Goal: Task Accomplishment & Management: Use online tool/utility

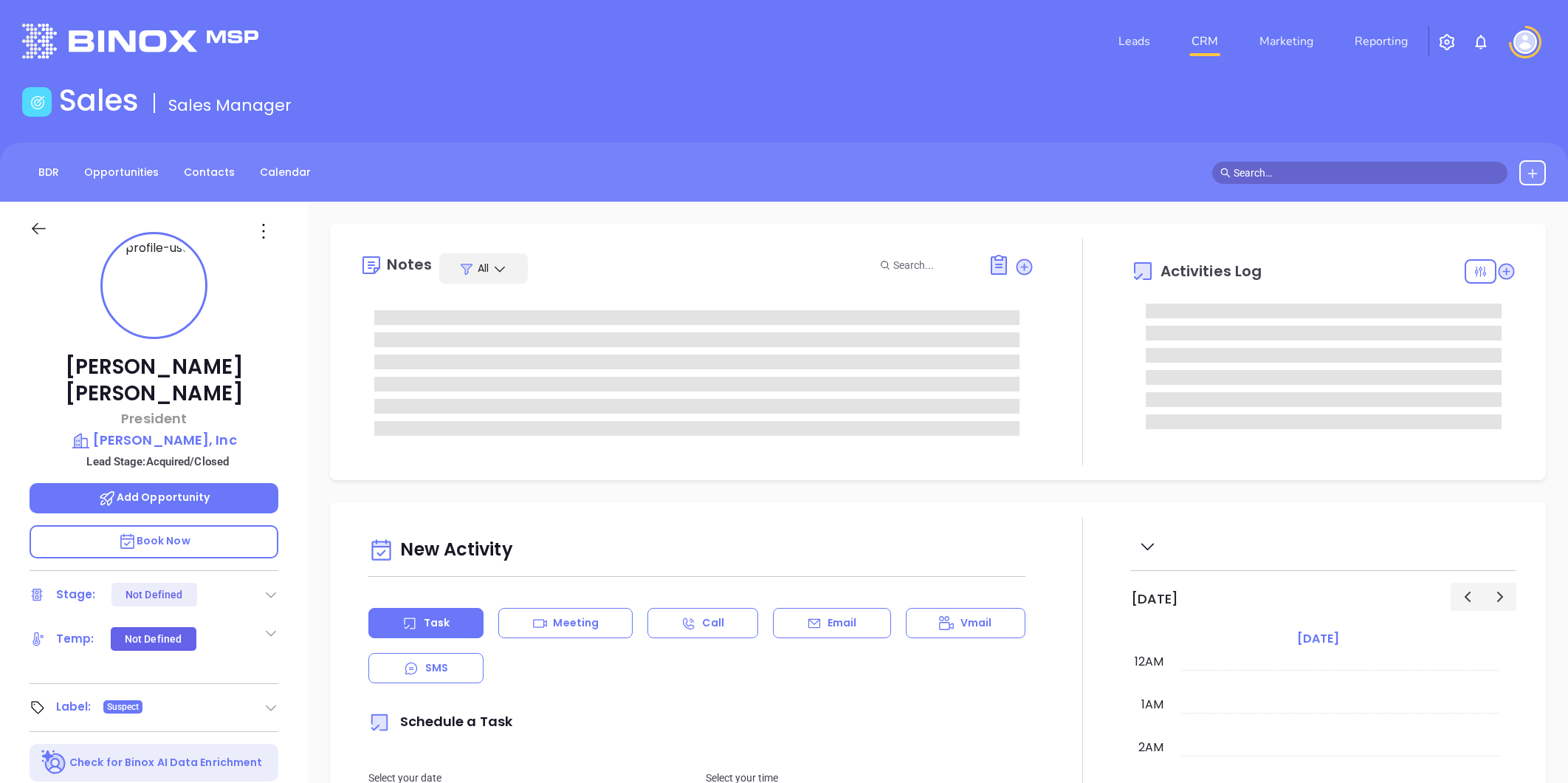
type input "[DATE]"
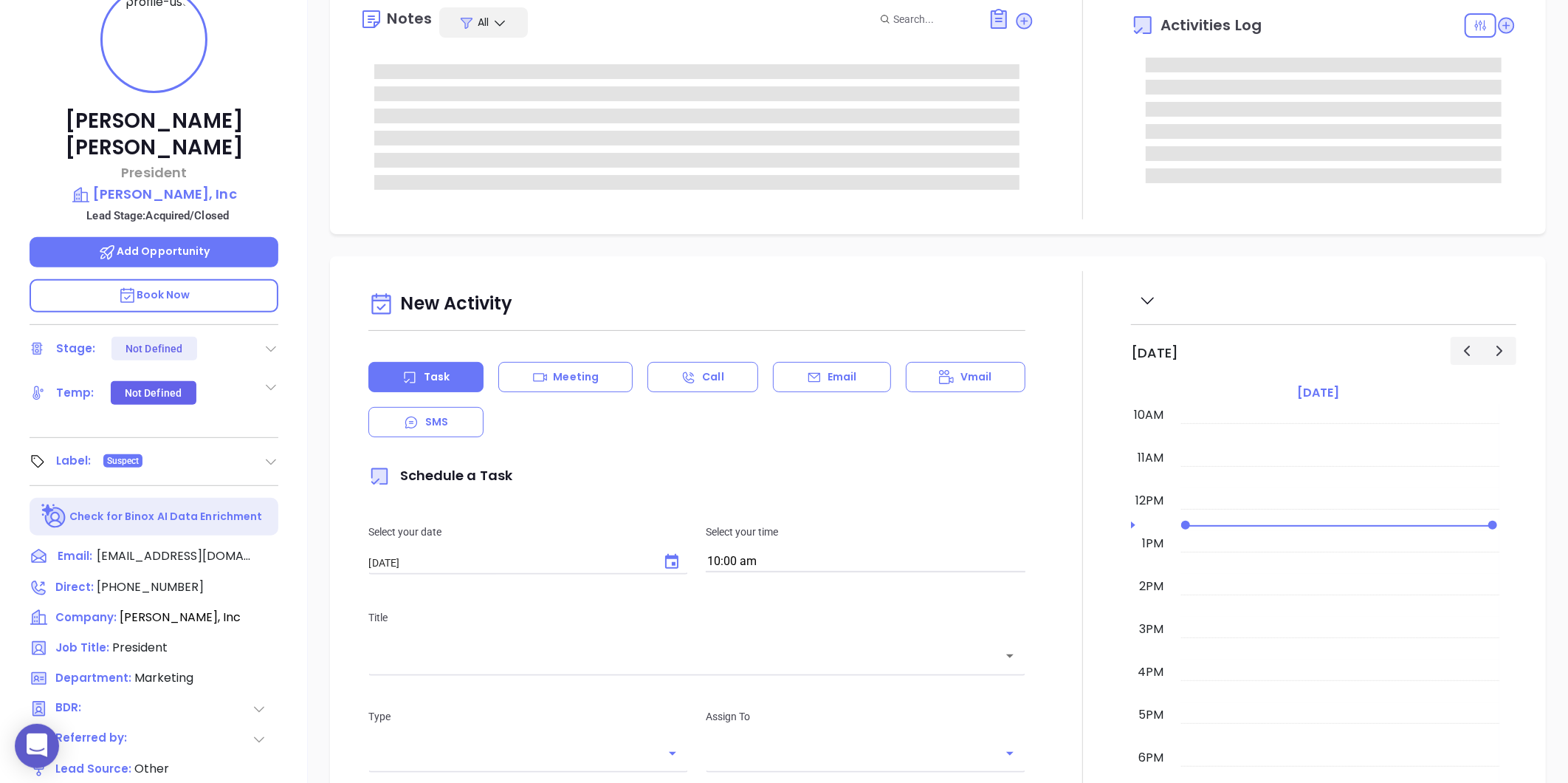
scroll to position [453, 0]
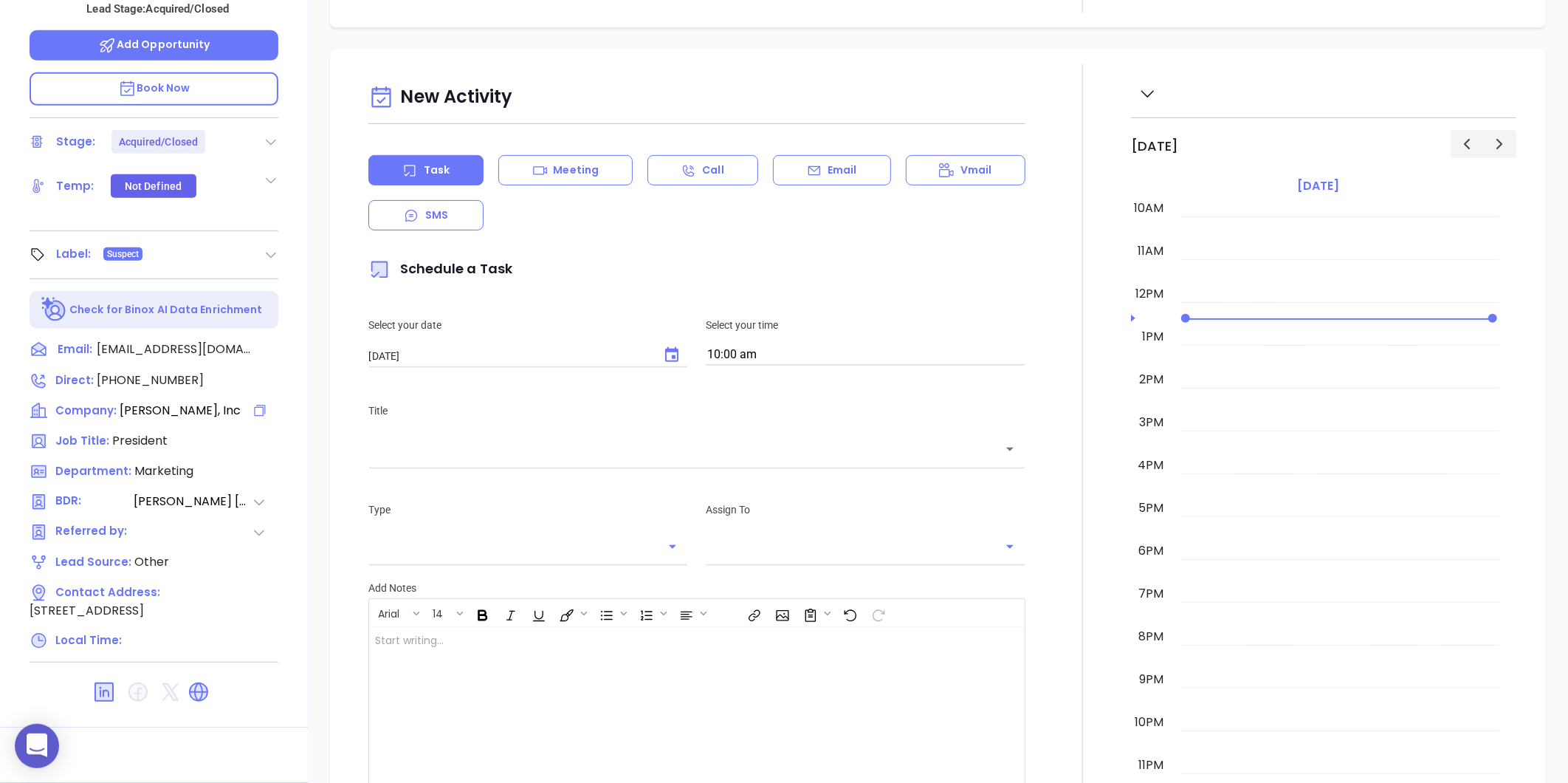
type input "[PERSON_NAME]"
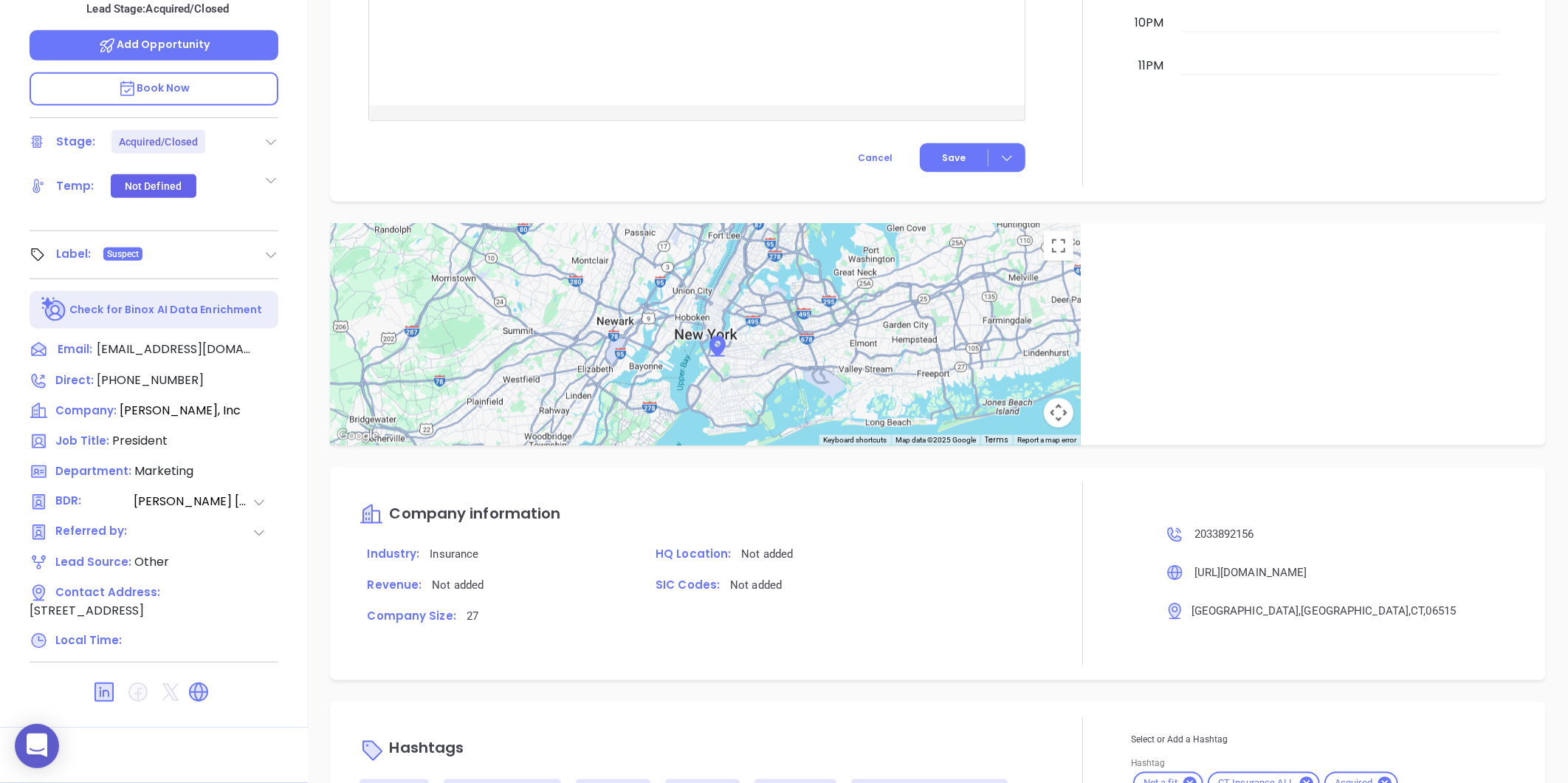
scroll to position [999, 0]
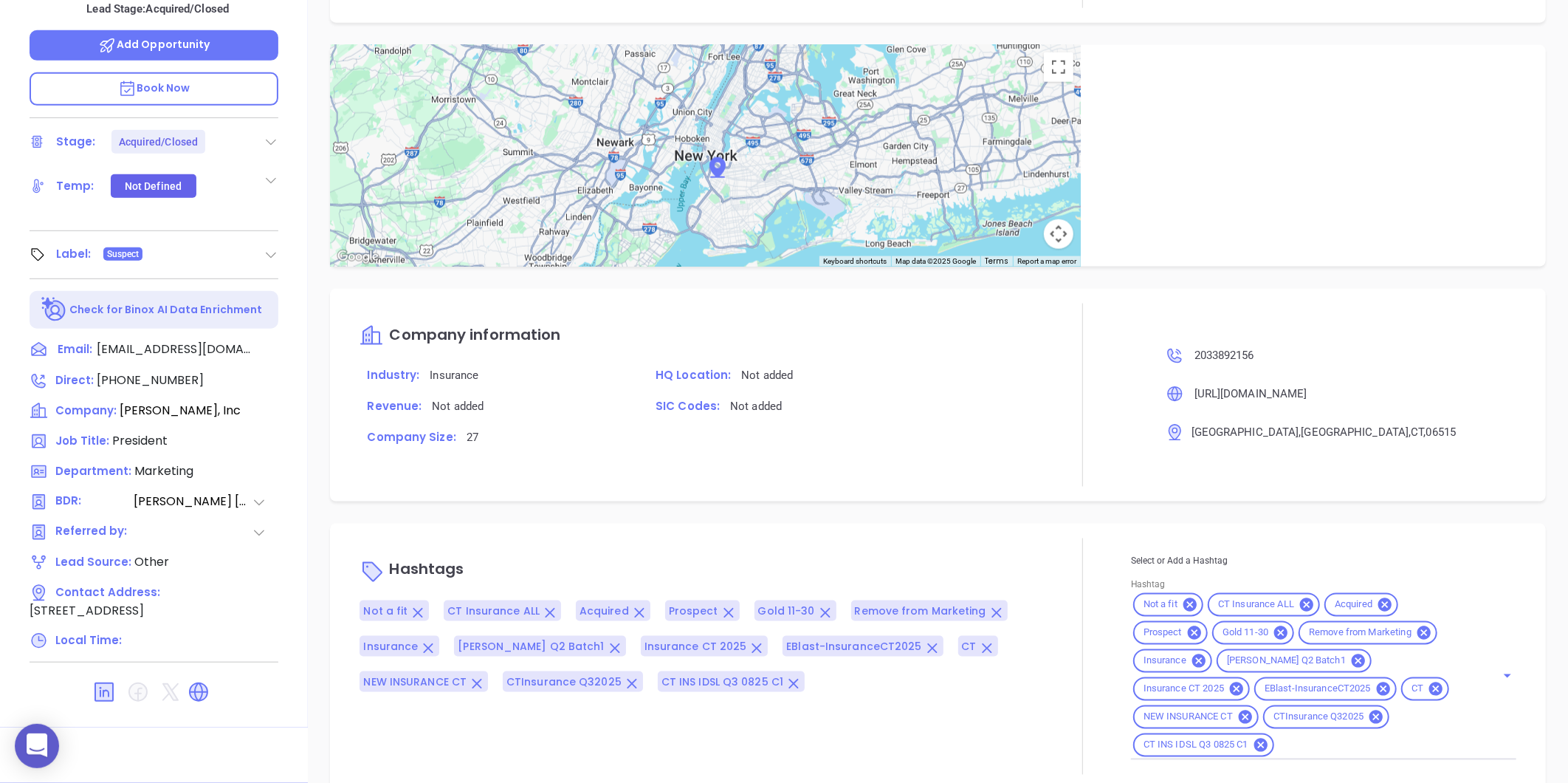
click at [261, 243] on div "Label: Suspect" at bounding box center [154, 254] width 249 height 24
click at [263, 248] on icon at bounding box center [270, 254] width 14 height 14
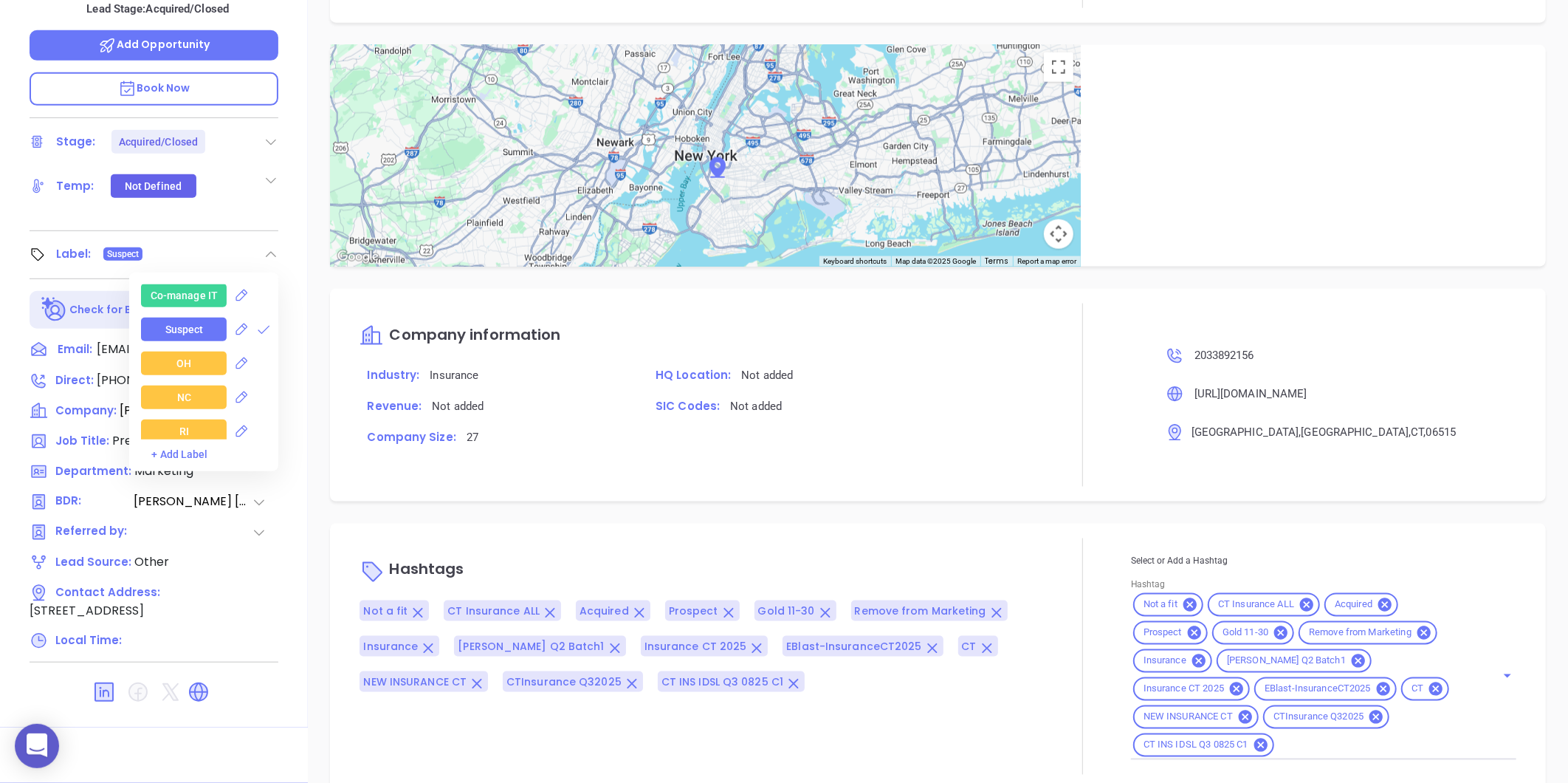
scroll to position [2051, 0]
click at [258, 419] on span at bounding box center [263, 428] width 14 height 17
click at [259, 421] on icon at bounding box center [263, 428] width 14 height 14
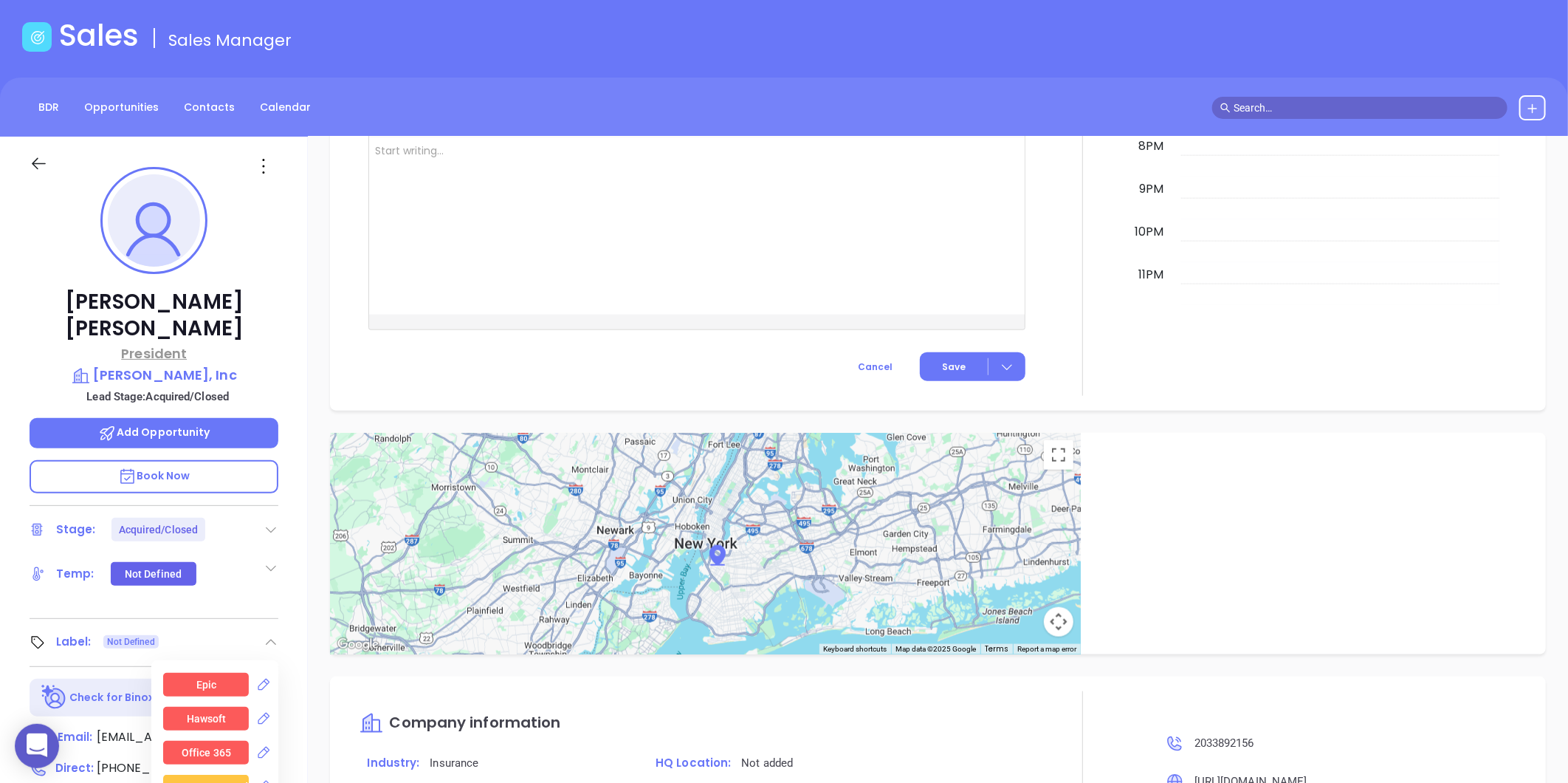
scroll to position [0, 0]
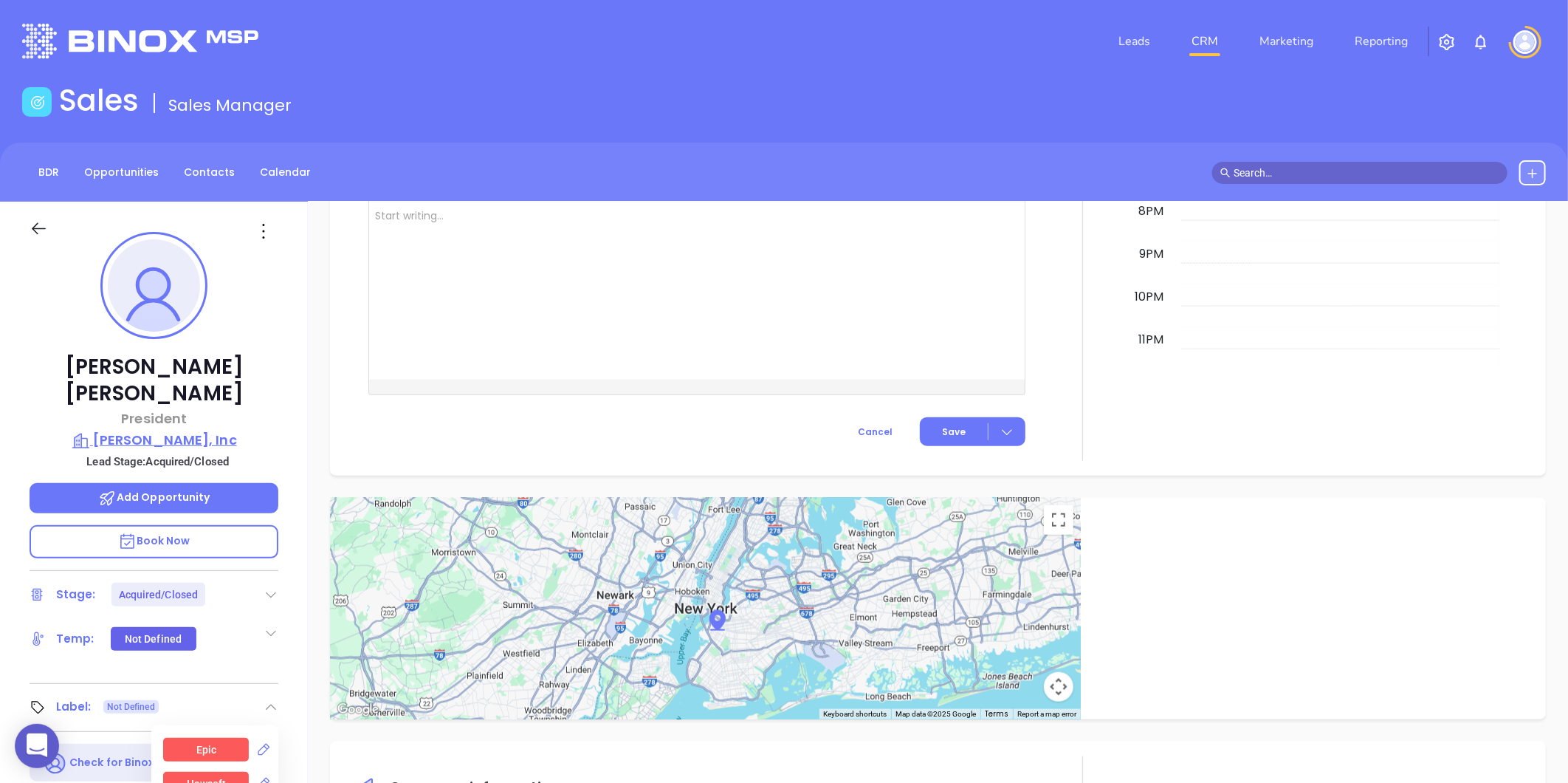
click at [195, 430] on p "Lh Brenner, Inc" at bounding box center [154, 440] width 249 height 21
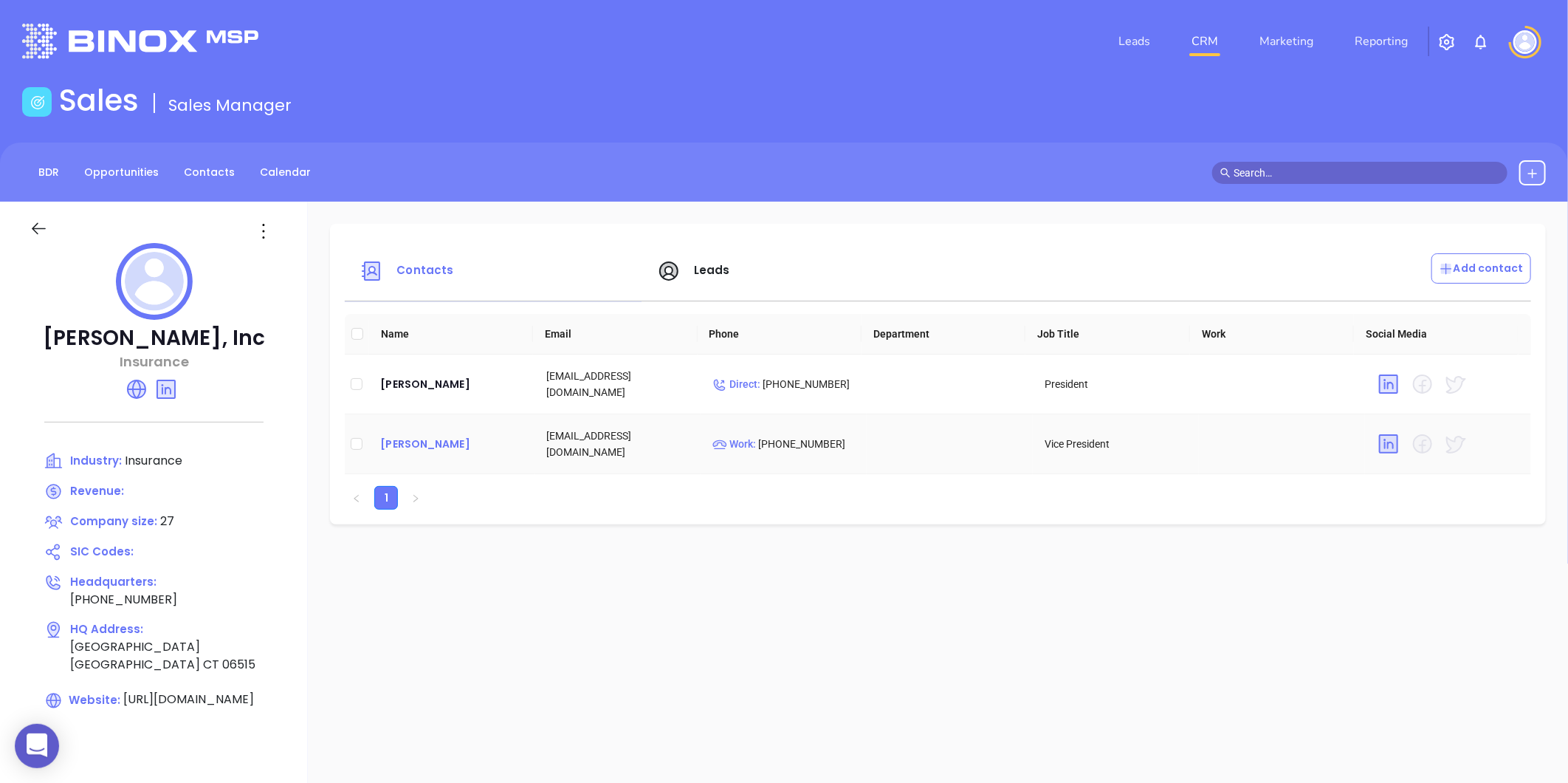
click at [387, 438] on div "David Katz" at bounding box center [452, 444] width 143 height 17
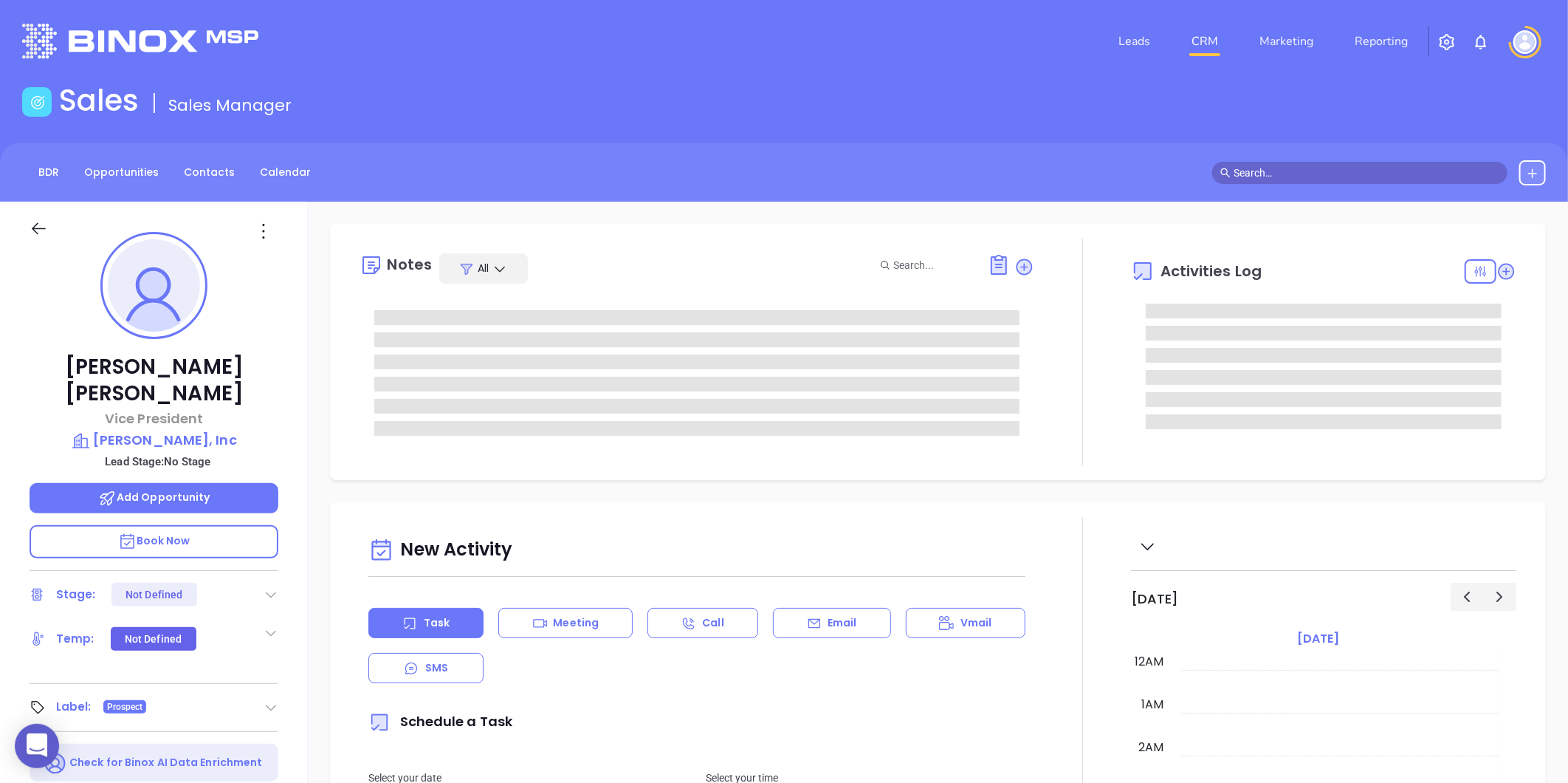
type input "[DATE]"
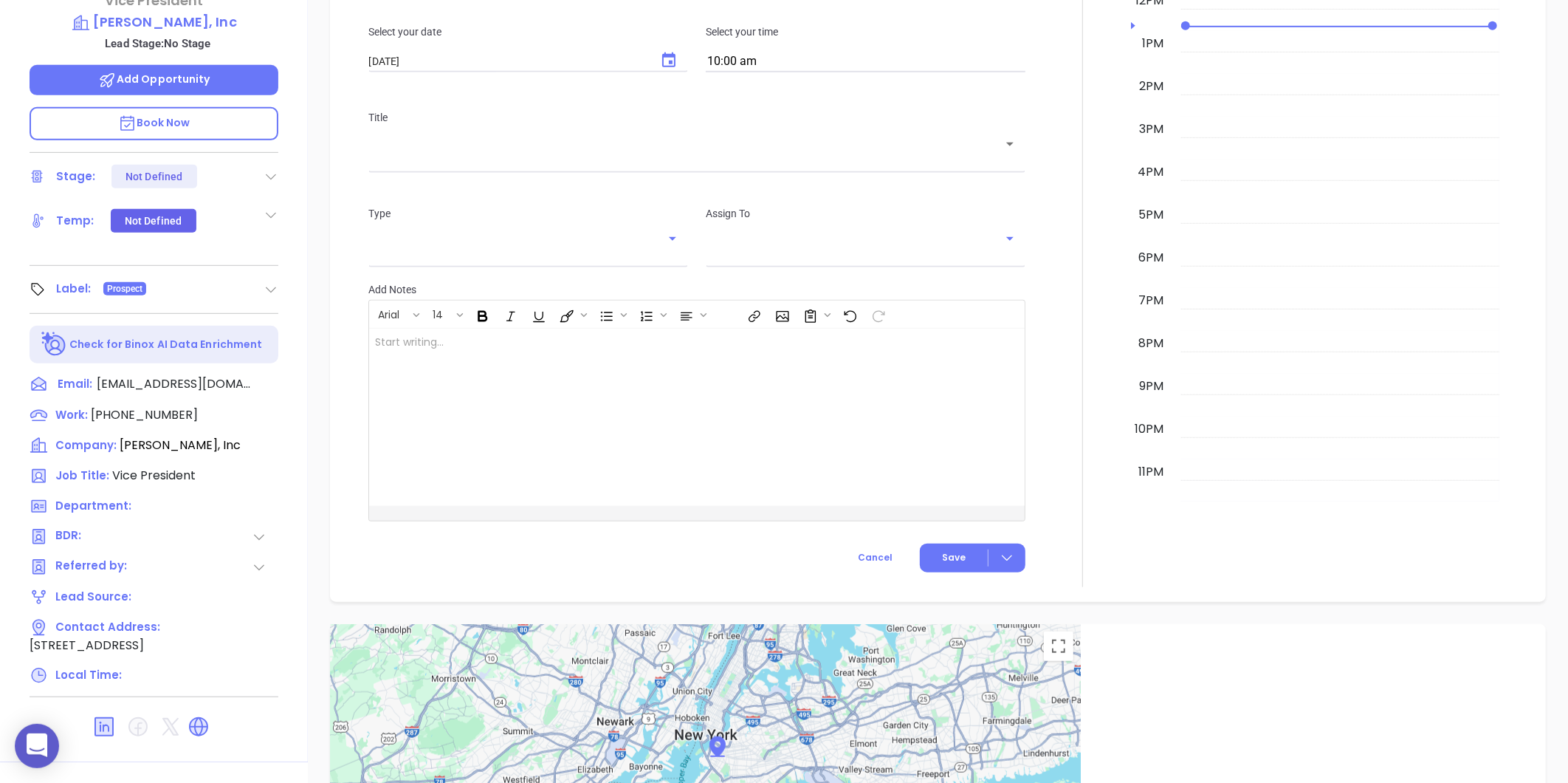
scroll to position [453, 0]
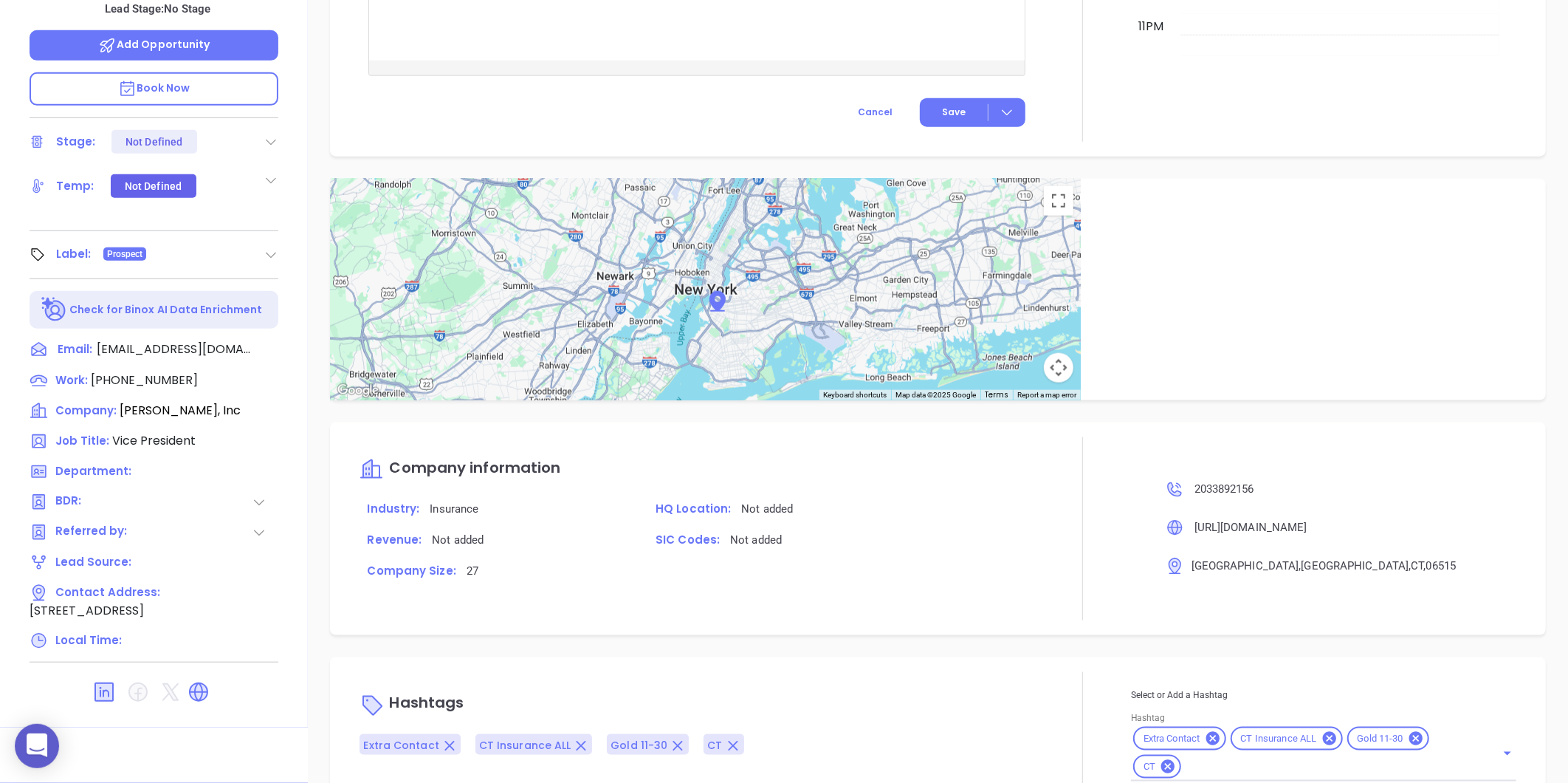
type input "[PERSON_NAME]"
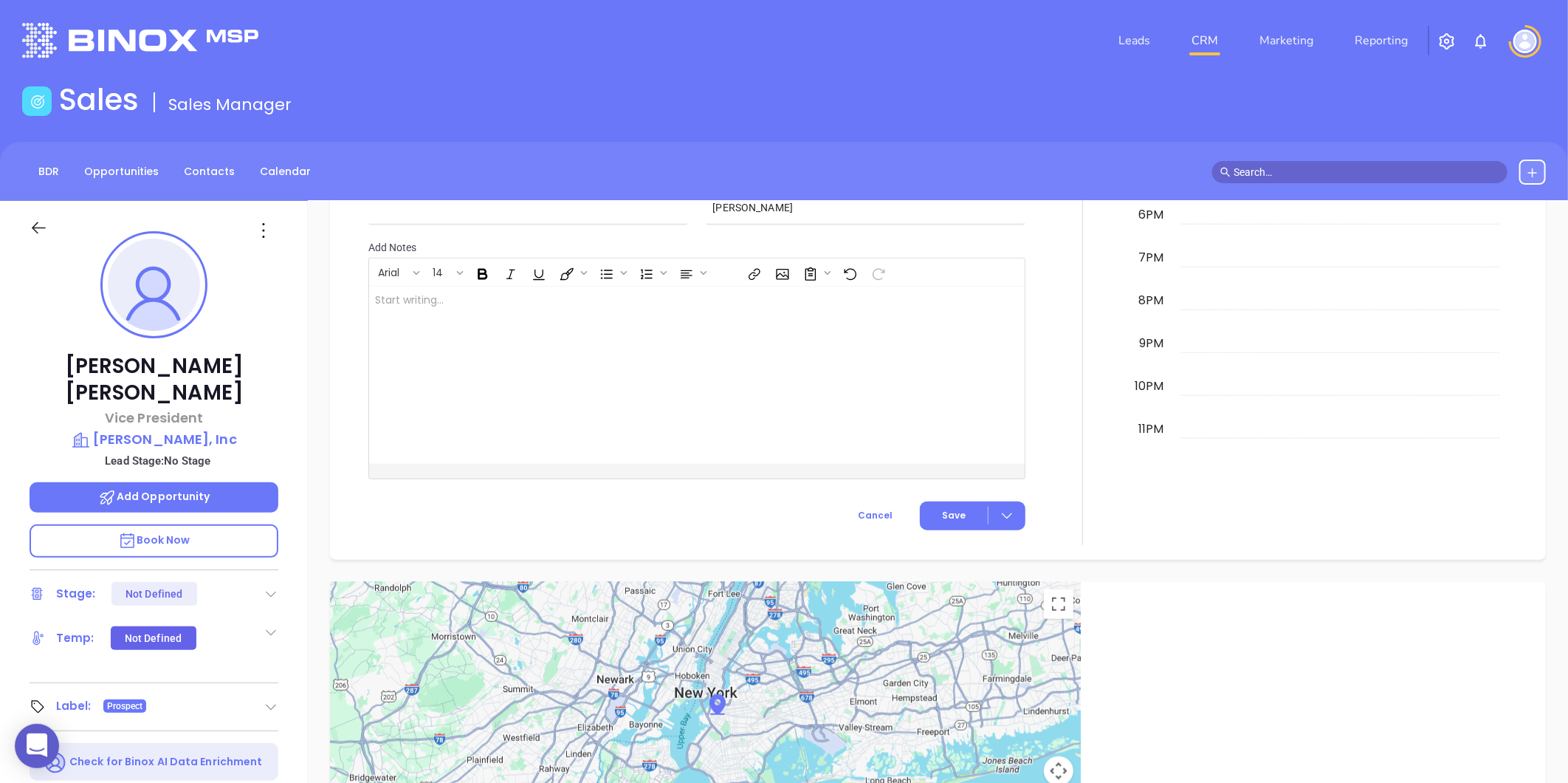
scroll to position [0, 0]
click at [171, 430] on p "Lh Brenner, Inc" at bounding box center [154, 440] width 249 height 21
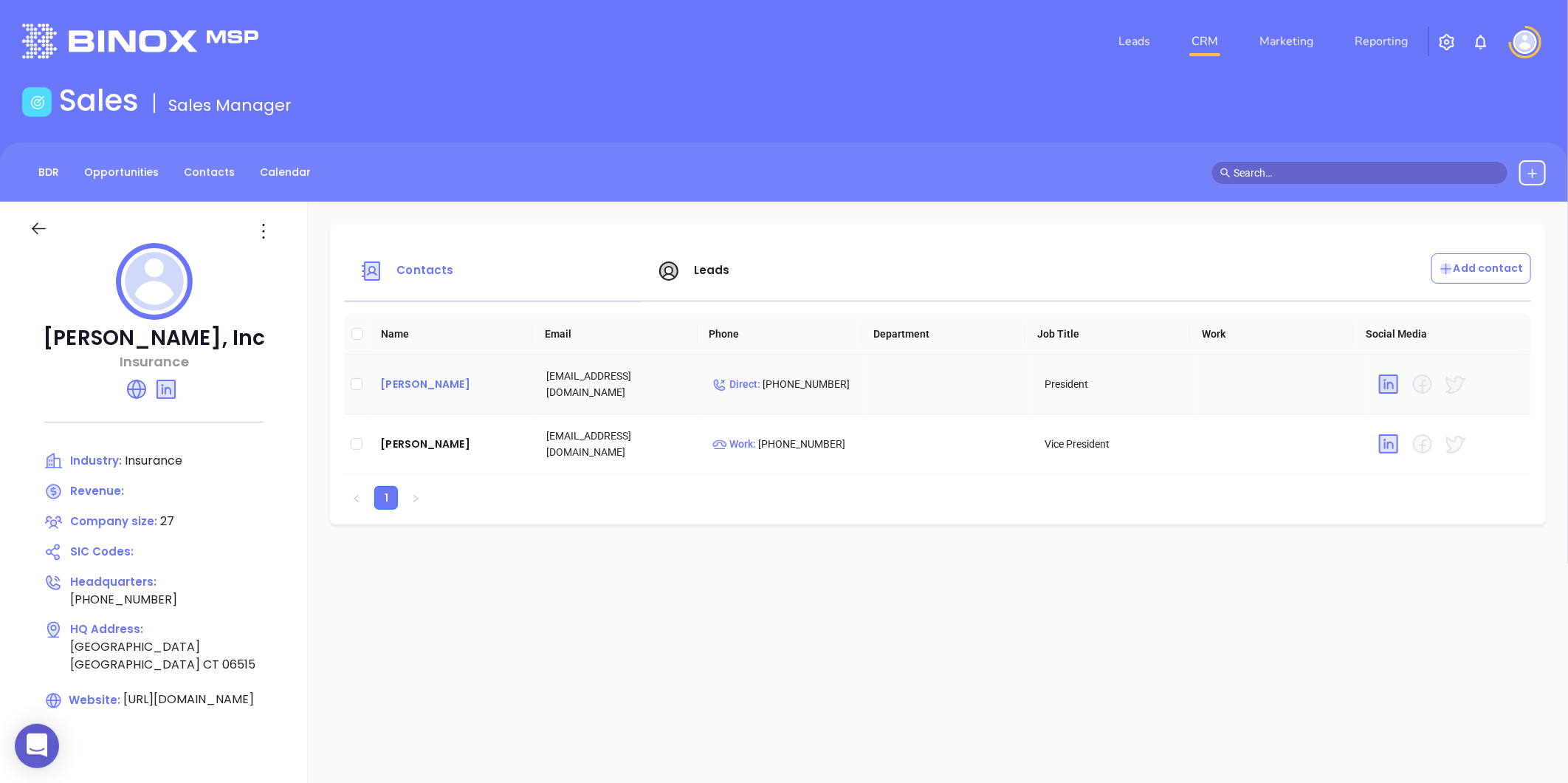
click at [418, 389] on div "Richard Epstein" at bounding box center [452, 384] width 143 height 17
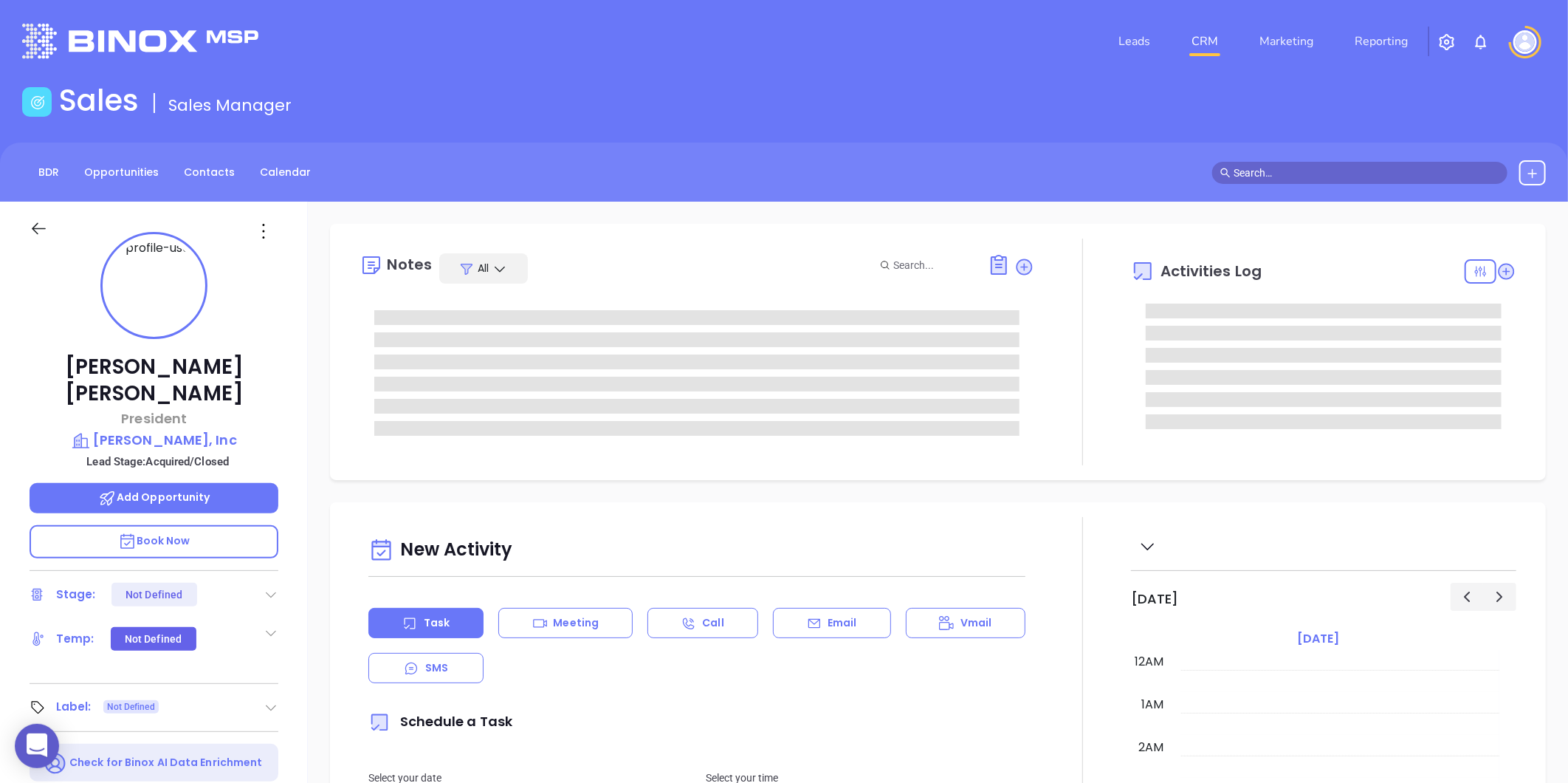
type input "[DATE]"
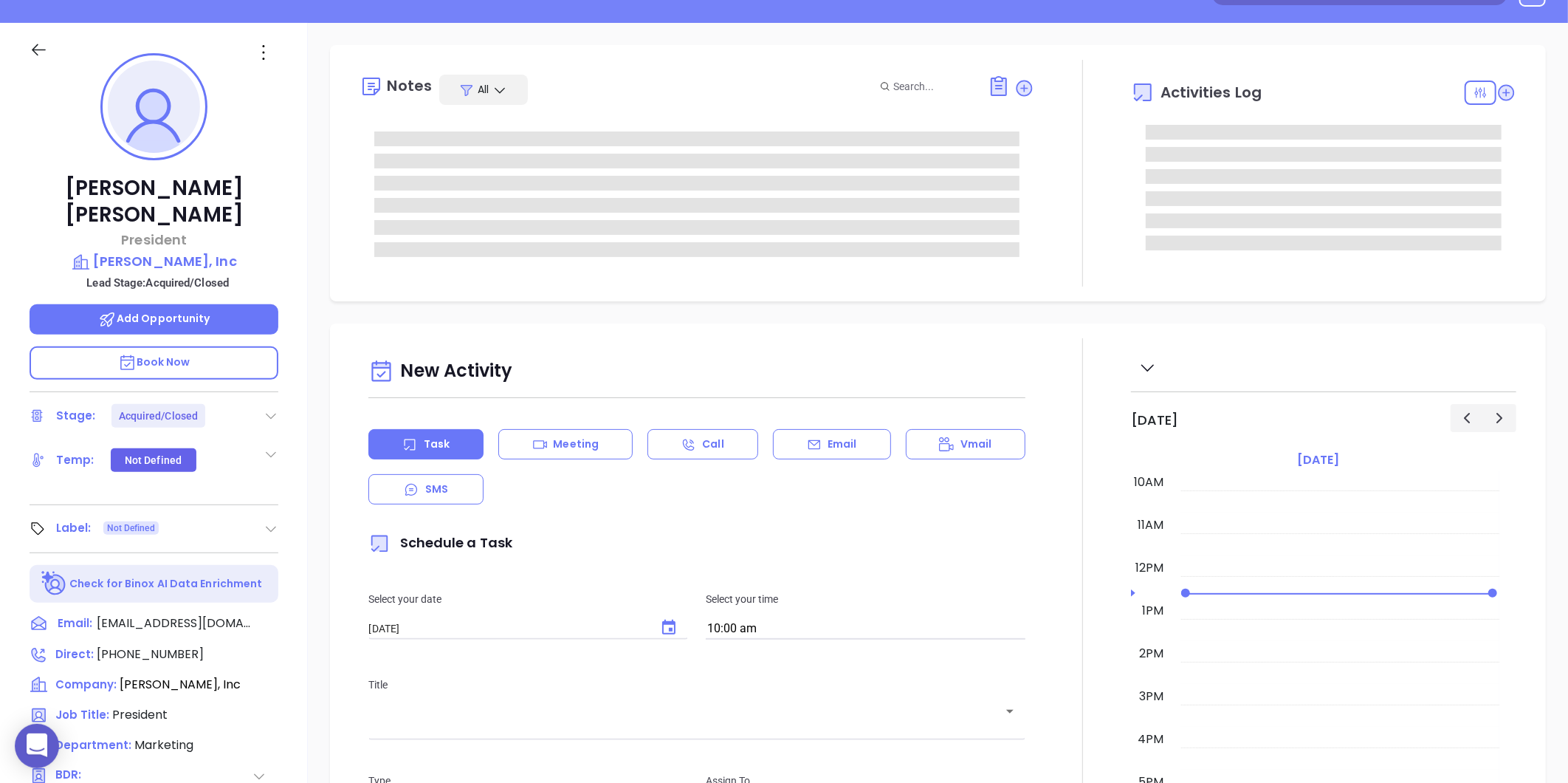
scroll to position [328, 0]
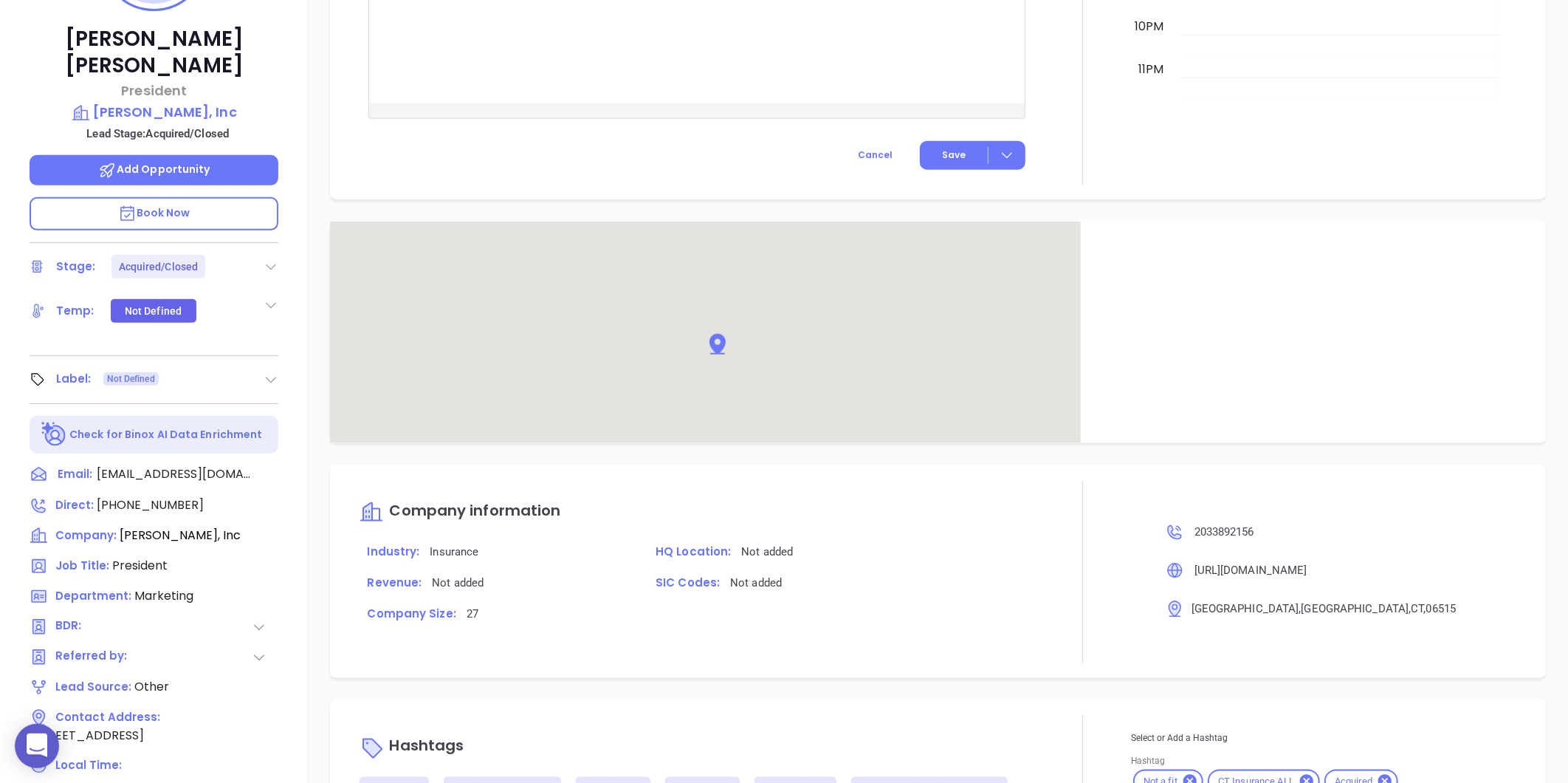
type input "[PERSON_NAME]"
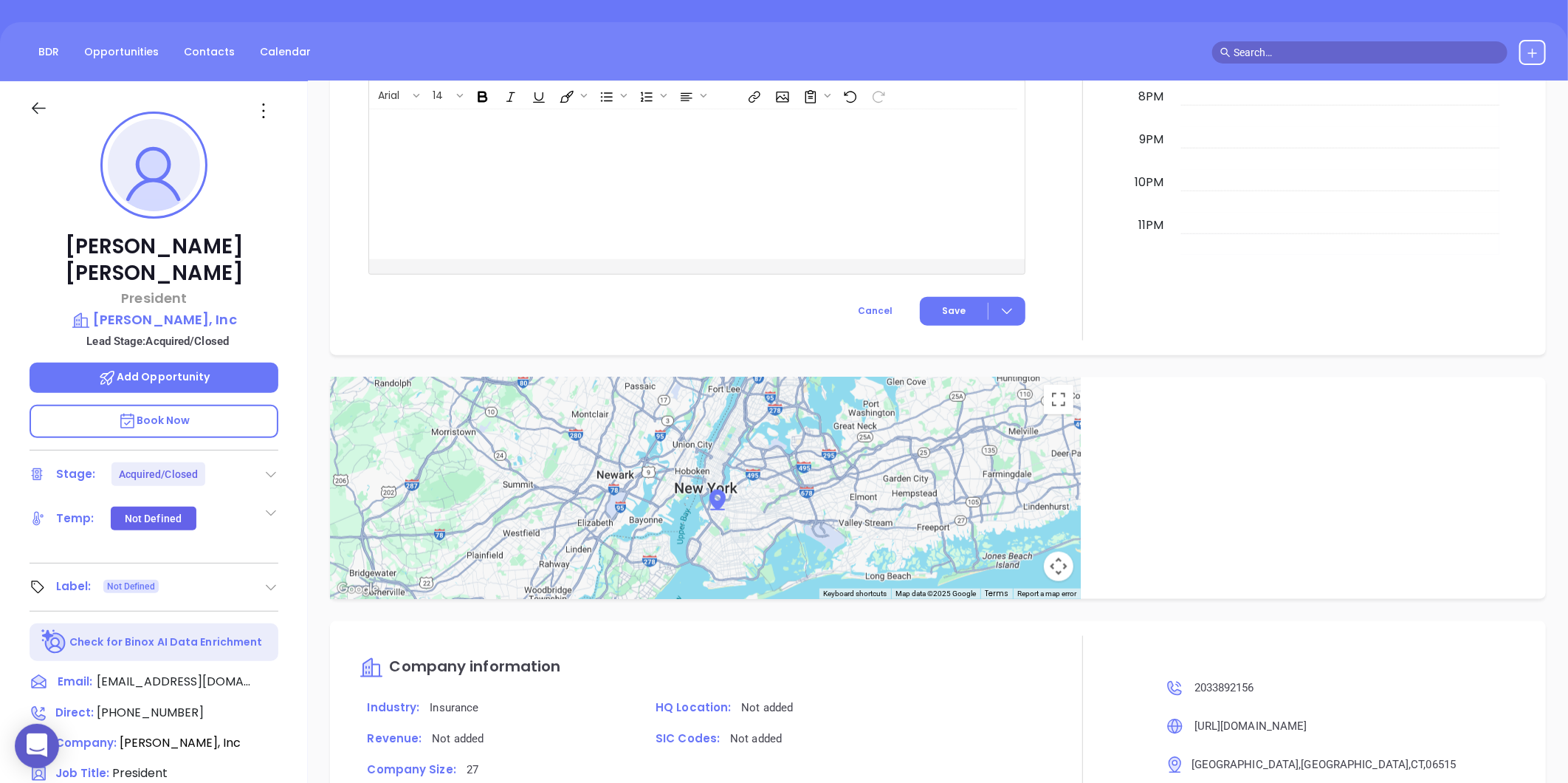
scroll to position [0, 0]
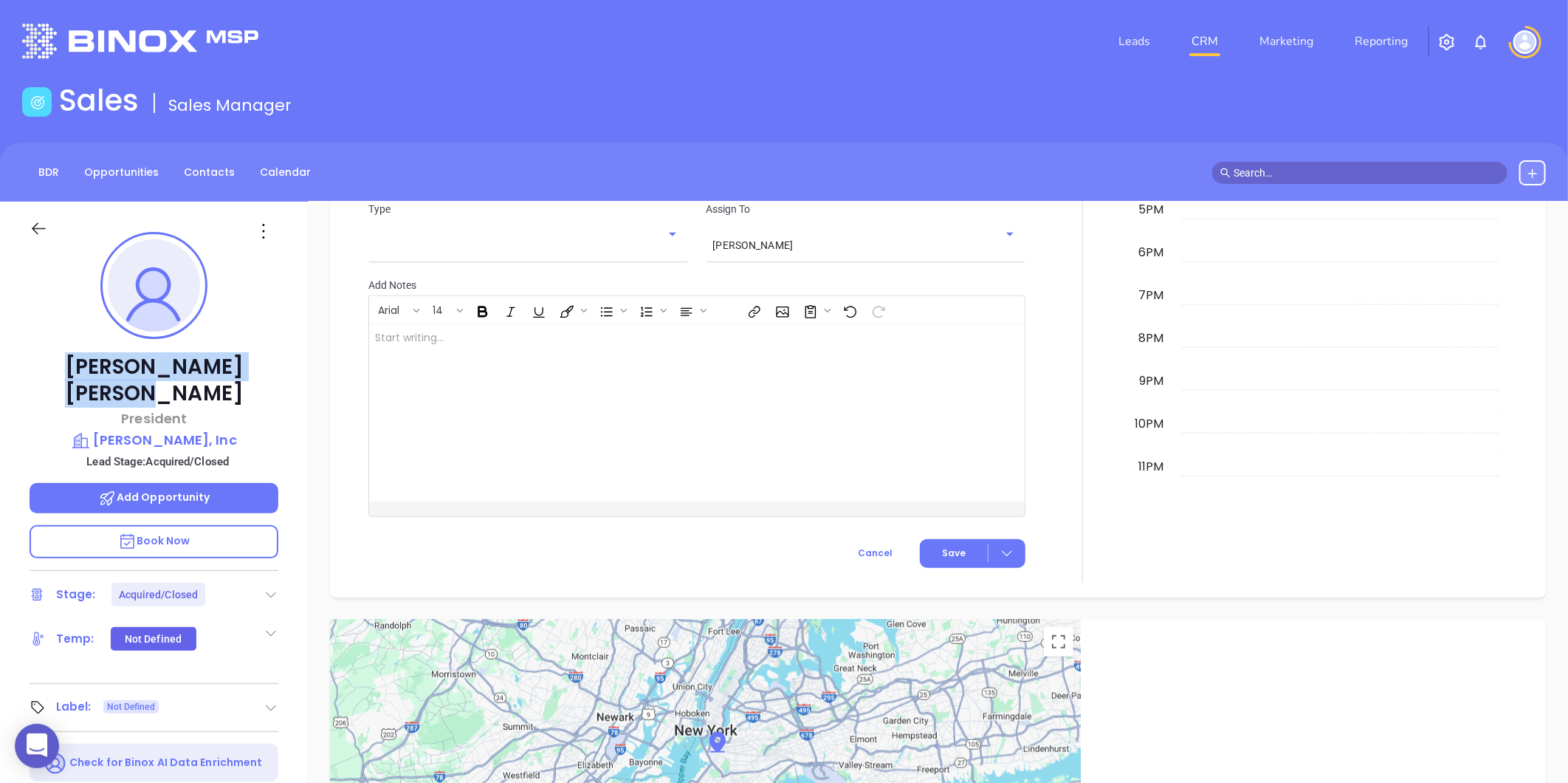
drag, startPoint x: 71, startPoint y: 358, endPoint x: 230, endPoint y: 363, distance: 159.1
click at [230, 363] on p "Richard Epstein" at bounding box center [154, 380] width 249 height 53
copy p "Richard Epstein"
click at [152, 430] on p "Lh Brenner, Inc" at bounding box center [154, 440] width 249 height 21
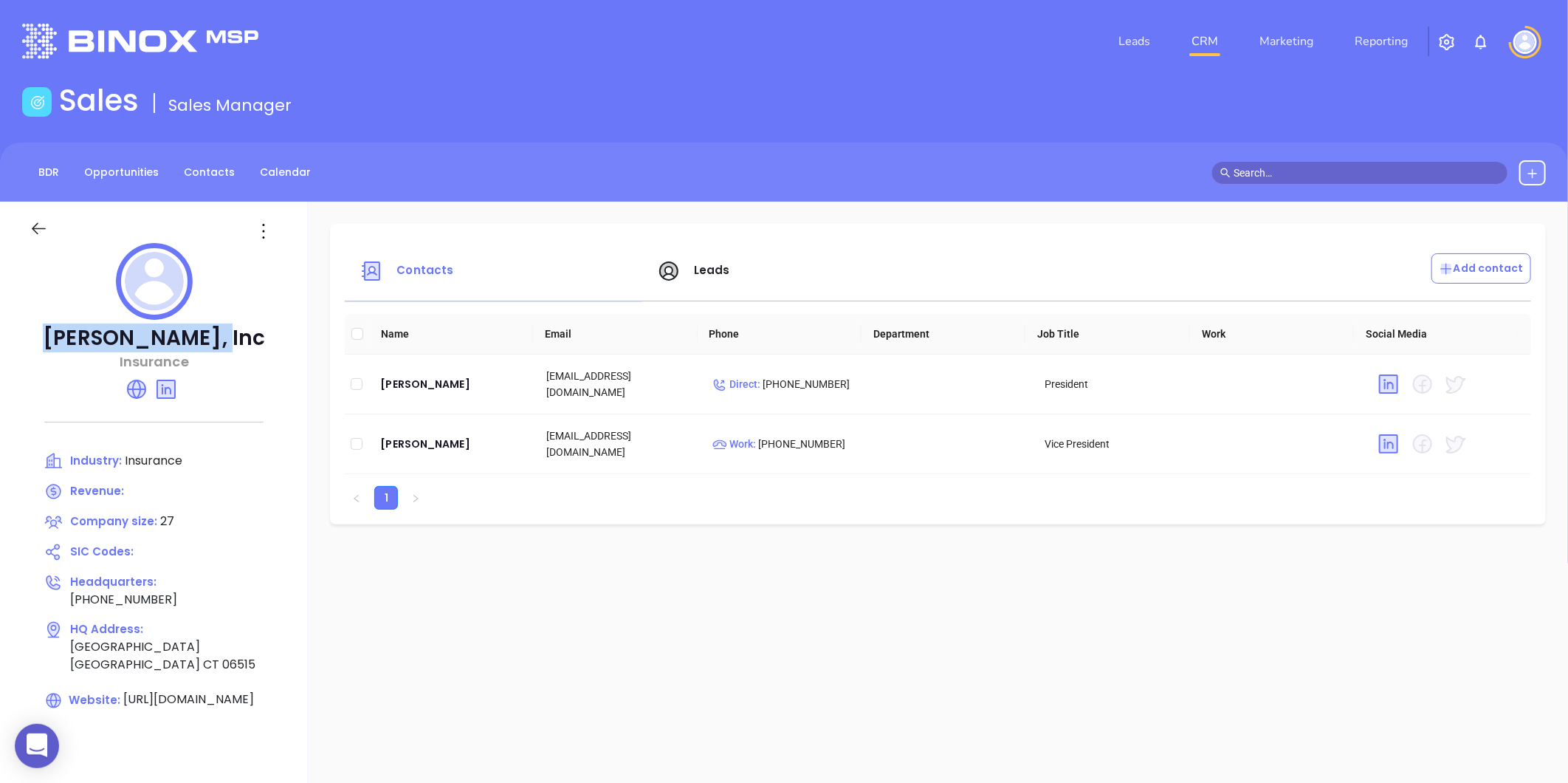
drag, startPoint x: 74, startPoint y: 333, endPoint x: 229, endPoint y: 340, distance: 155.2
click at [229, 340] on p "Lh Brenner, Inc" at bounding box center [154, 338] width 249 height 27
copy p "Lh Brenner, Inc"
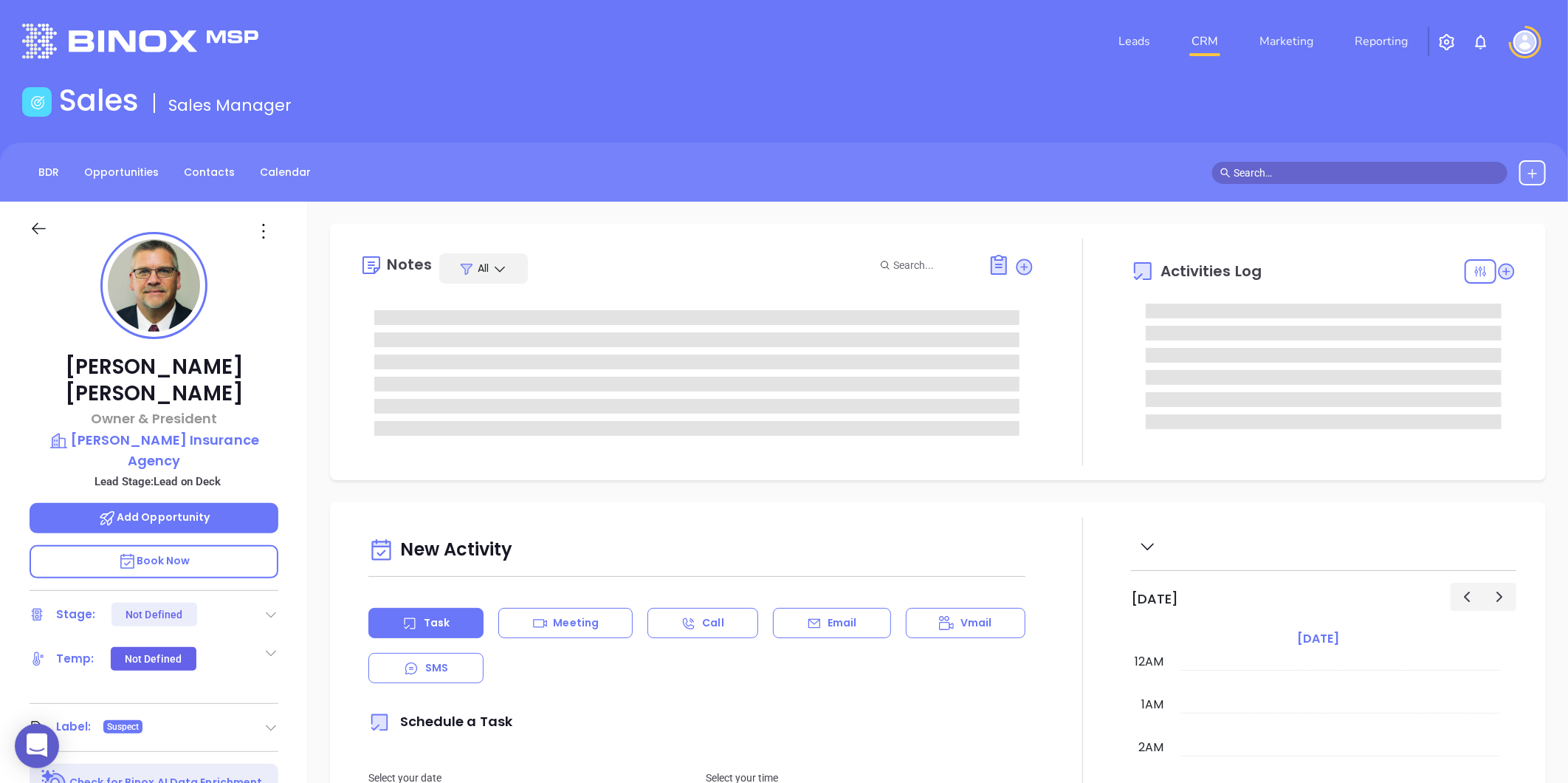
type input "[DATE]"
type input "[PERSON_NAME]"
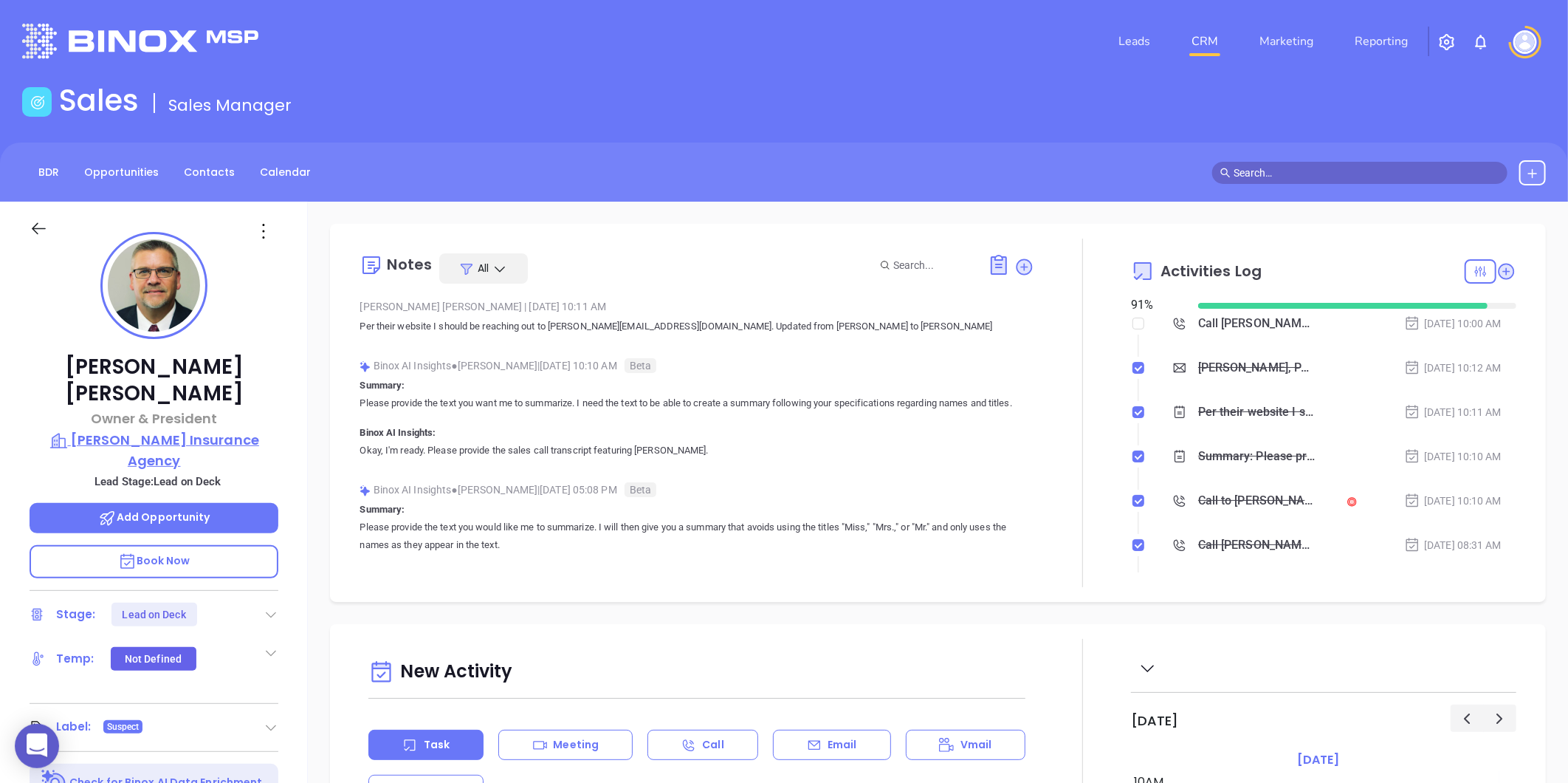
click at [158, 430] on p "Beiler Insurance Agency" at bounding box center [154, 450] width 249 height 40
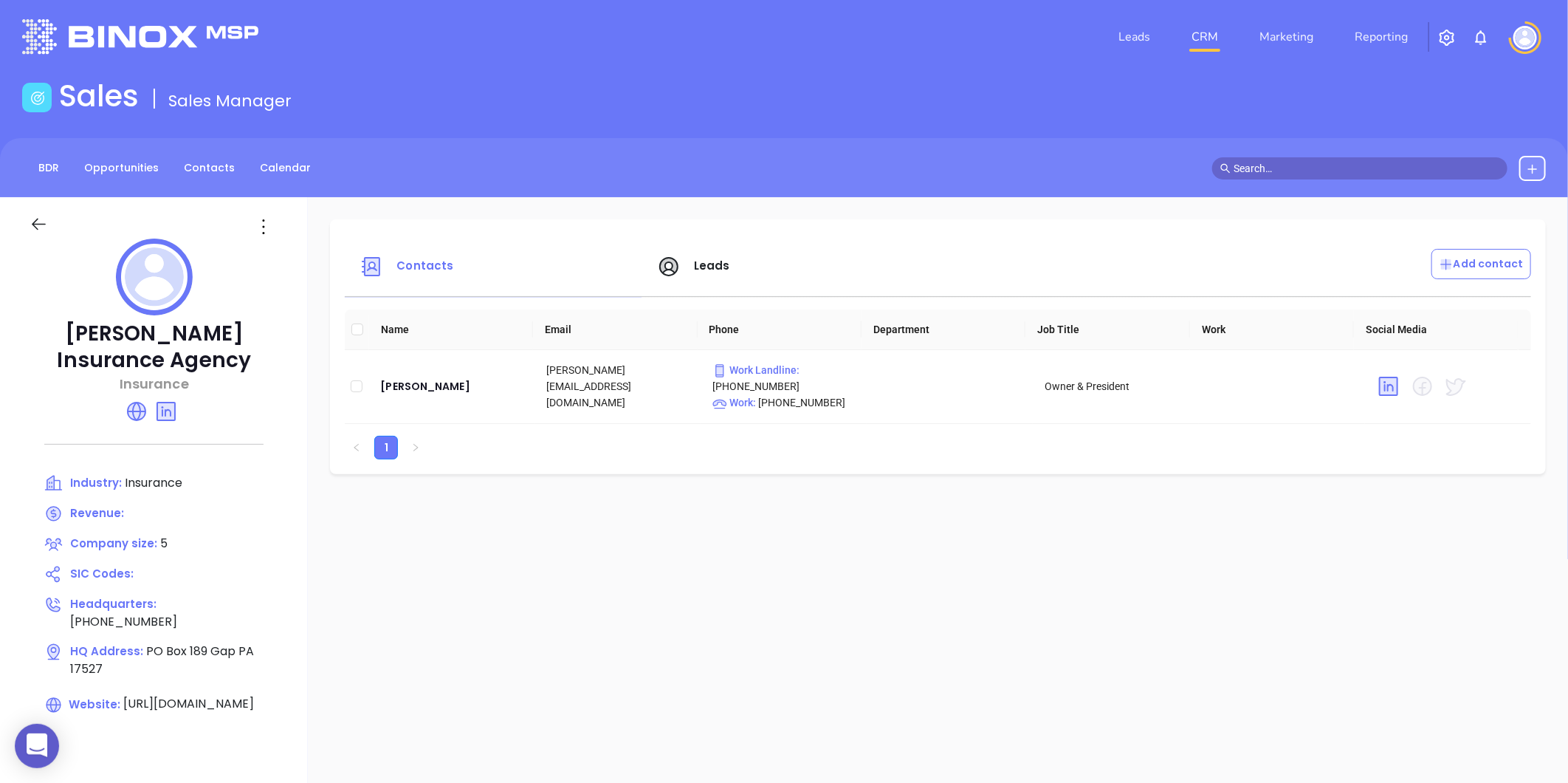
scroll to position [82, 0]
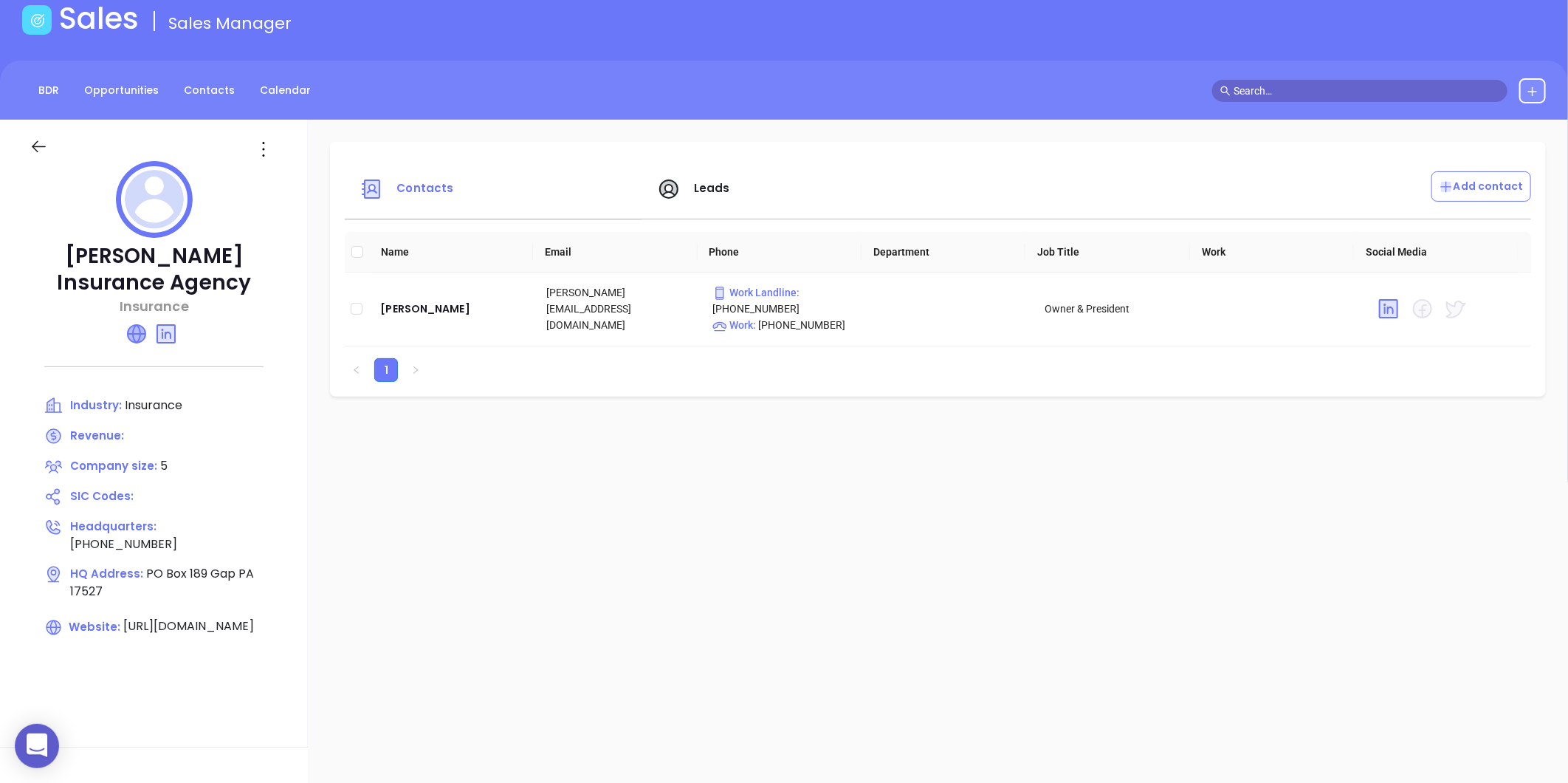
click at [137, 329] on icon at bounding box center [136, 333] width 17 height 17
click at [262, 147] on icon at bounding box center [263, 149] width 24 height 24
click at [282, 170] on div "Edit" at bounding box center [330, 178] width 134 height 16
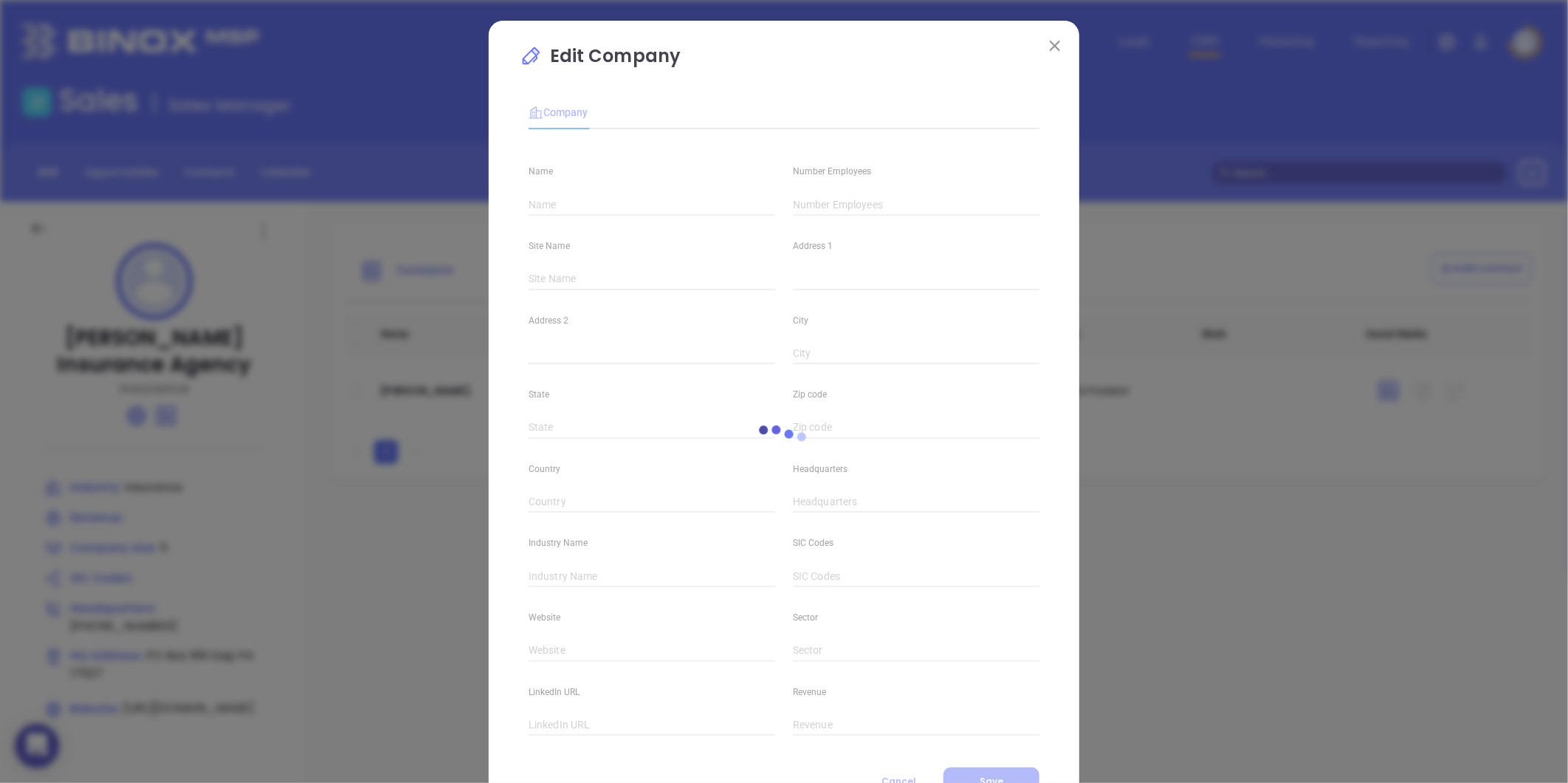
type input "Beiler Insurance Agency"
type input "5"
type input "(717) 442-9089"
type input "Insurance"
type input "https://www.beilerinsurance.com/"
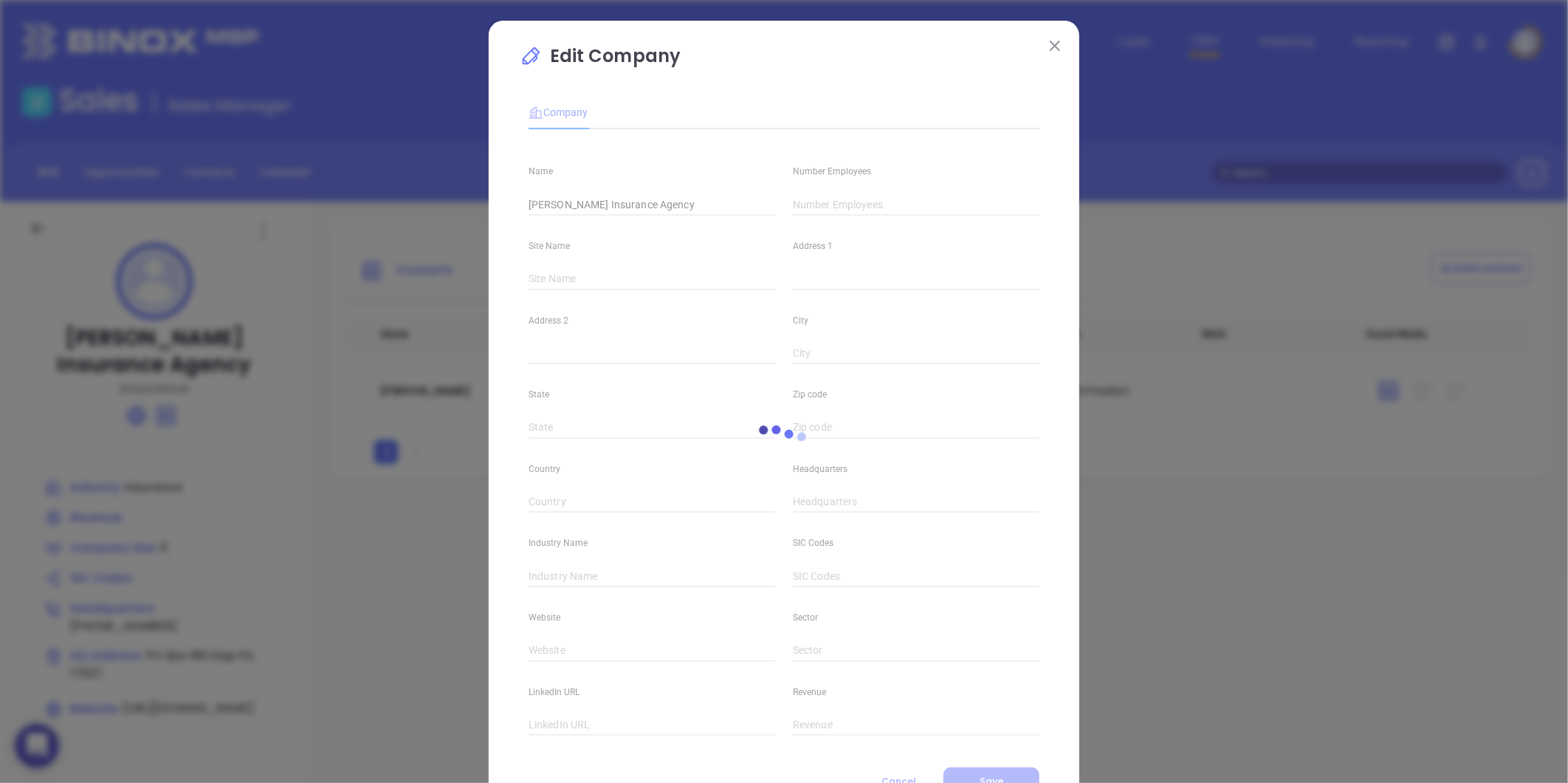
type input "https://www.linkedin.com/company/beiler-insurance-agency-inc./"
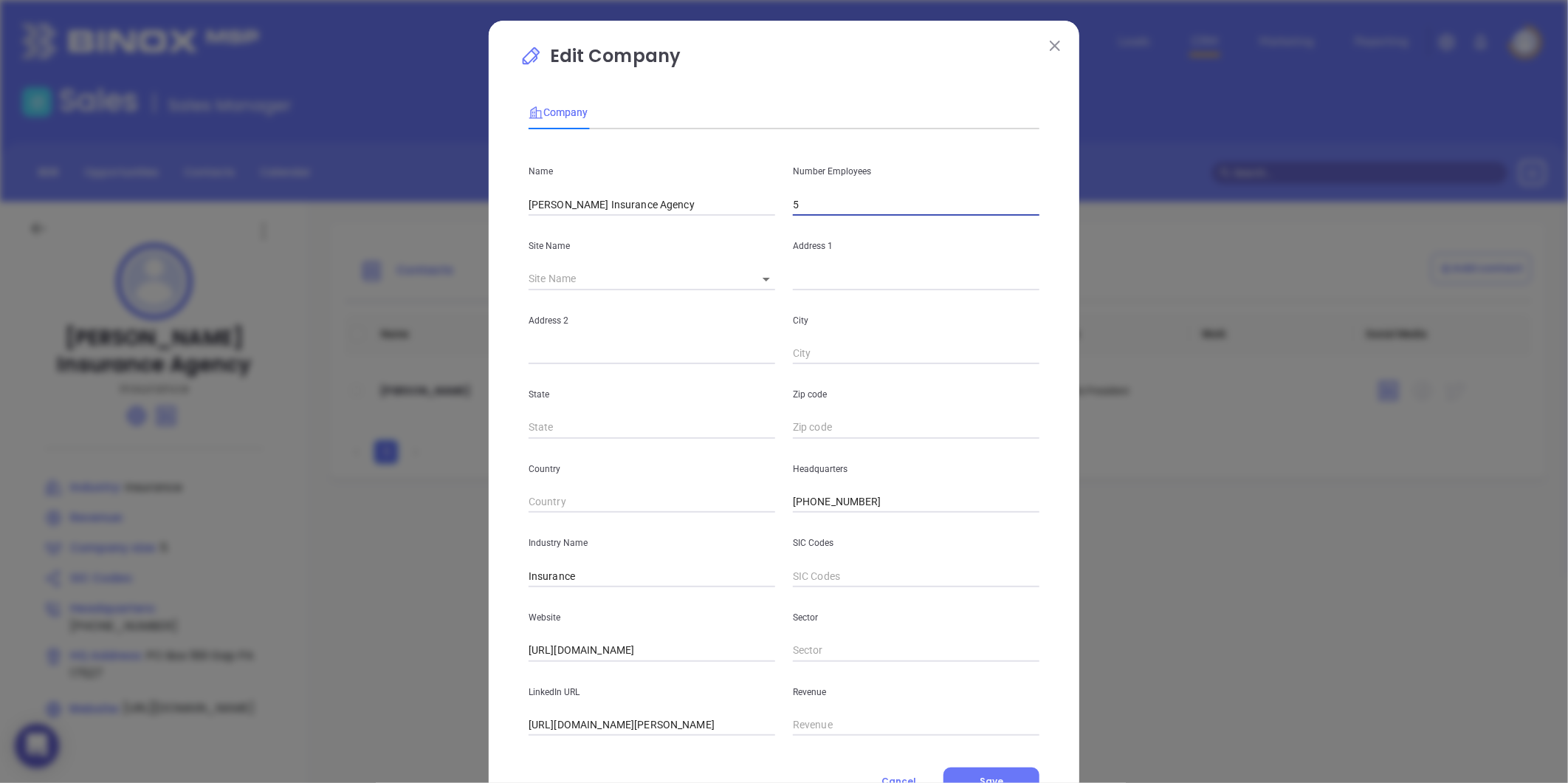
click at [835, 208] on input "5" at bounding box center [916, 204] width 247 height 22
type input "0"
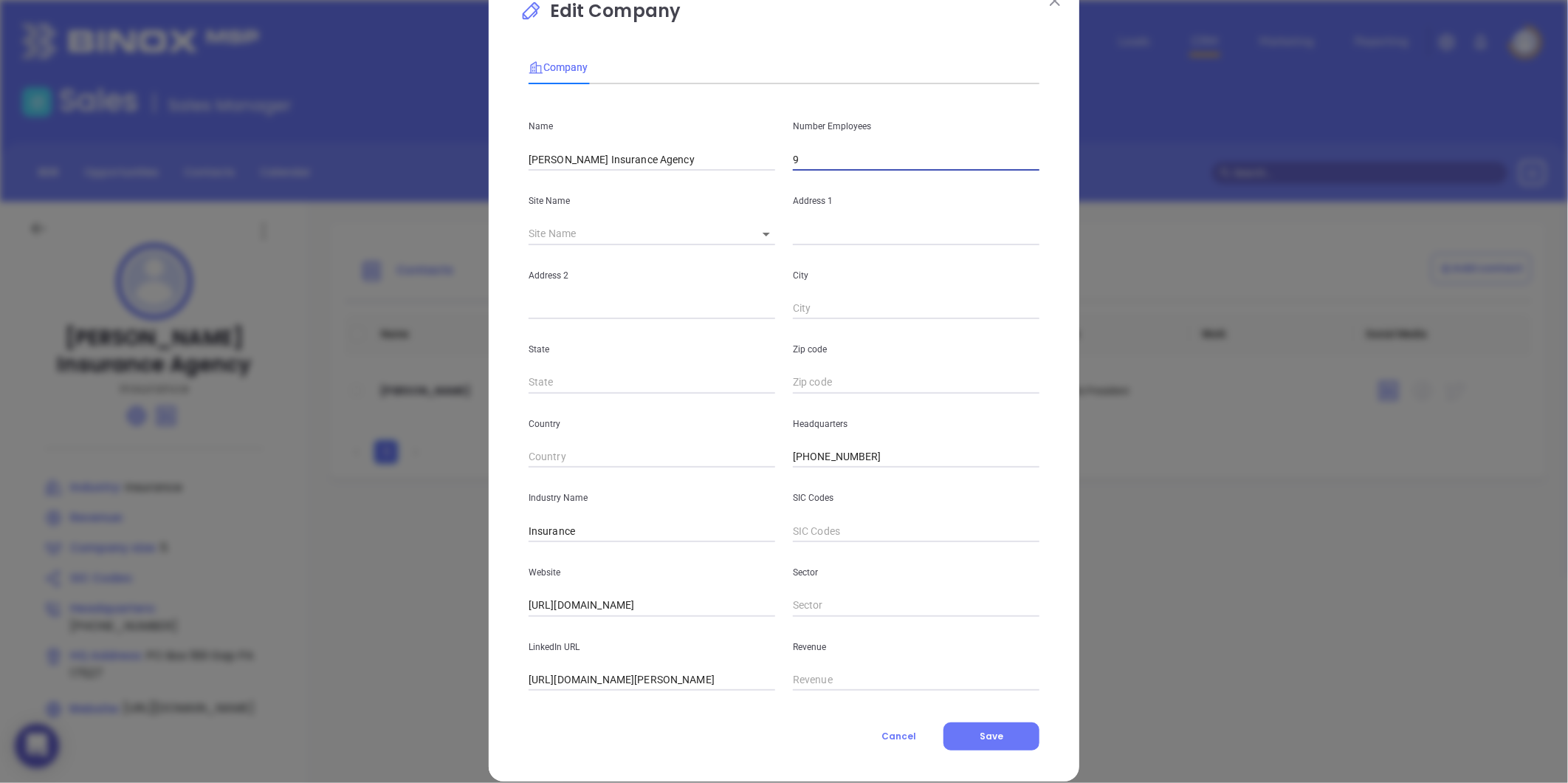
scroll to position [65, 0]
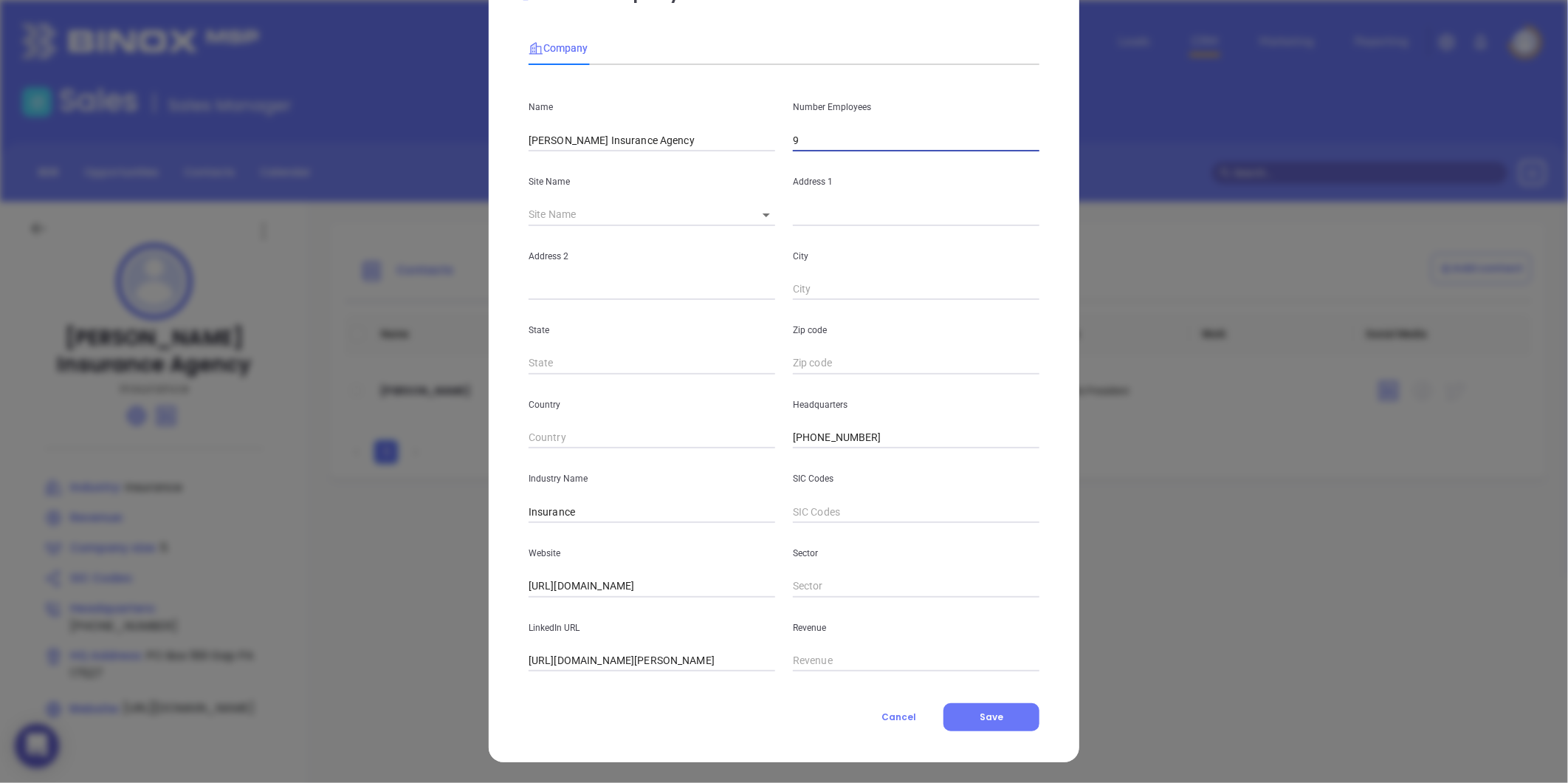
type input "9"
click at [983, 734] on div "Edit Company Company Name Beiler Insurance Agency Number Employees 9 Site Name …" at bounding box center [784, 359] width 591 height 806
click at [987, 726] on button "Save" at bounding box center [991, 717] width 96 height 28
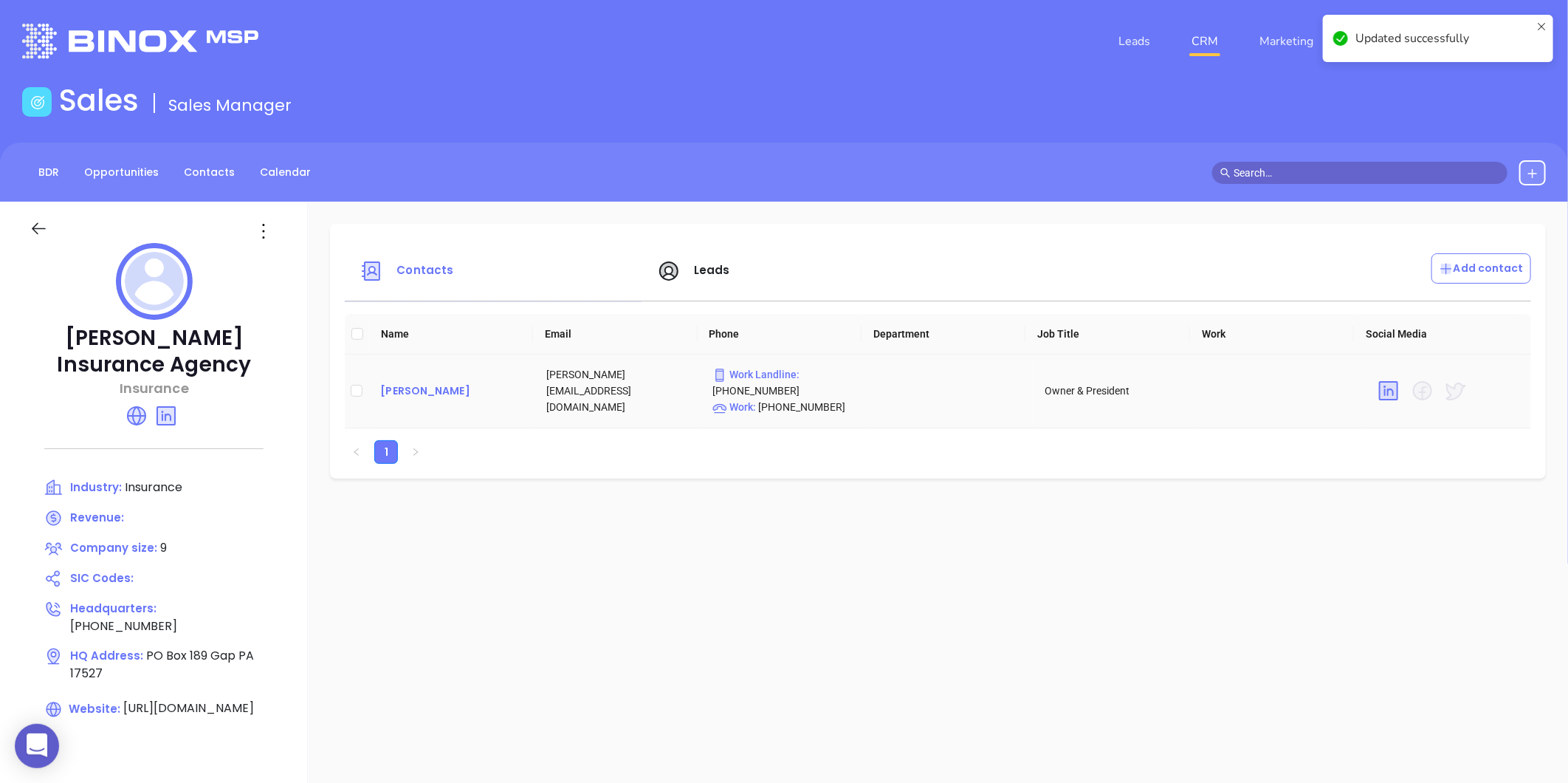
click at [413, 388] on div "Chris Beiler" at bounding box center [452, 390] width 143 height 17
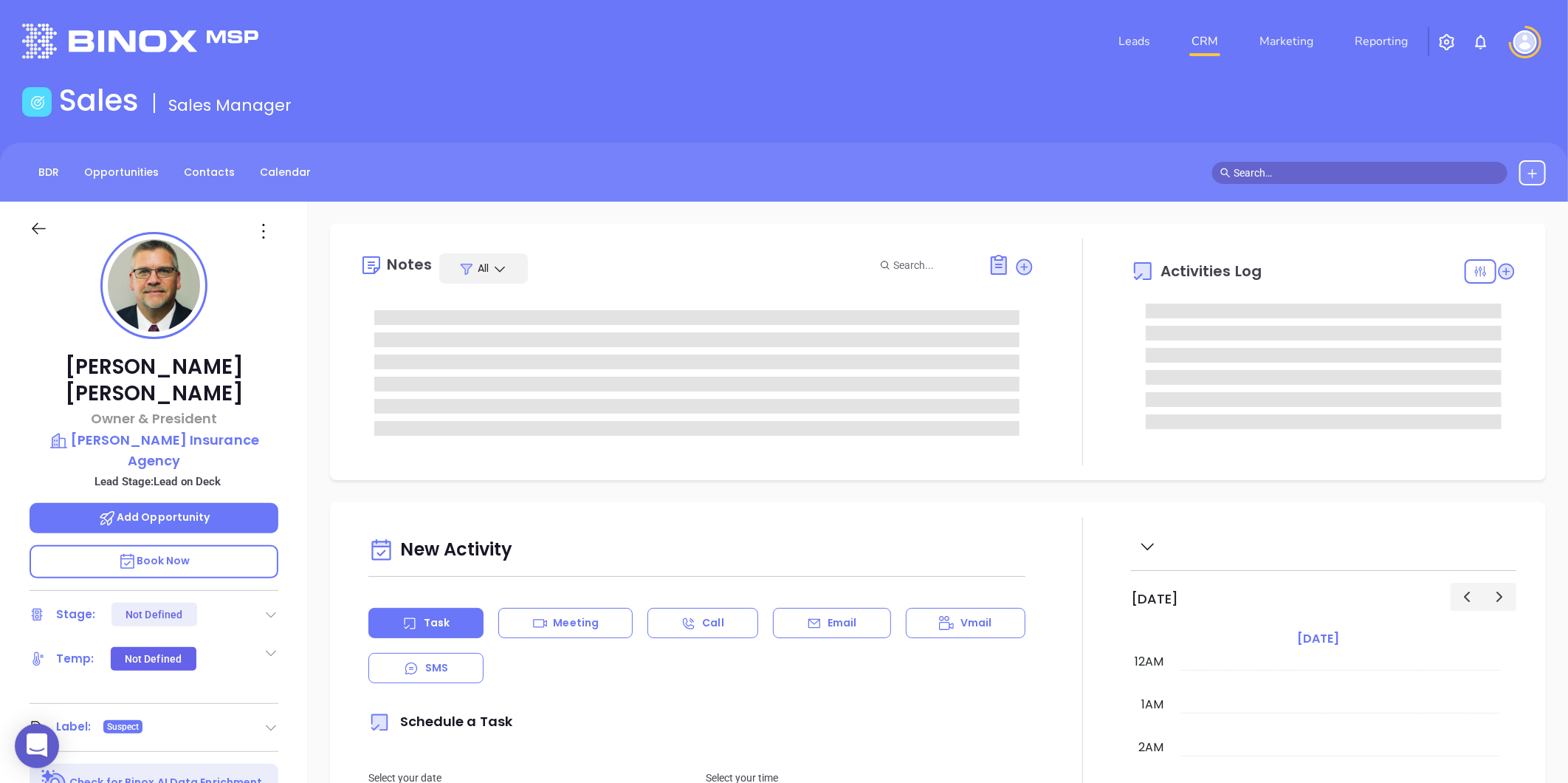
type input "[DATE]"
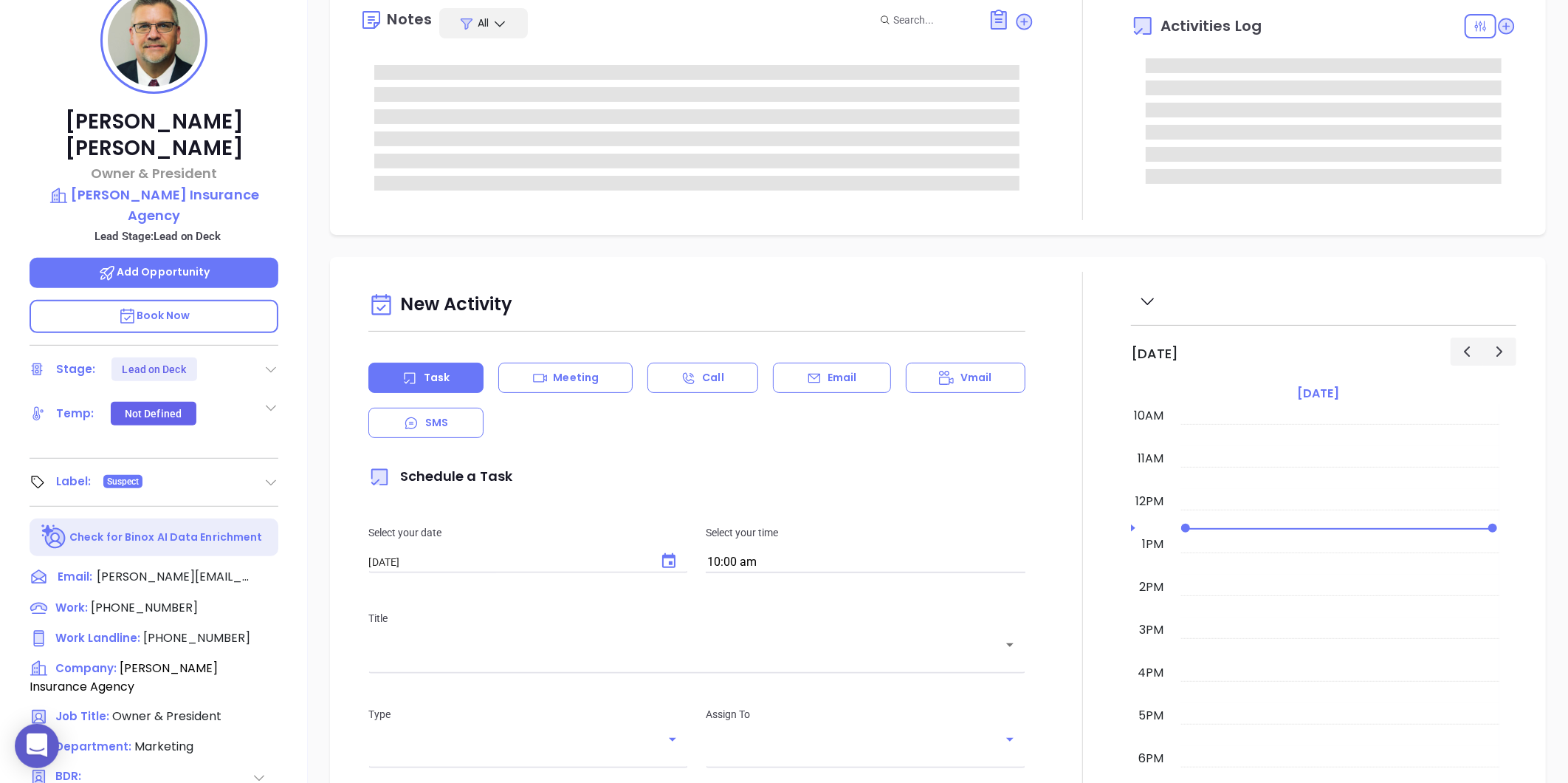
scroll to position [246, 0]
type input "[PERSON_NAME]"
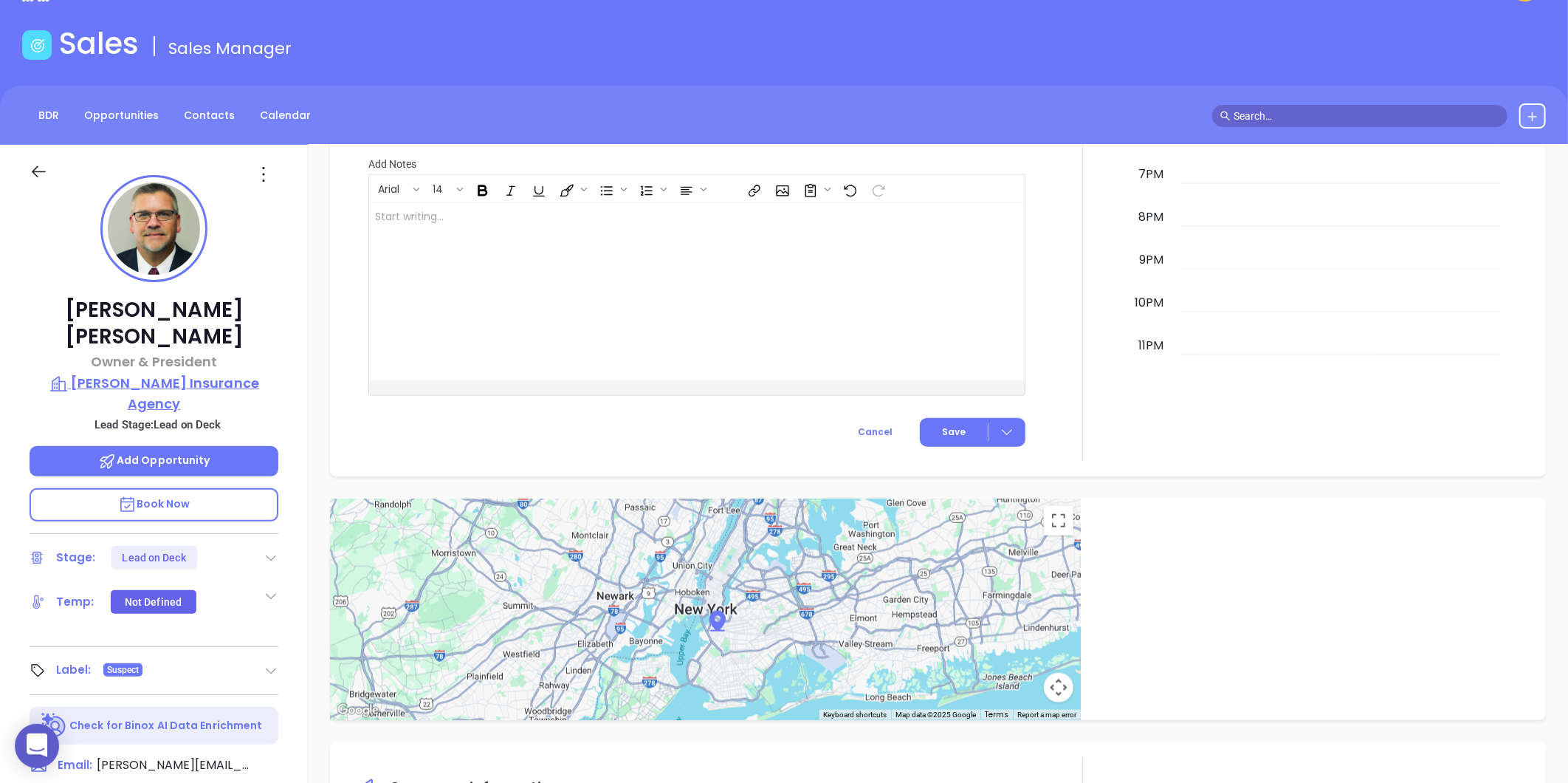
scroll to position [0, 0]
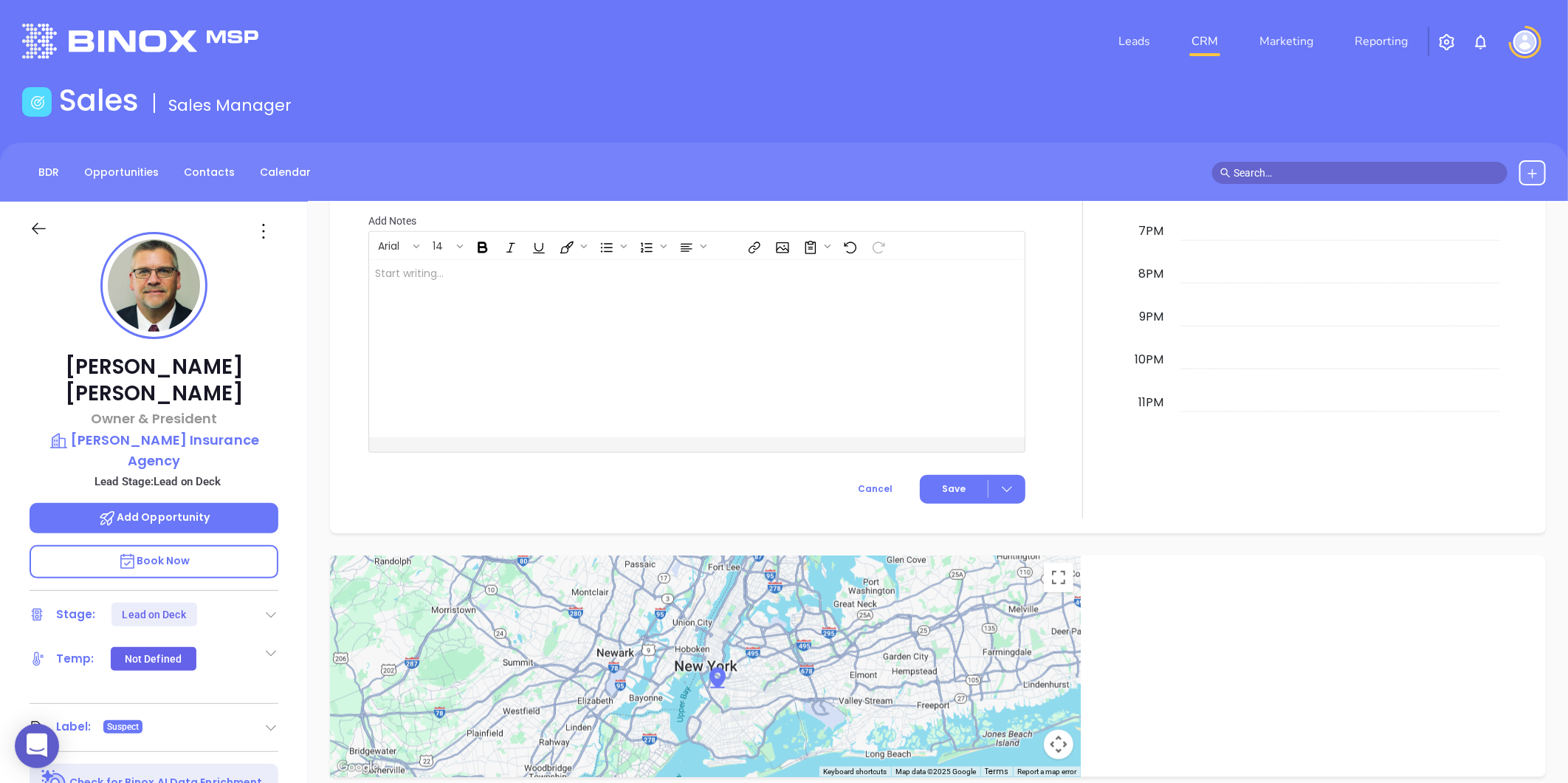
click at [260, 232] on icon at bounding box center [263, 231] width 24 height 24
click at [277, 386] on div "Edit" at bounding box center [336, 389] width 145 height 16
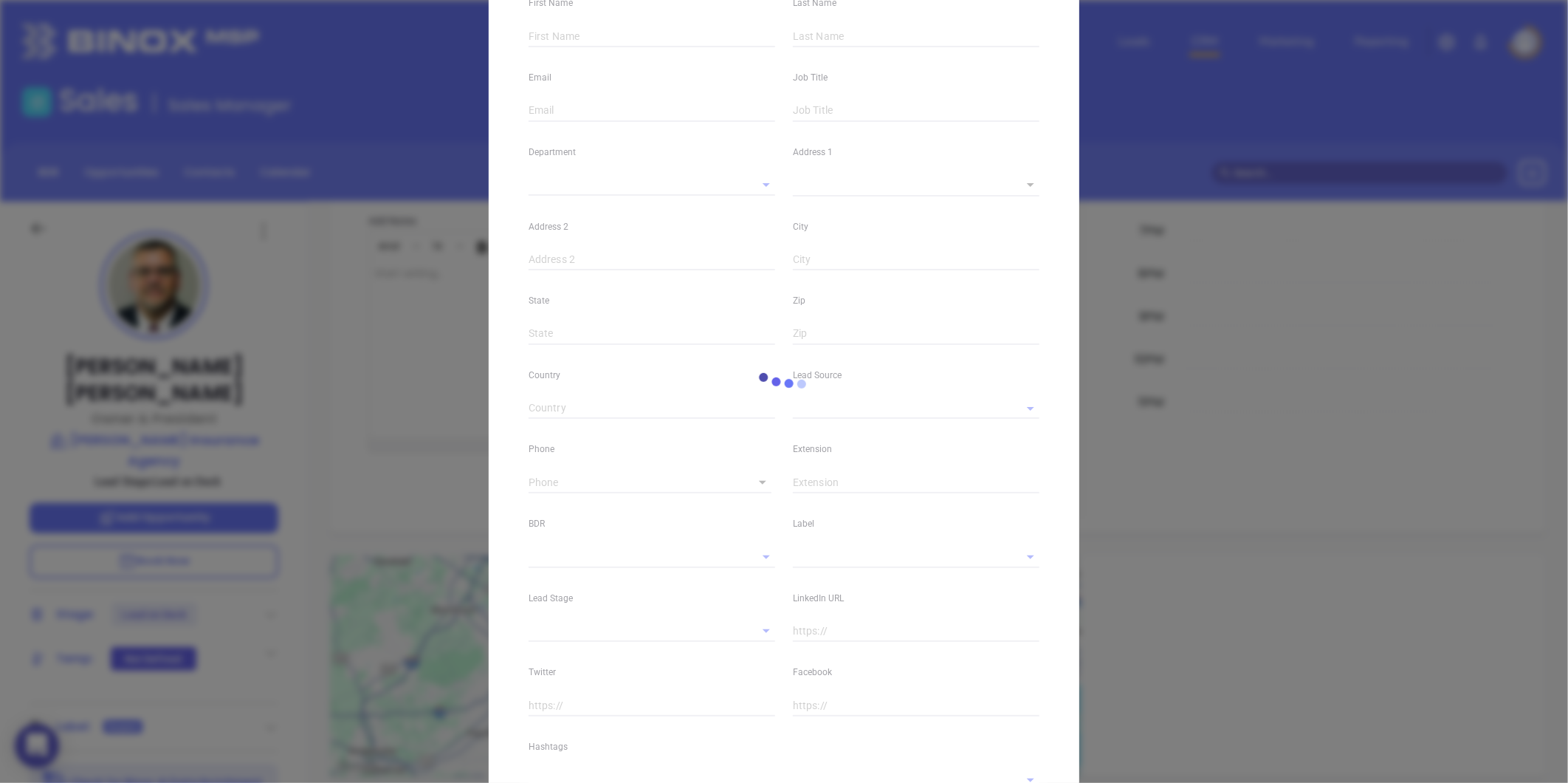
type input "Chris"
type input "Beiler"
type input "chris@beilerinsurance.com"
type input "Owner & President"
type input "1"
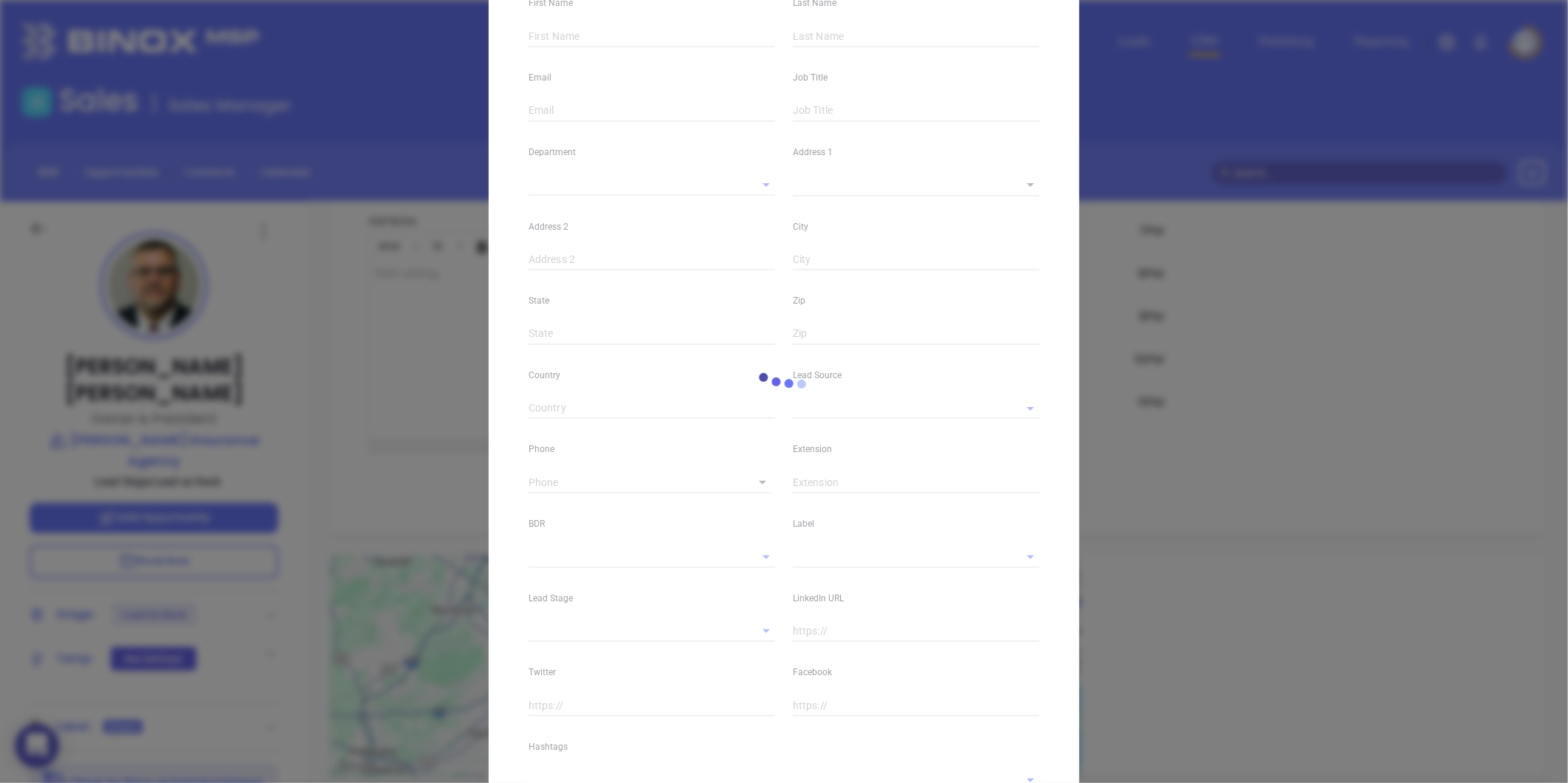
type input "www.linkedin.com/in/rob-beiler-8b9763a3"
type input "Marketing"
type input "Other"
type input "Vicky Mendoza"
type input "Lead on Deck"
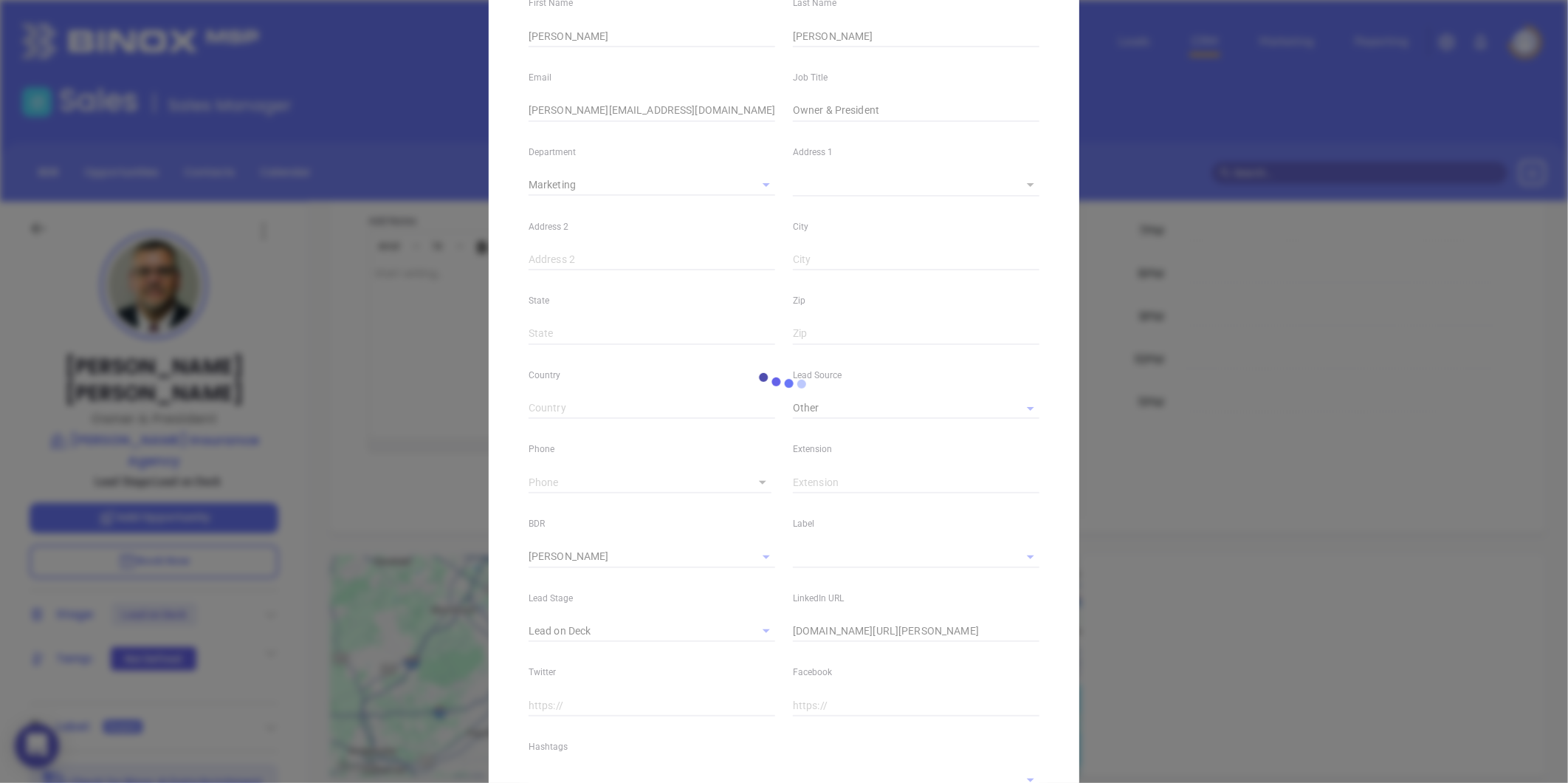
scroll to position [168, 0]
type input "(717) 442-9089"
type input "1"
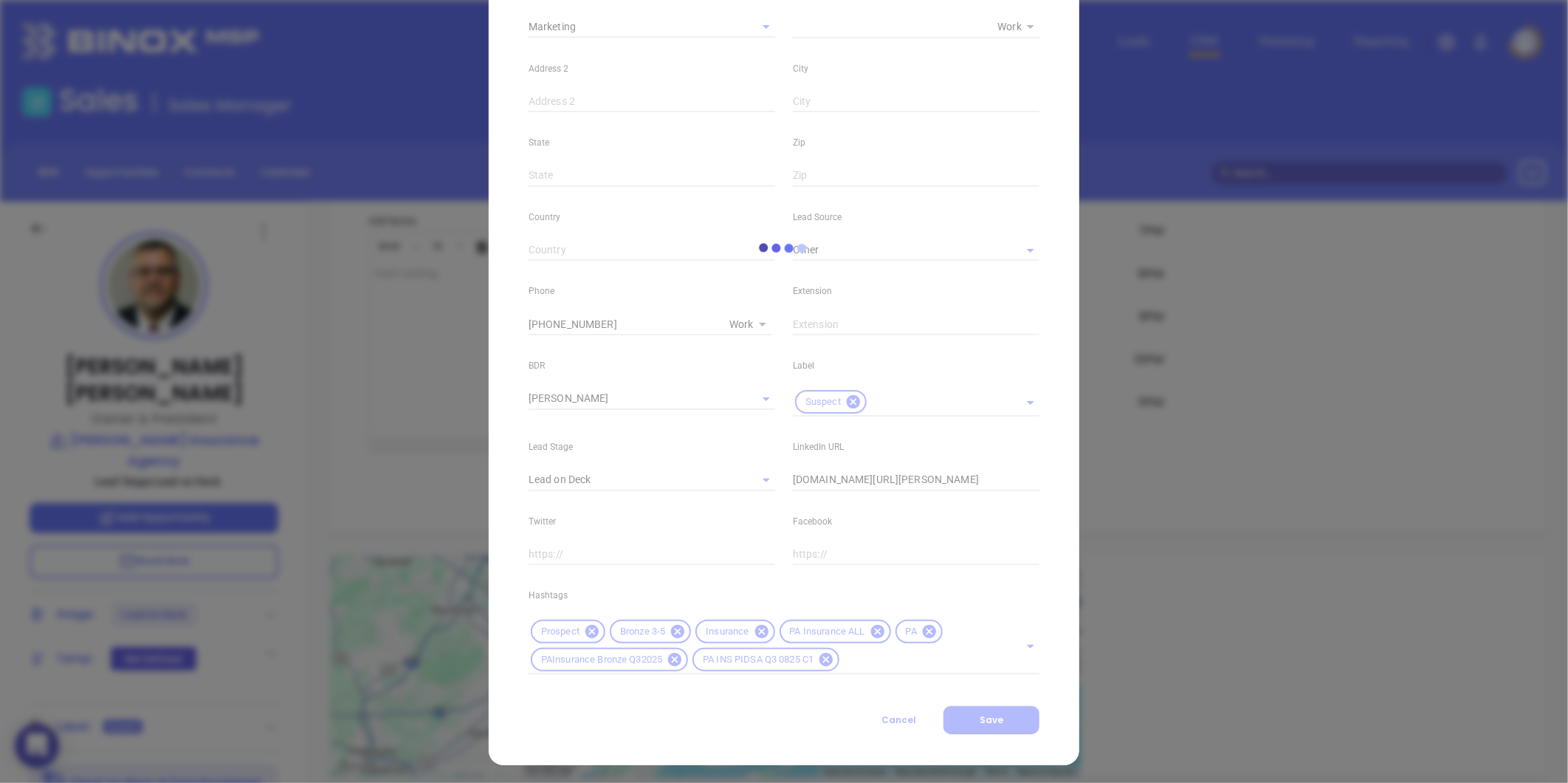
scroll to position [330, 0]
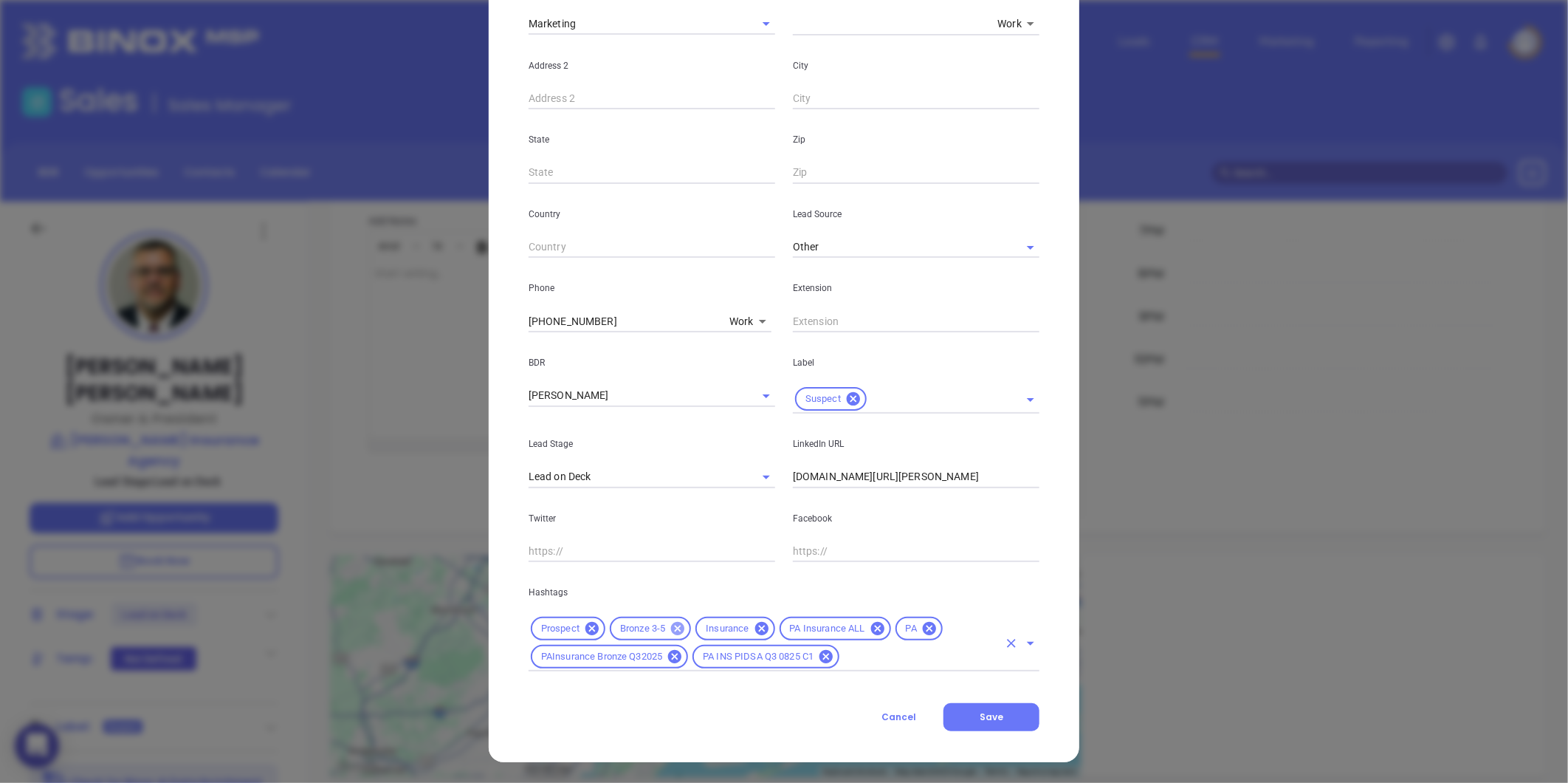
click at [670, 624] on icon at bounding box center [677, 628] width 16 height 16
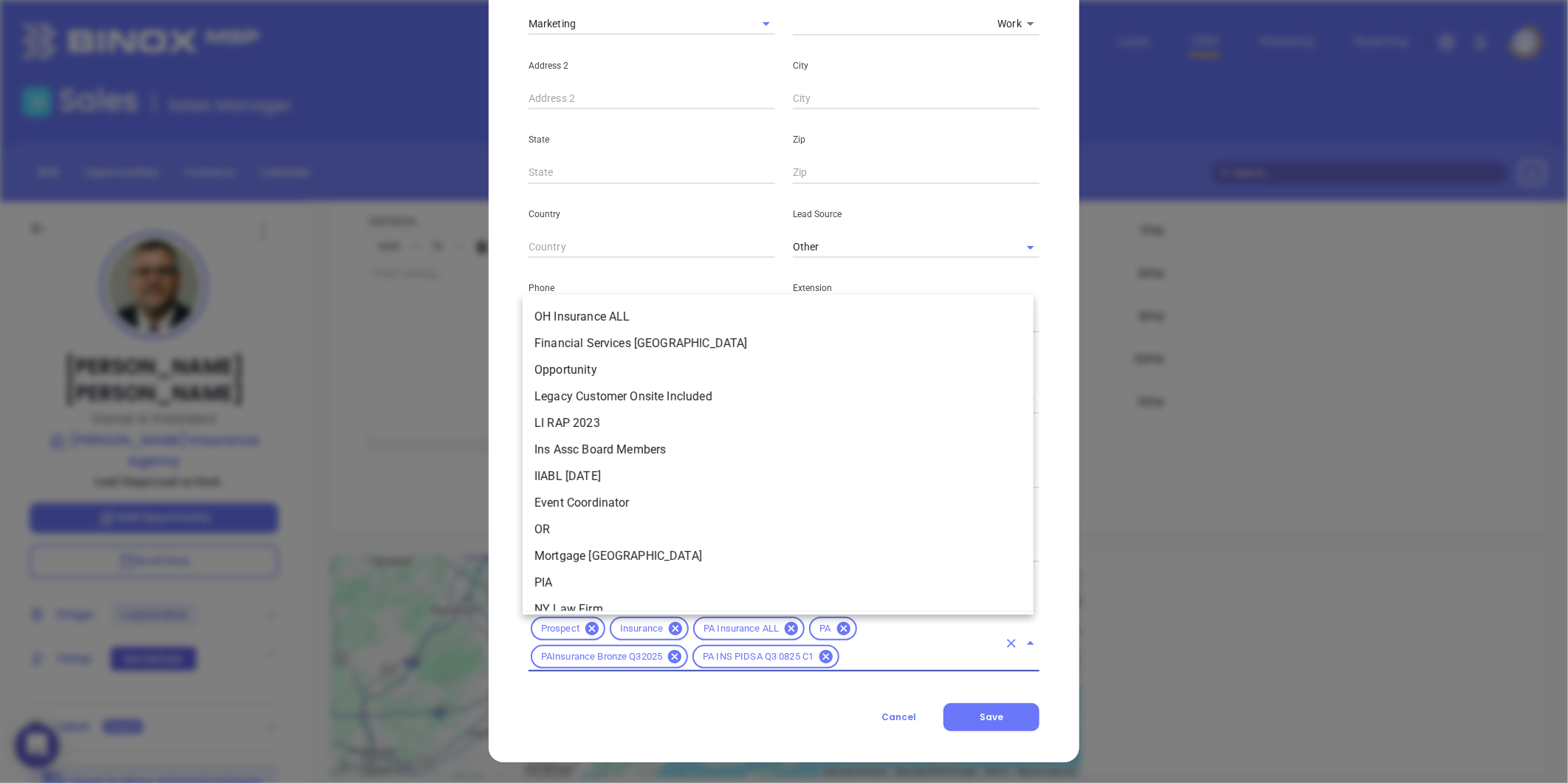
click at [891, 655] on input "text" at bounding box center [920, 657] width 156 height 18
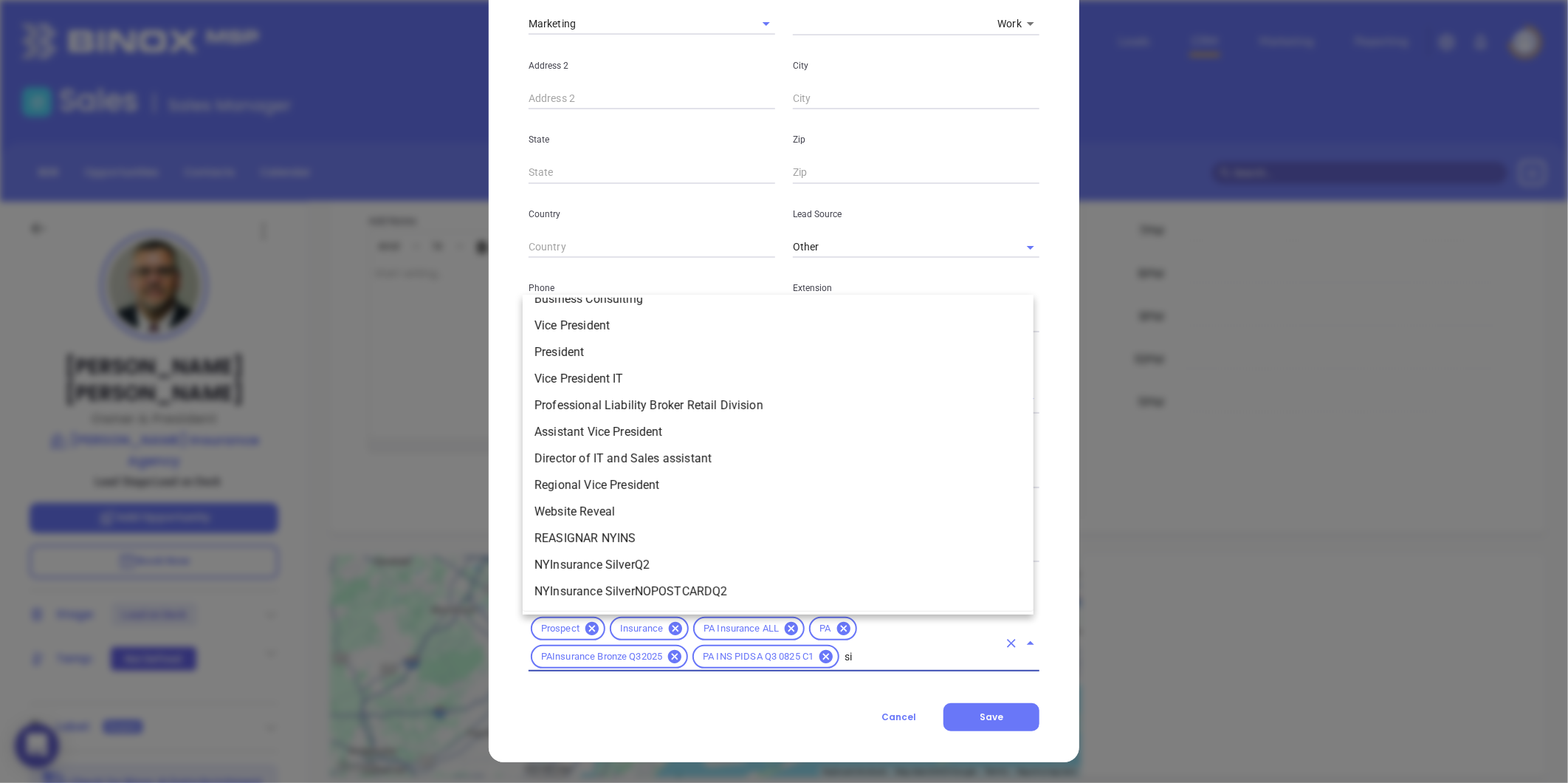
scroll to position [0, 0]
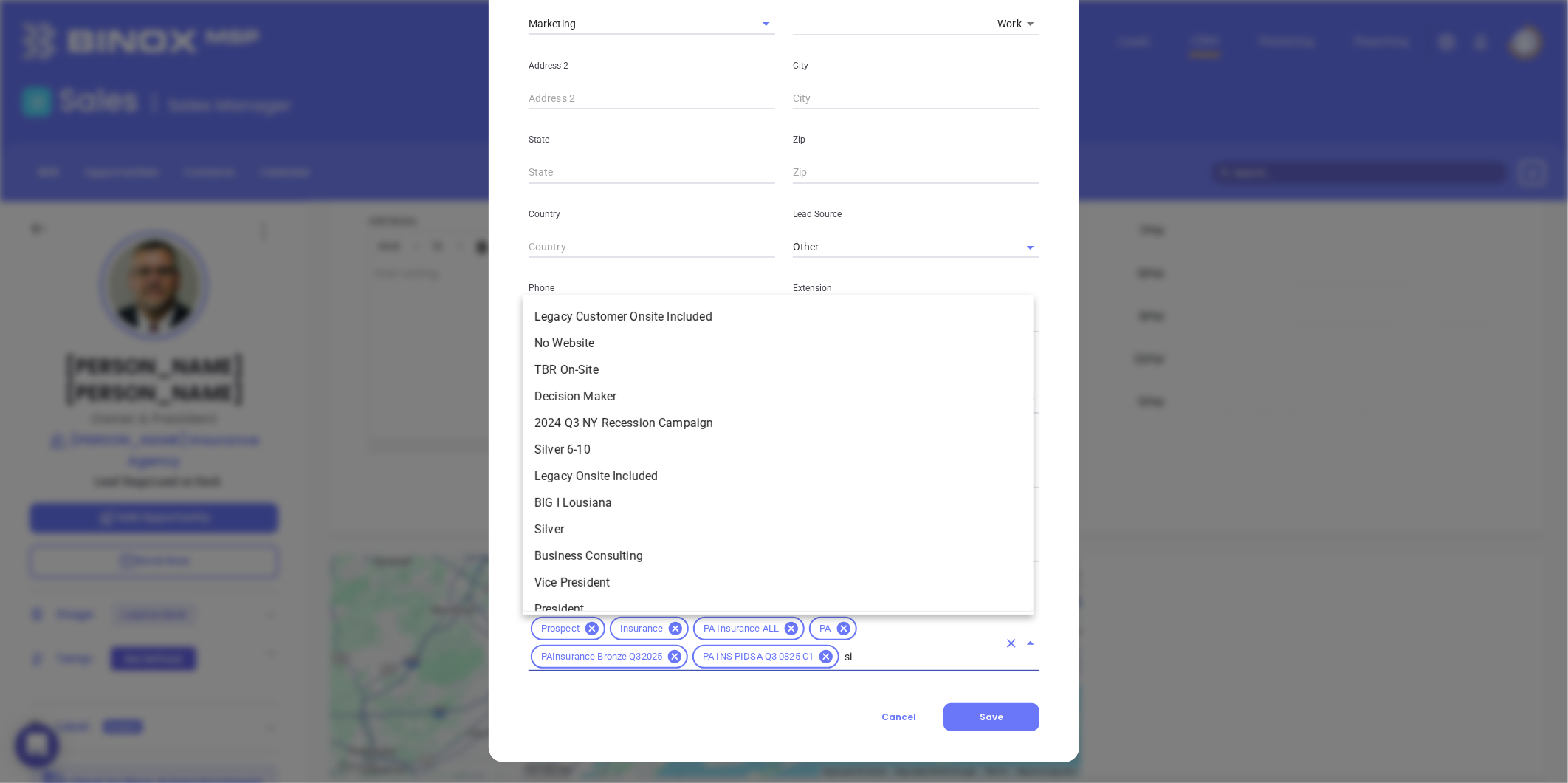
type input "sil"
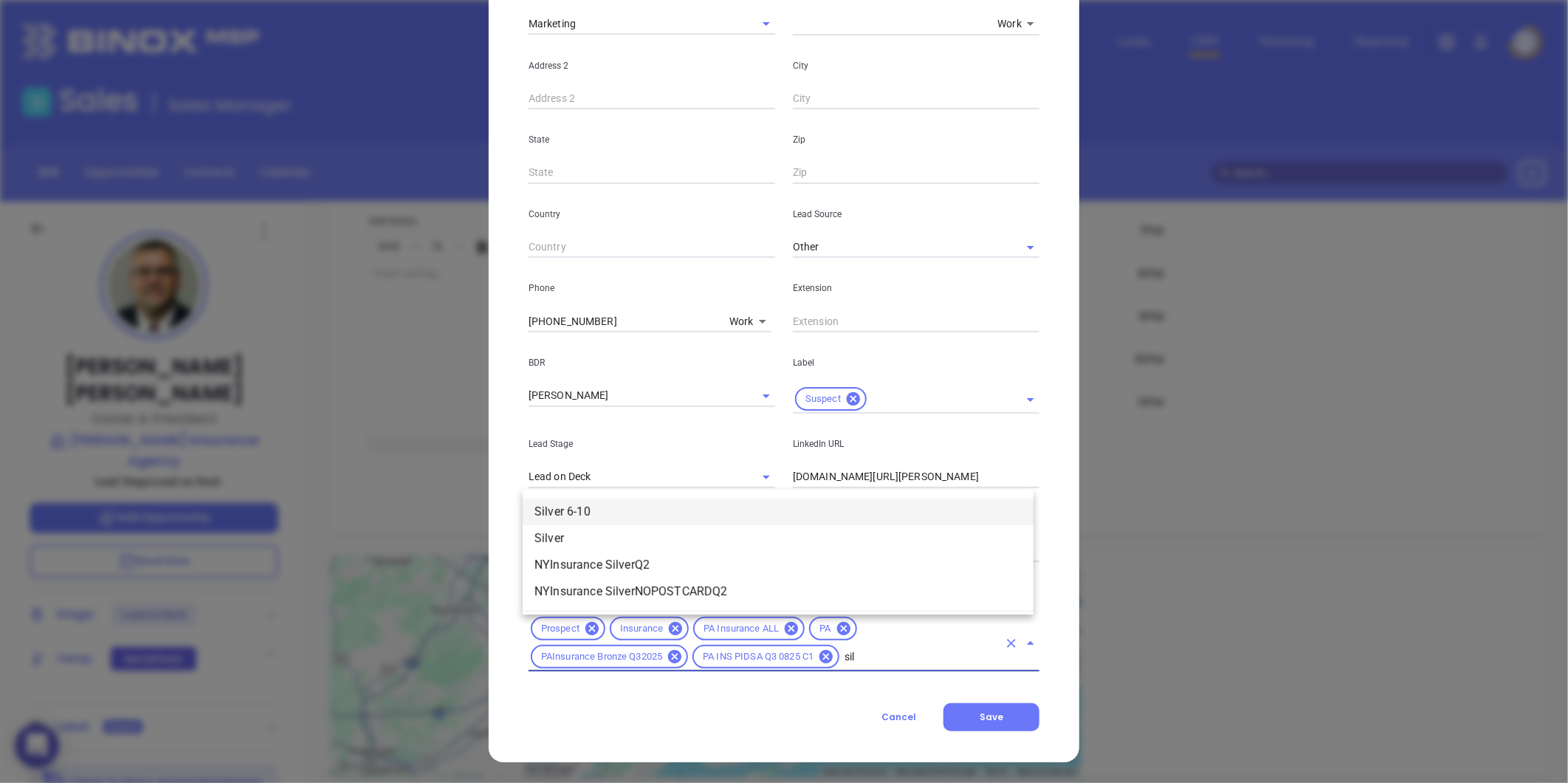
click at [639, 504] on li "Silver 6-10" at bounding box center [778, 511] width 511 height 27
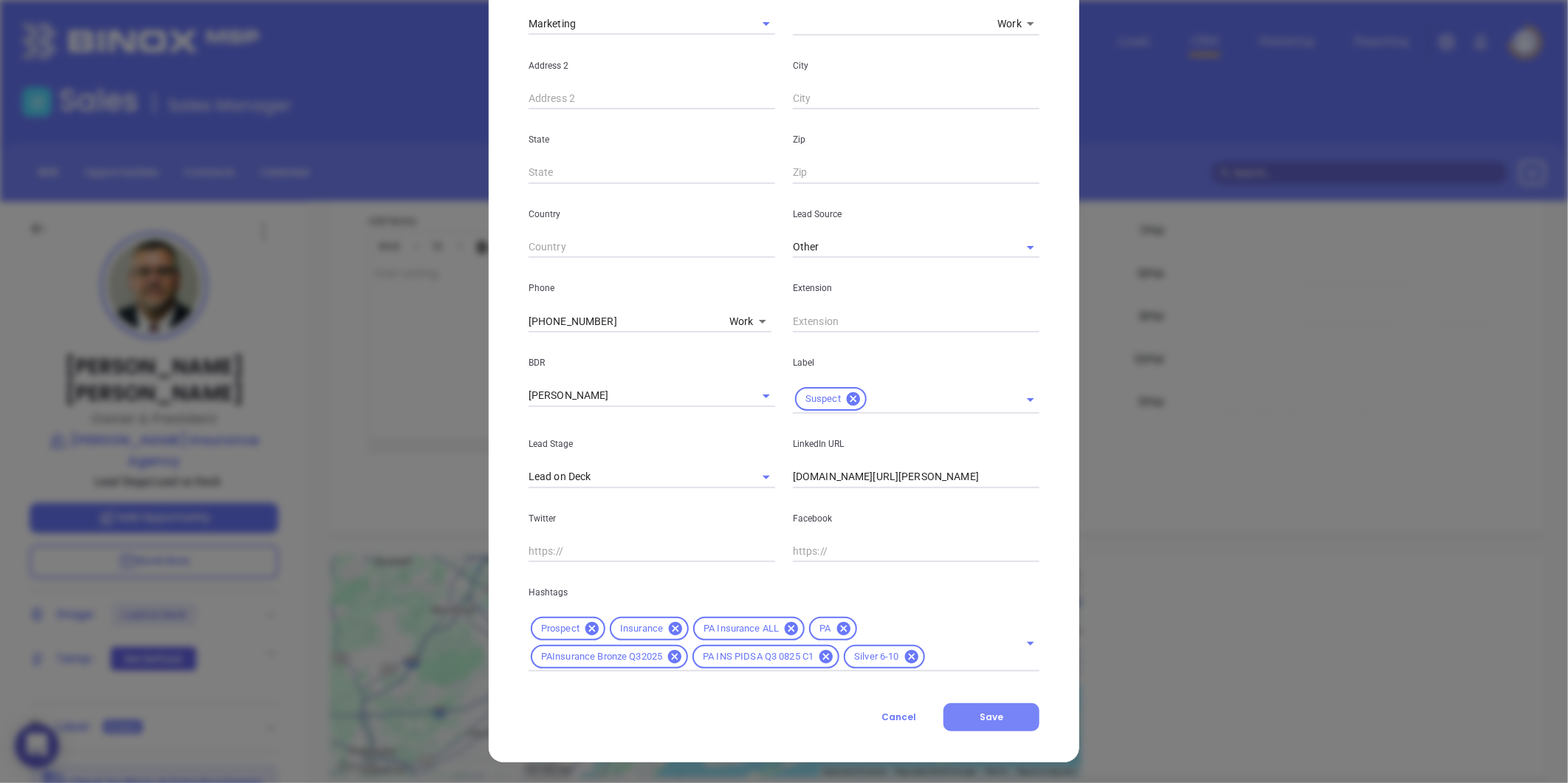
click at [951, 709] on button "Save" at bounding box center [991, 717] width 96 height 28
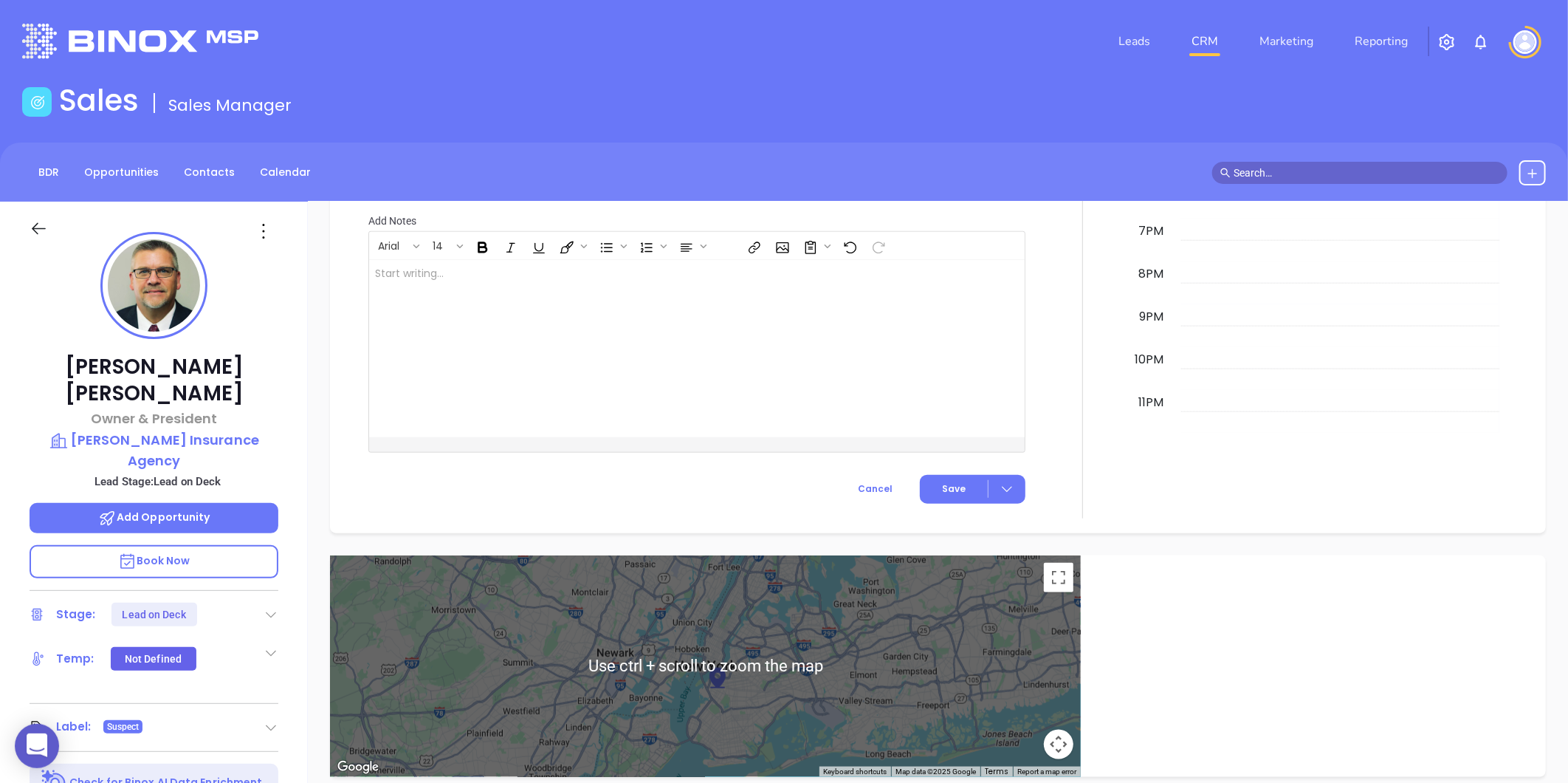
scroll to position [938, 0]
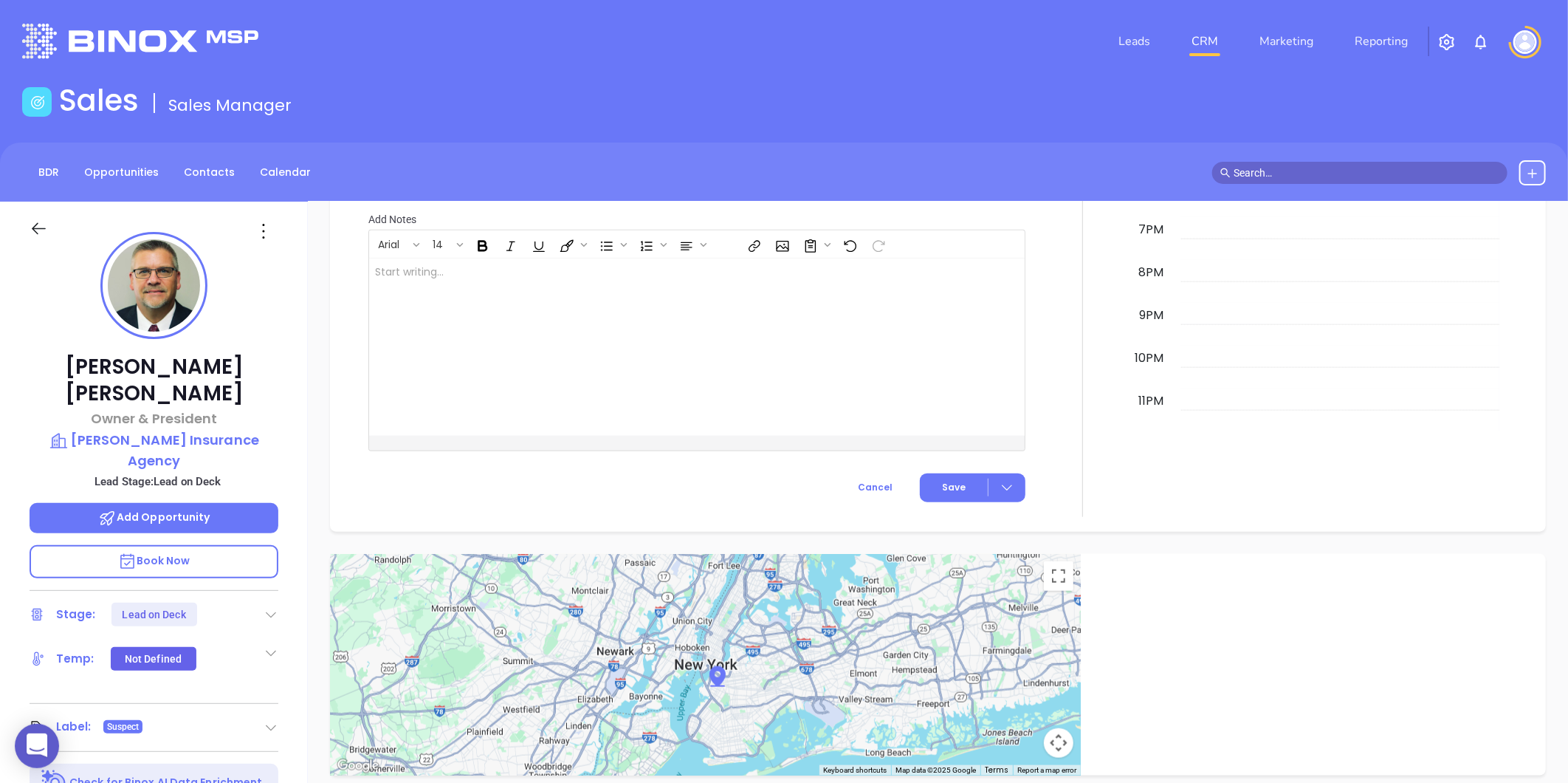
click at [270, 238] on icon at bounding box center [263, 231] width 24 height 24
click at [279, 385] on div "Edit" at bounding box center [336, 389] width 145 height 16
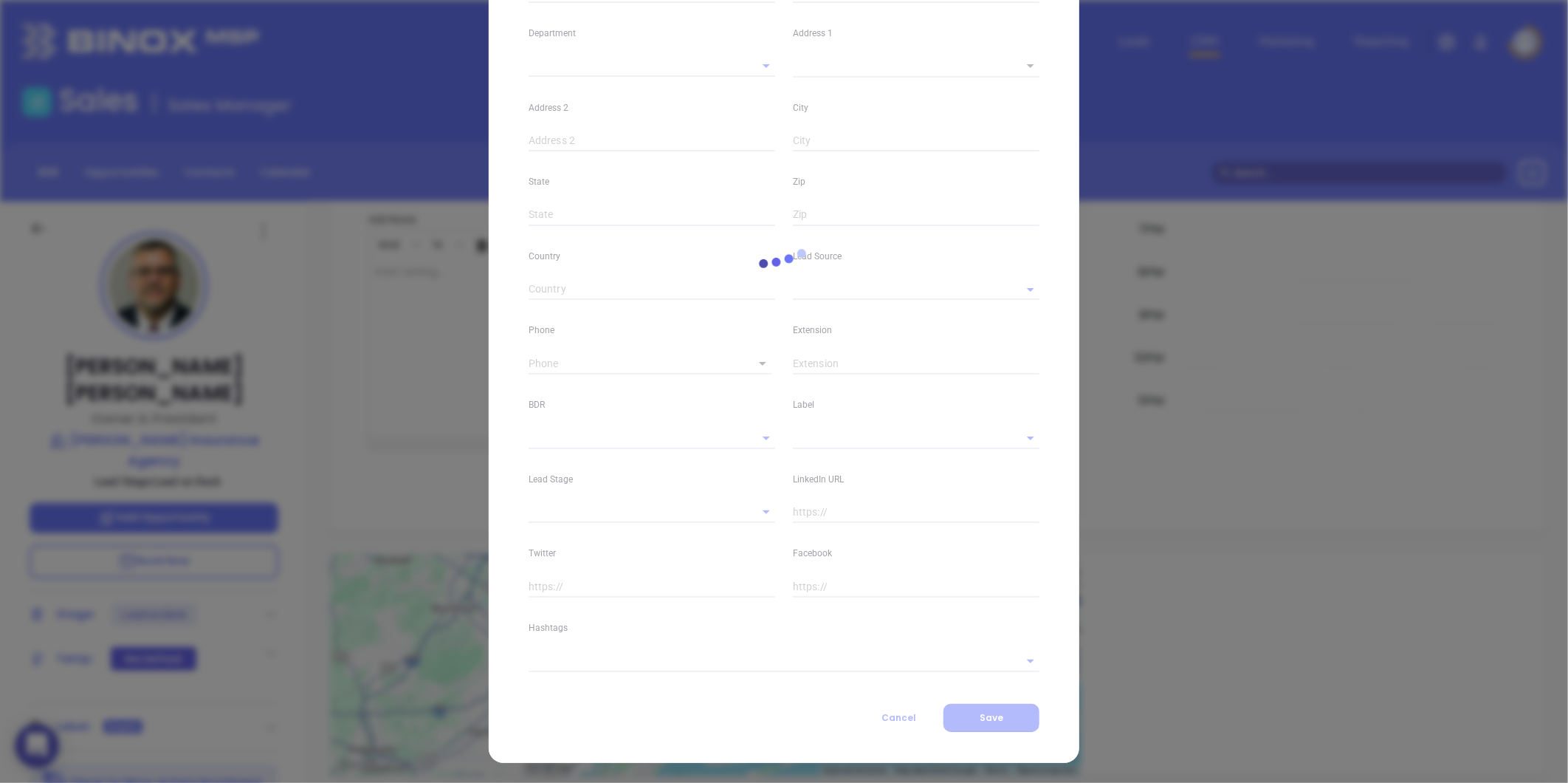
type input "Chris"
type input "Beiler"
type input "chris@beilerinsurance.com"
type input "Owner & President"
type input "1"
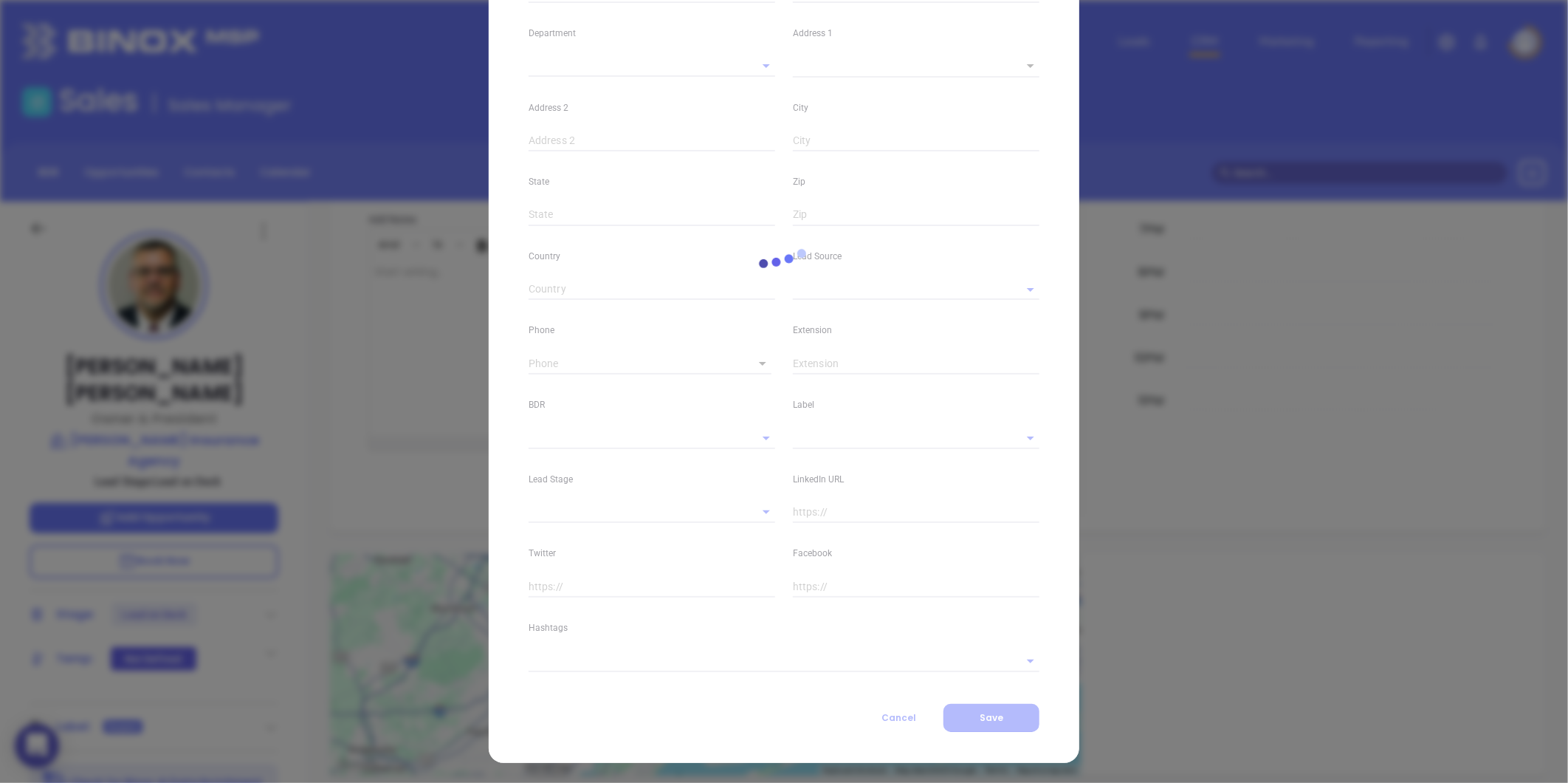
type input "www.linkedin.com/in/rob-beiler-8b9763a3"
type input "Marketing"
type input "Other"
type input "Vicky Mendoza"
type input "Lead on Deck"
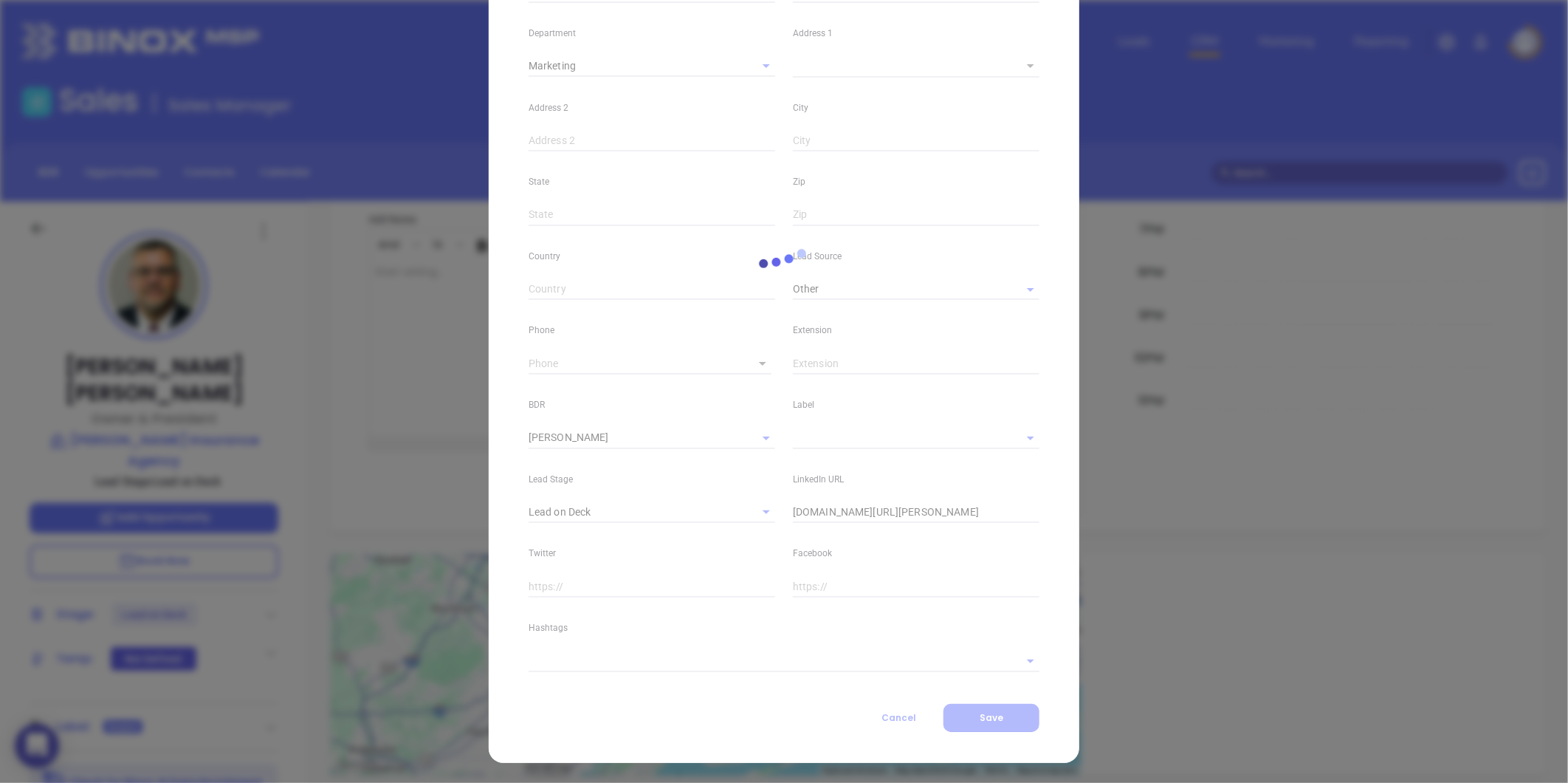
scroll to position [286, 0]
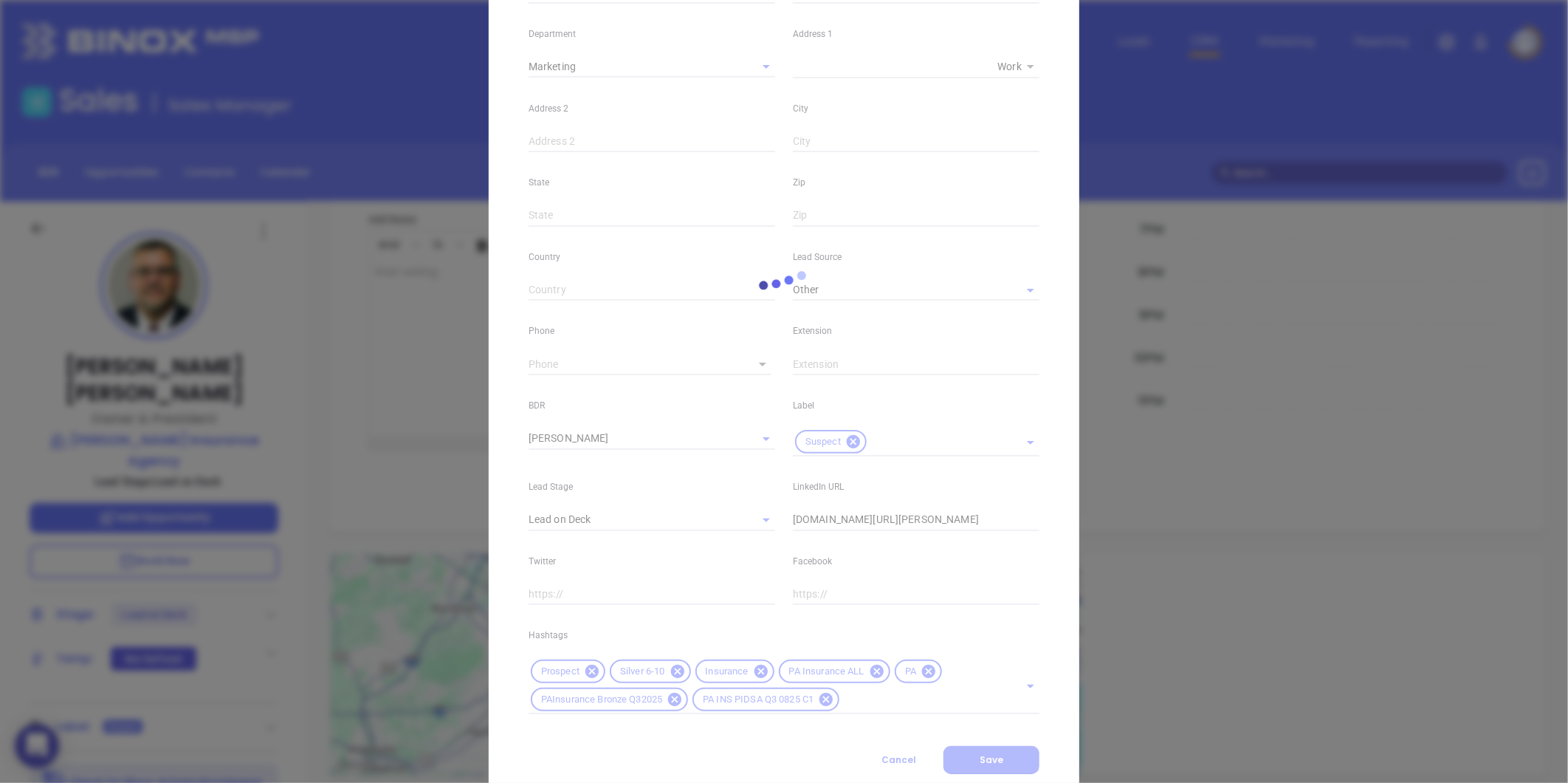
type input "(717) 442-9089"
type input "1"
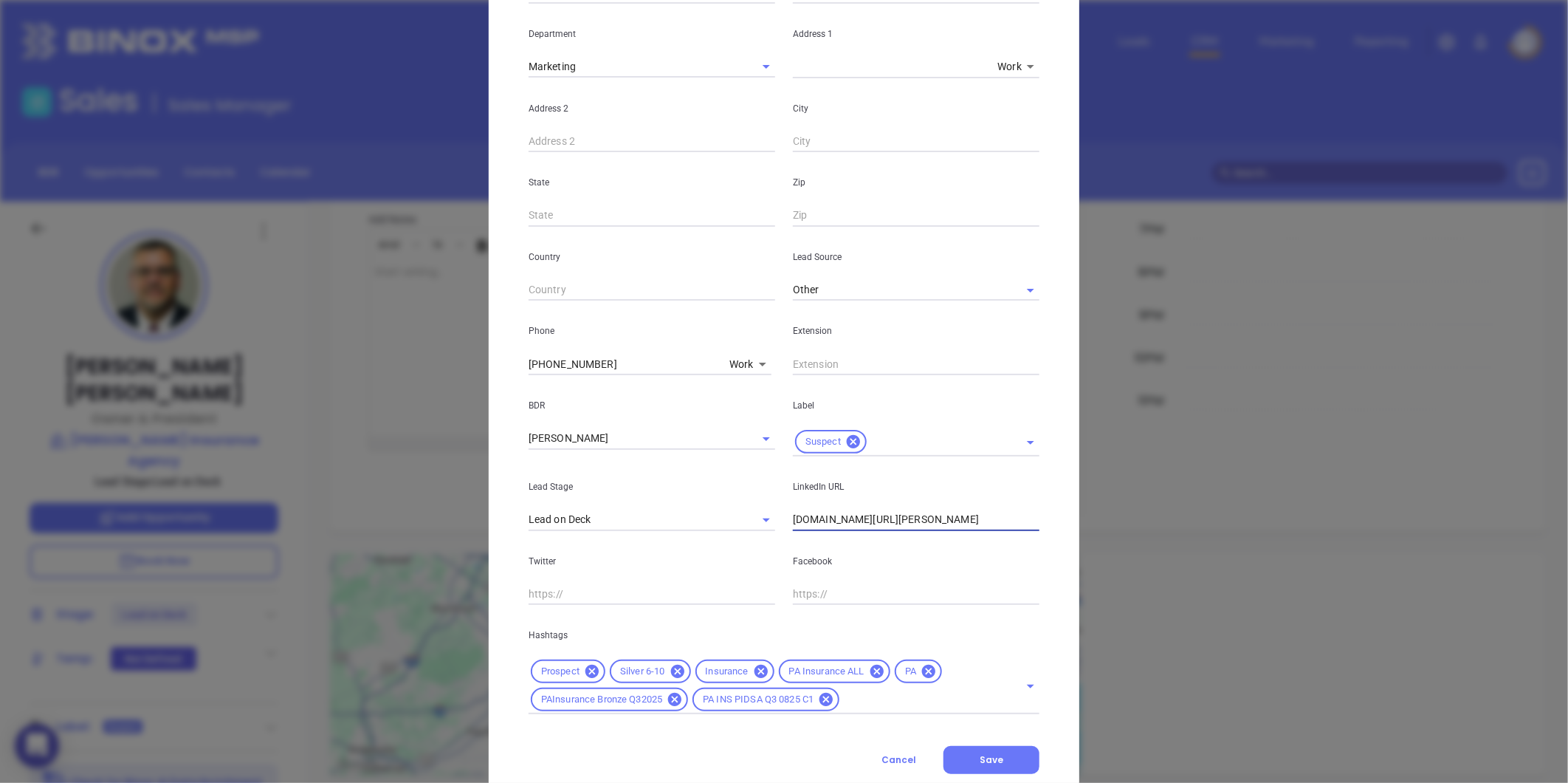
drag, startPoint x: 992, startPoint y: 521, endPoint x: 732, endPoint y: 559, distance: 262.8
click at [732, 559] on div "First Name Chris Last Name Beiler Email chris@beilerinsurance.com Job Title Own…" at bounding box center [784, 284] width 511 height 860
paste input "linkedin.com/in/chris-beiler-111a1930"
type input "www.linkedin.com/in/chris-beiler-111a1930"
click at [988, 754] on span "Save" at bounding box center [991, 759] width 24 height 13
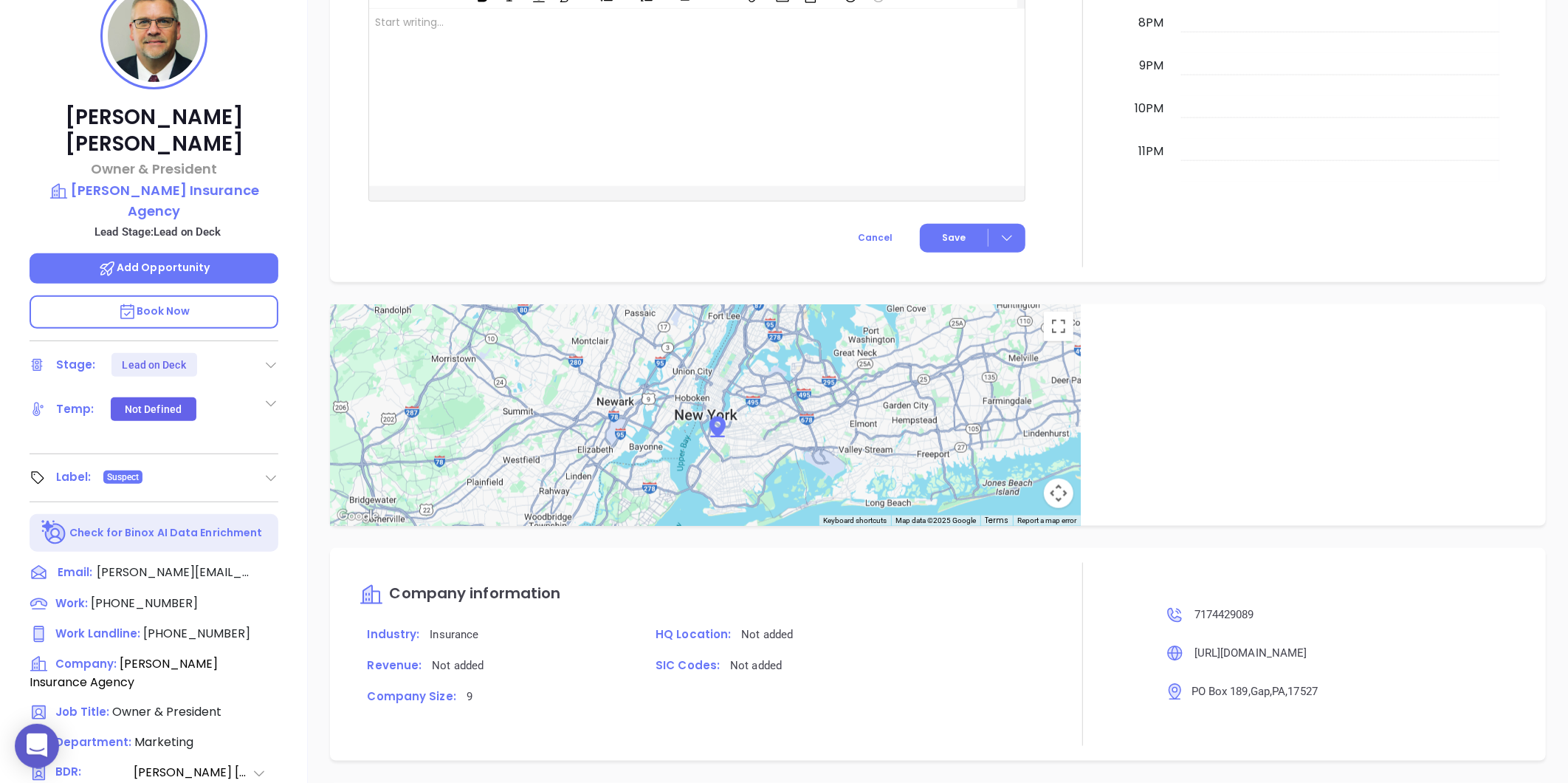
scroll to position [246, 0]
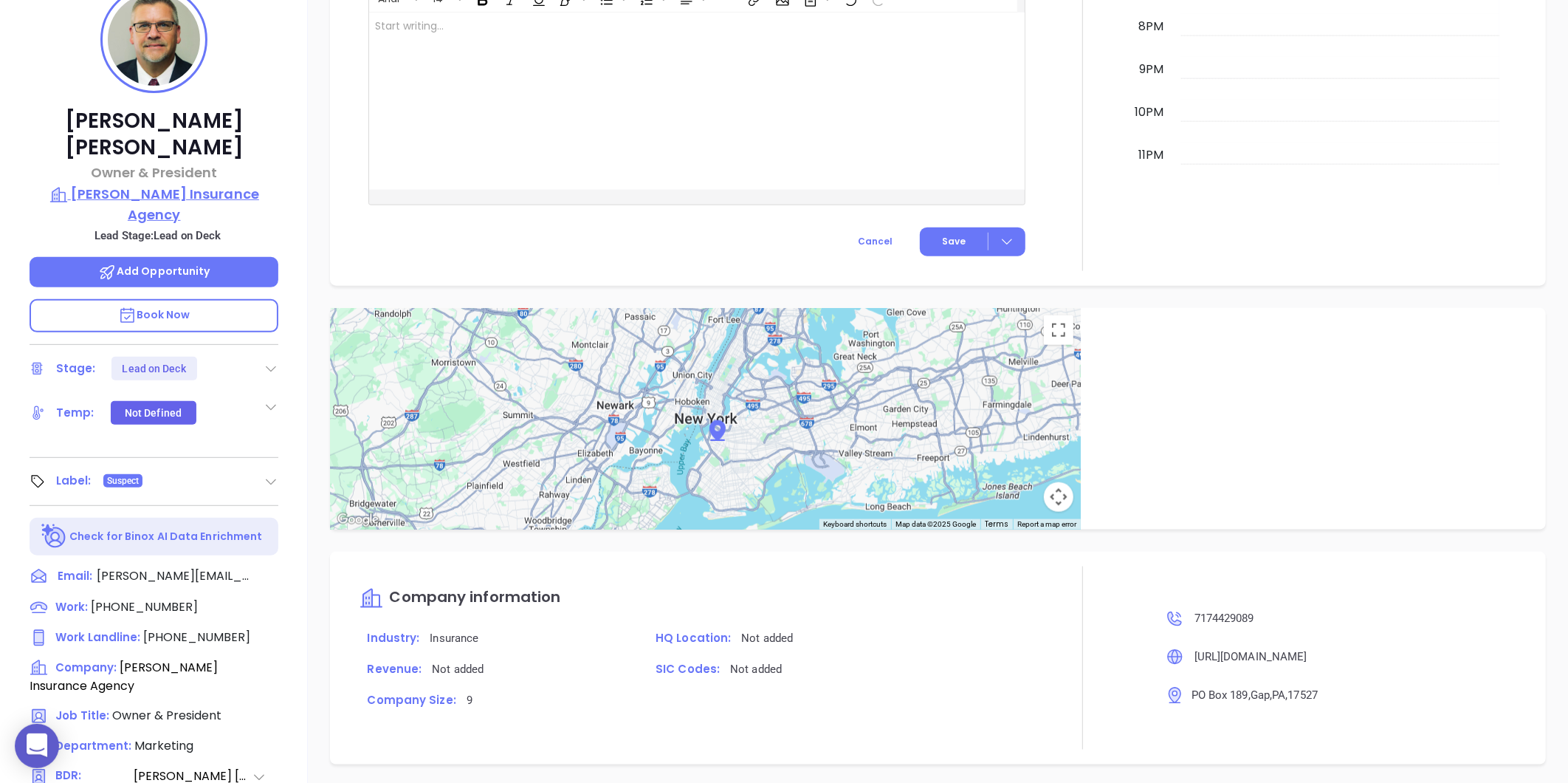
click at [139, 184] on p "Beiler Insurance Agency" at bounding box center [154, 204] width 249 height 40
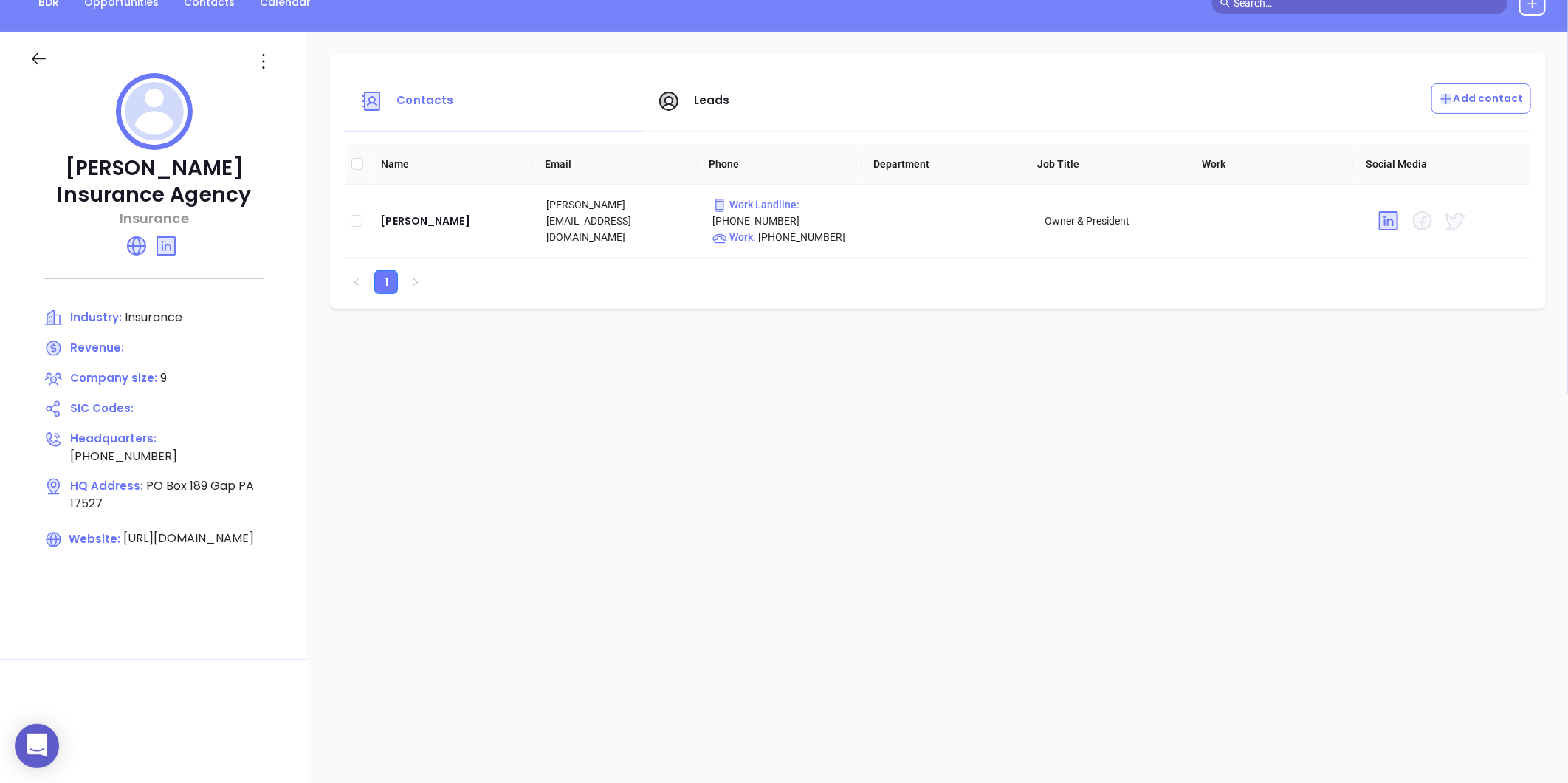
scroll to position [82, 0]
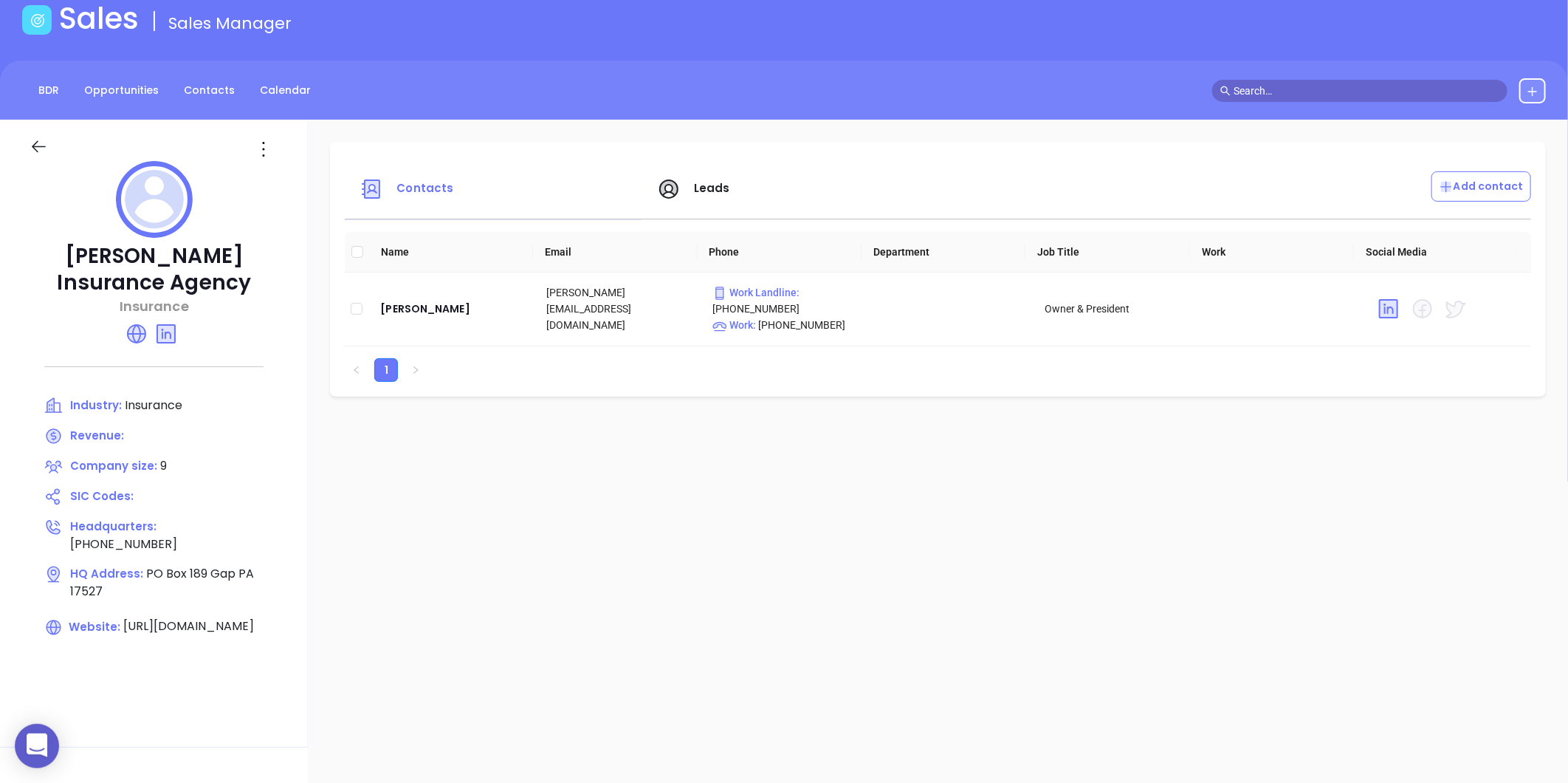
click at [267, 166] on div at bounding box center [154, 202] width 249 height 82
click at [263, 153] on icon at bounding box center [263, 149] width 24 height 24
click at [277, 178] on div "Edit" at bounding box center [330, 178] width 134 height 16
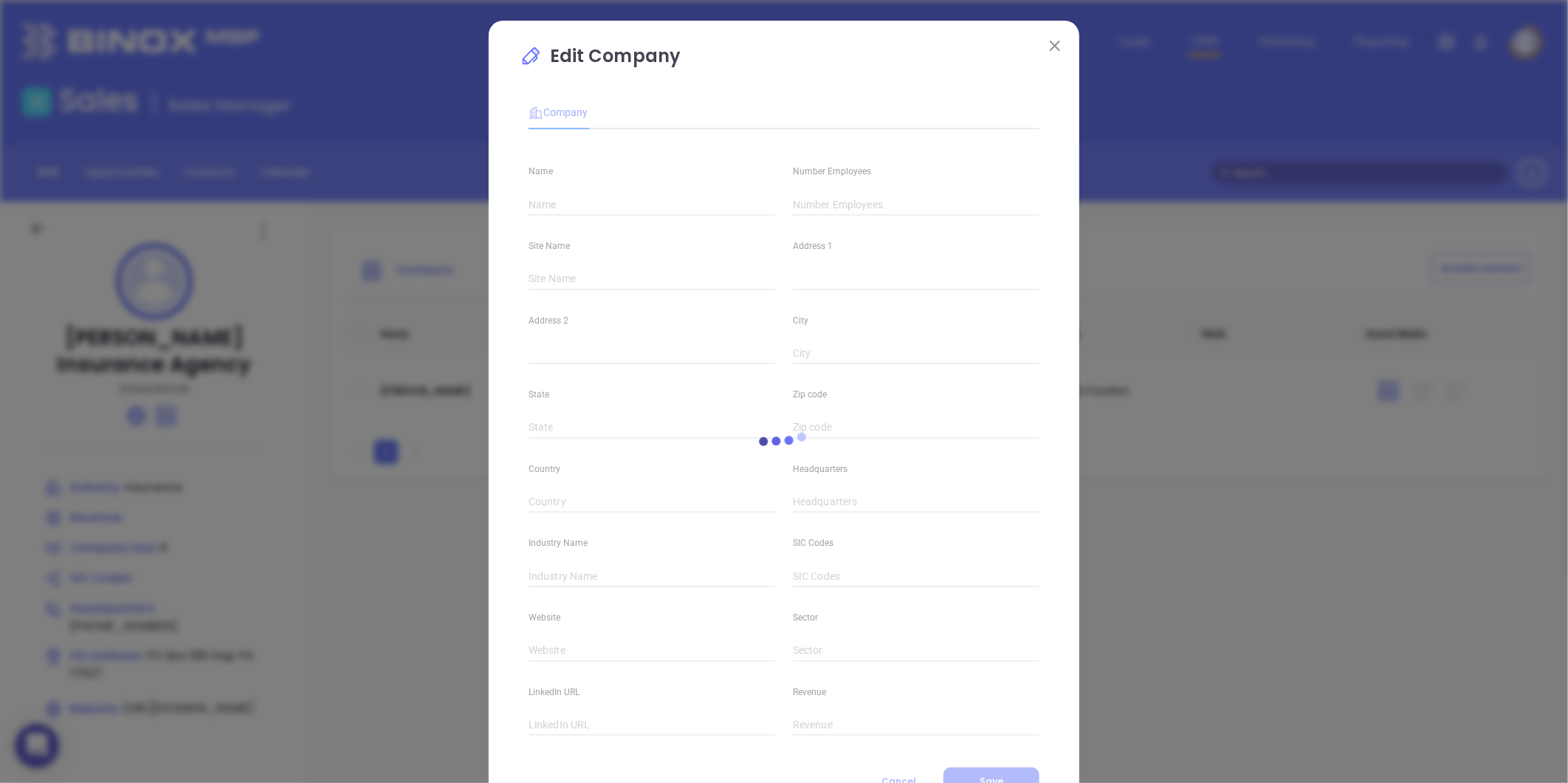
scroll to position [65, 0]
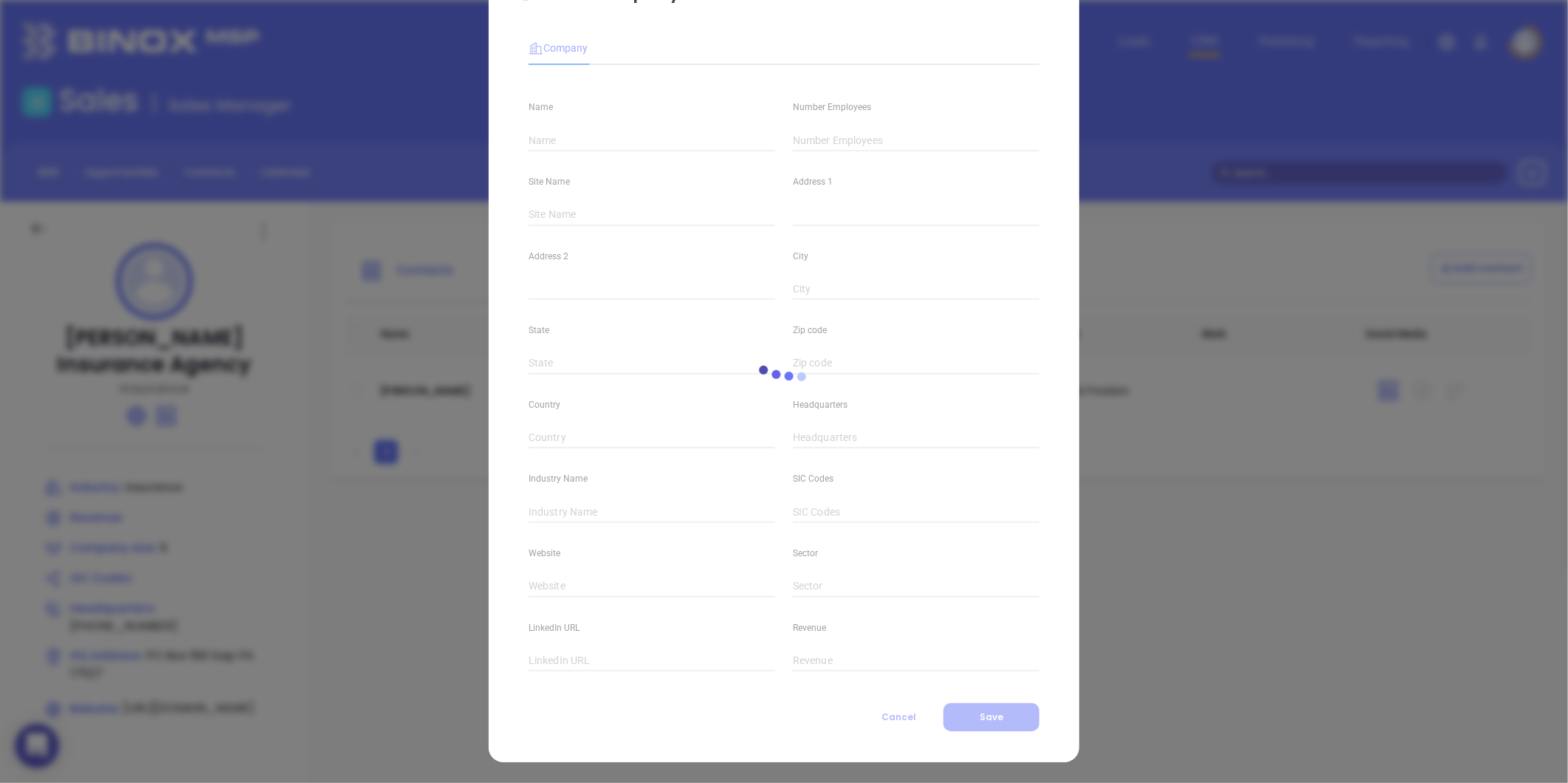
type input "Beiler Insurance Agency"
type input "9"
type input "(717) 442-9089"
type input "Insurance"
type input "https://www.beilerinsurance.com/"
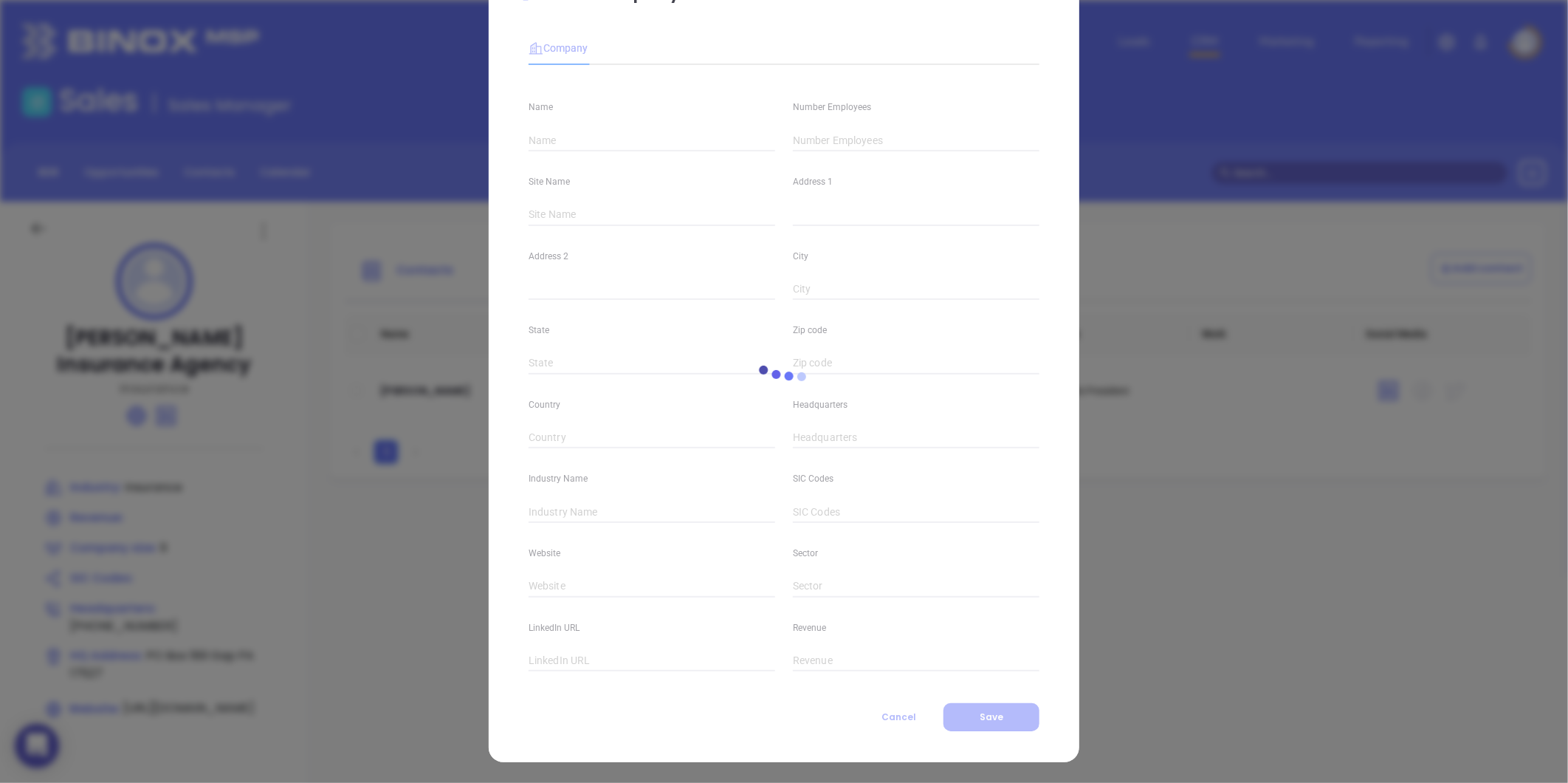
type input "https://www.linkedin.com/company/beiler-insurance-agency-inc./"
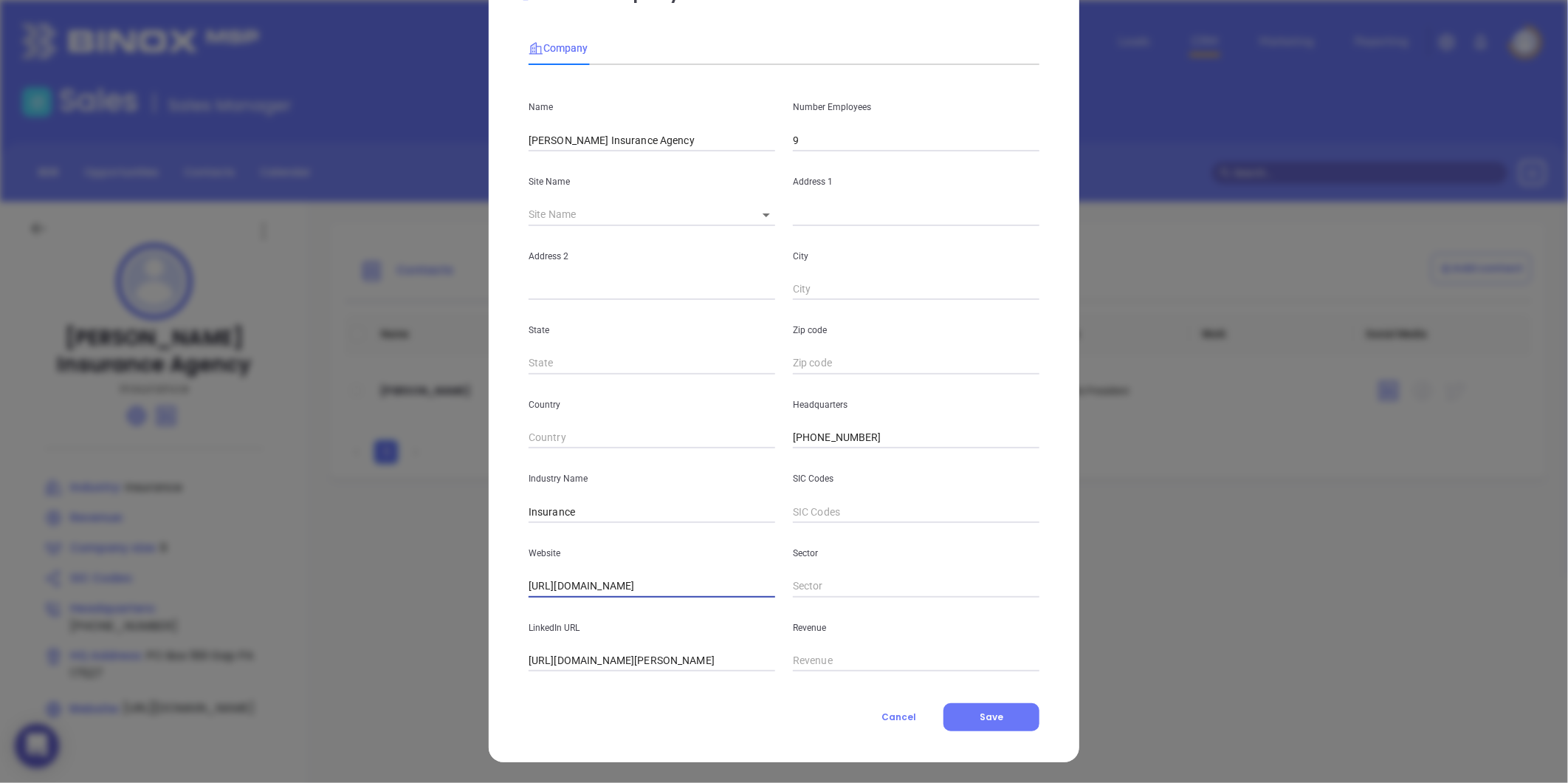
drag, startPoint x: 695, startPoint y: 589, endPoint x: 497, endPoint y: 615, distance: 199.7
click at [497, 615] on div "Edit Company Company Name Beiler Insurance Agency Number Employees 9 Site Name …" at bounding box center [784, 359] width 591 height 806
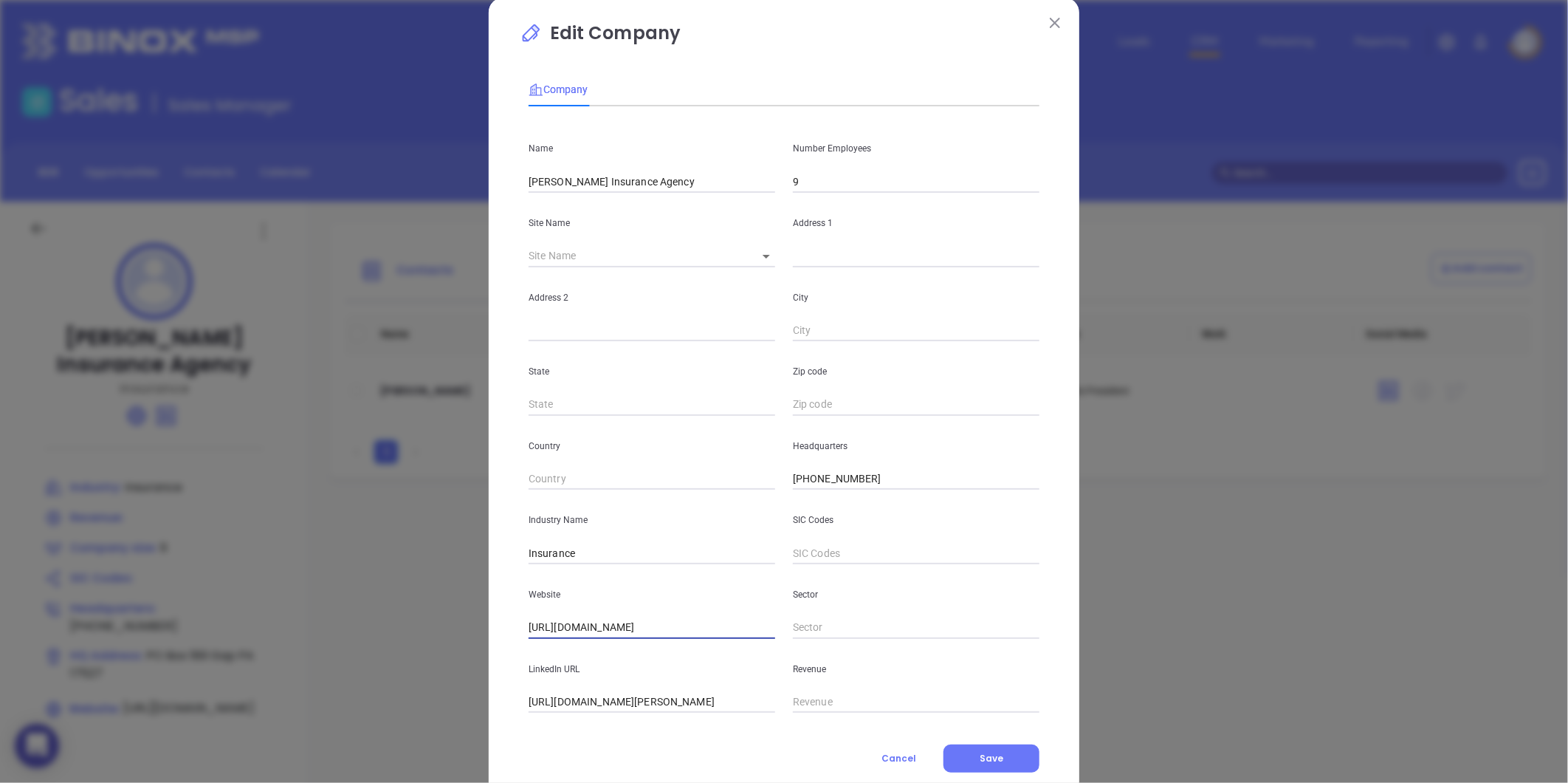
scroll to position [0, 0]
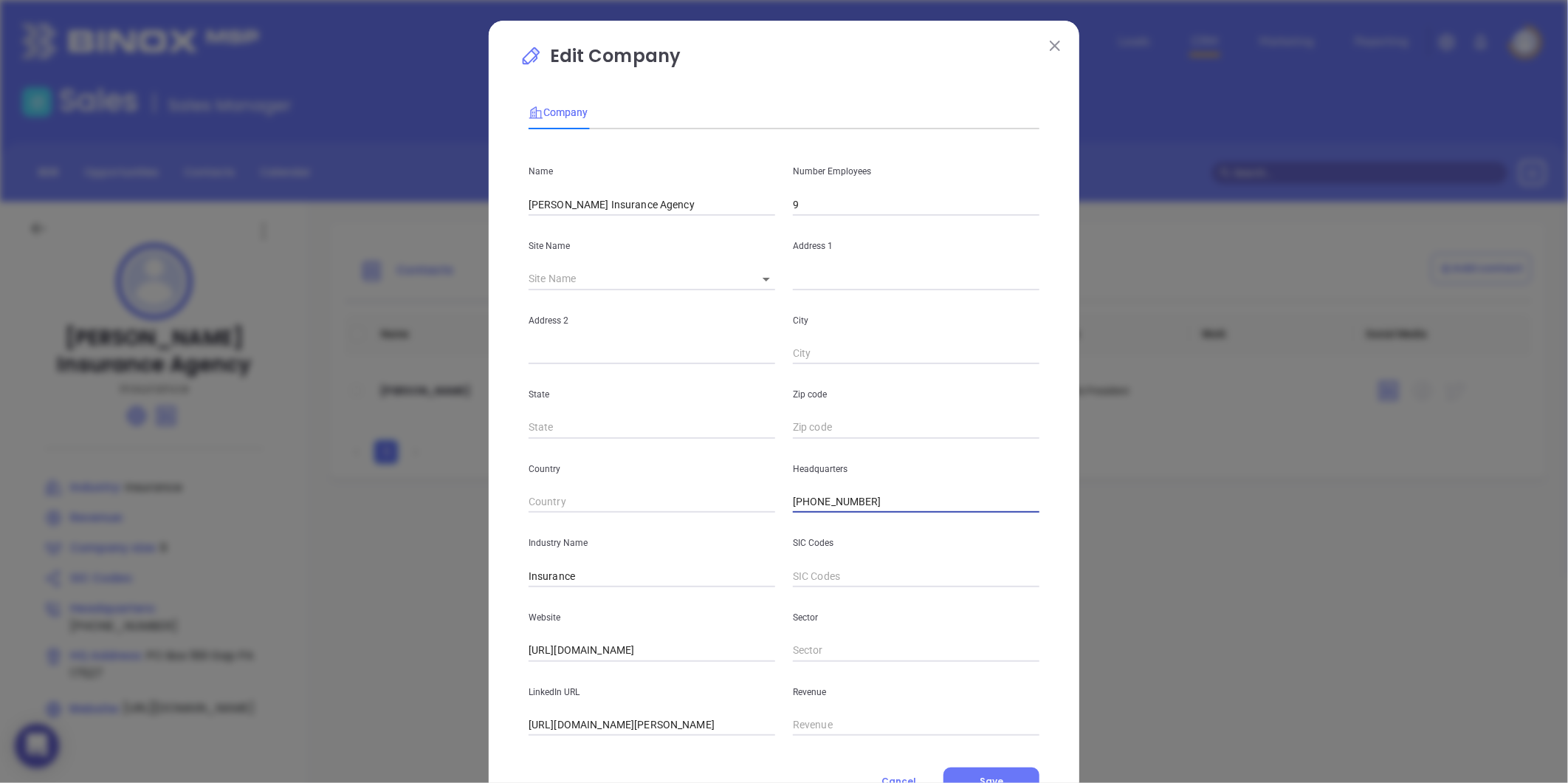
drag, startPoint x: 865, startPoint y: 503, endPoint x: 756, endPoint y: 513, distance: 109.5
click at [756, 513] on div "Name Beiler Insurance Agency Number Employees 9 Site Name ​ Address 1 Address 2…" at bounding box center [784, 438] width 511 height 595
paste input "717) 442-9234"
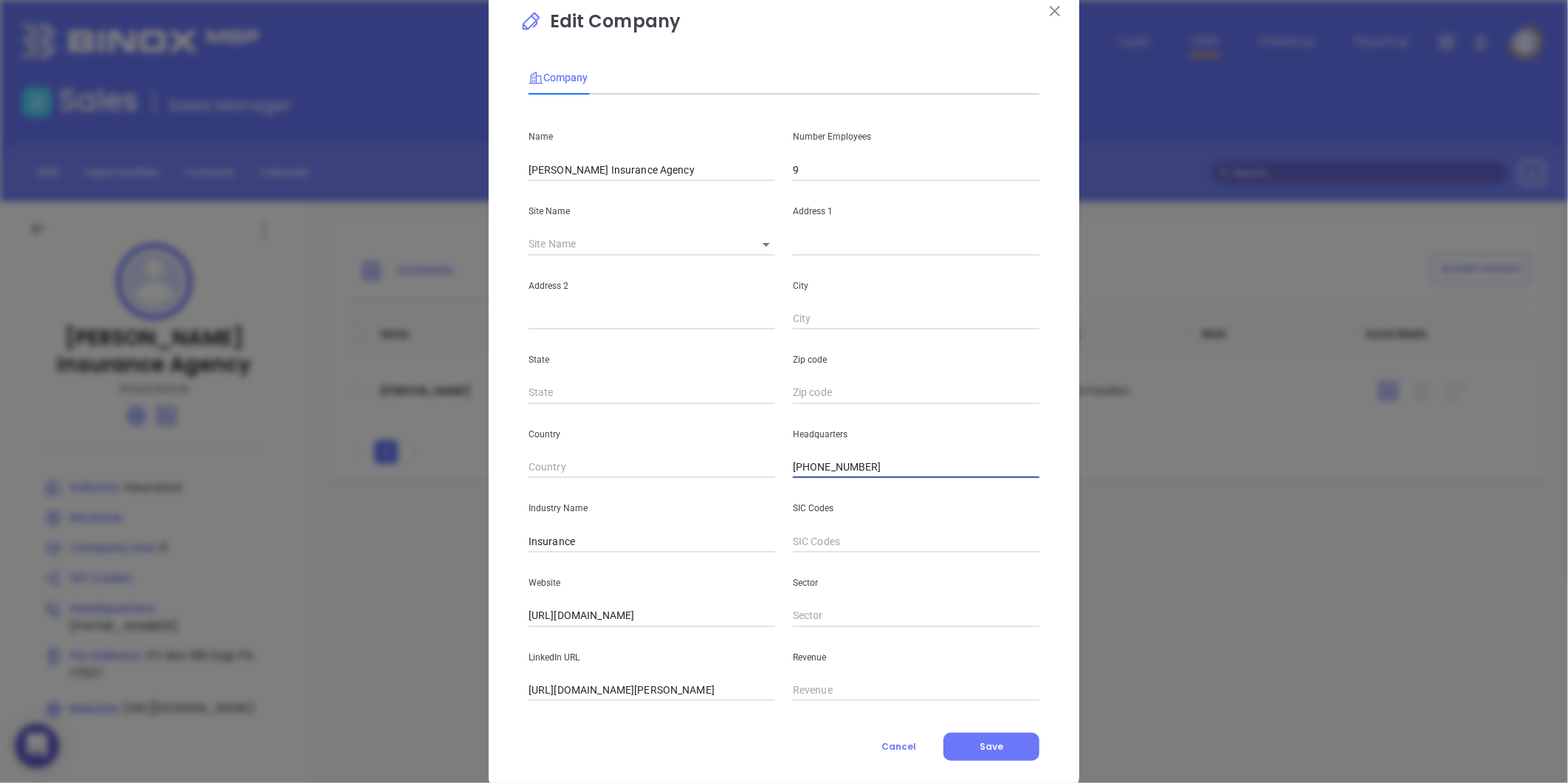
scroll to position [65, 0]
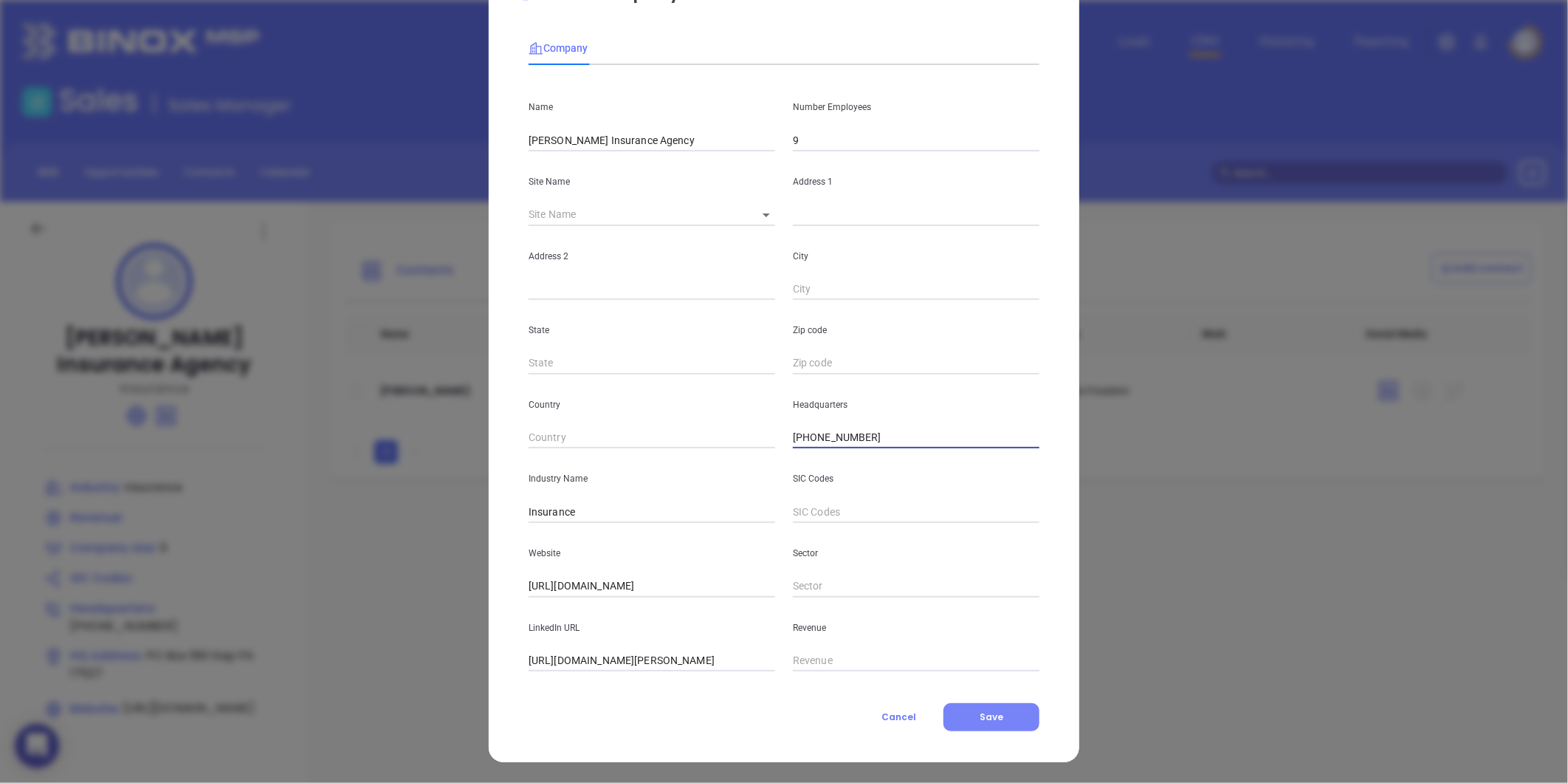
type input "(717) 442-9234"
click at [994, 709] on button "Save" at bounding box center [991, 717] width 96 height 28
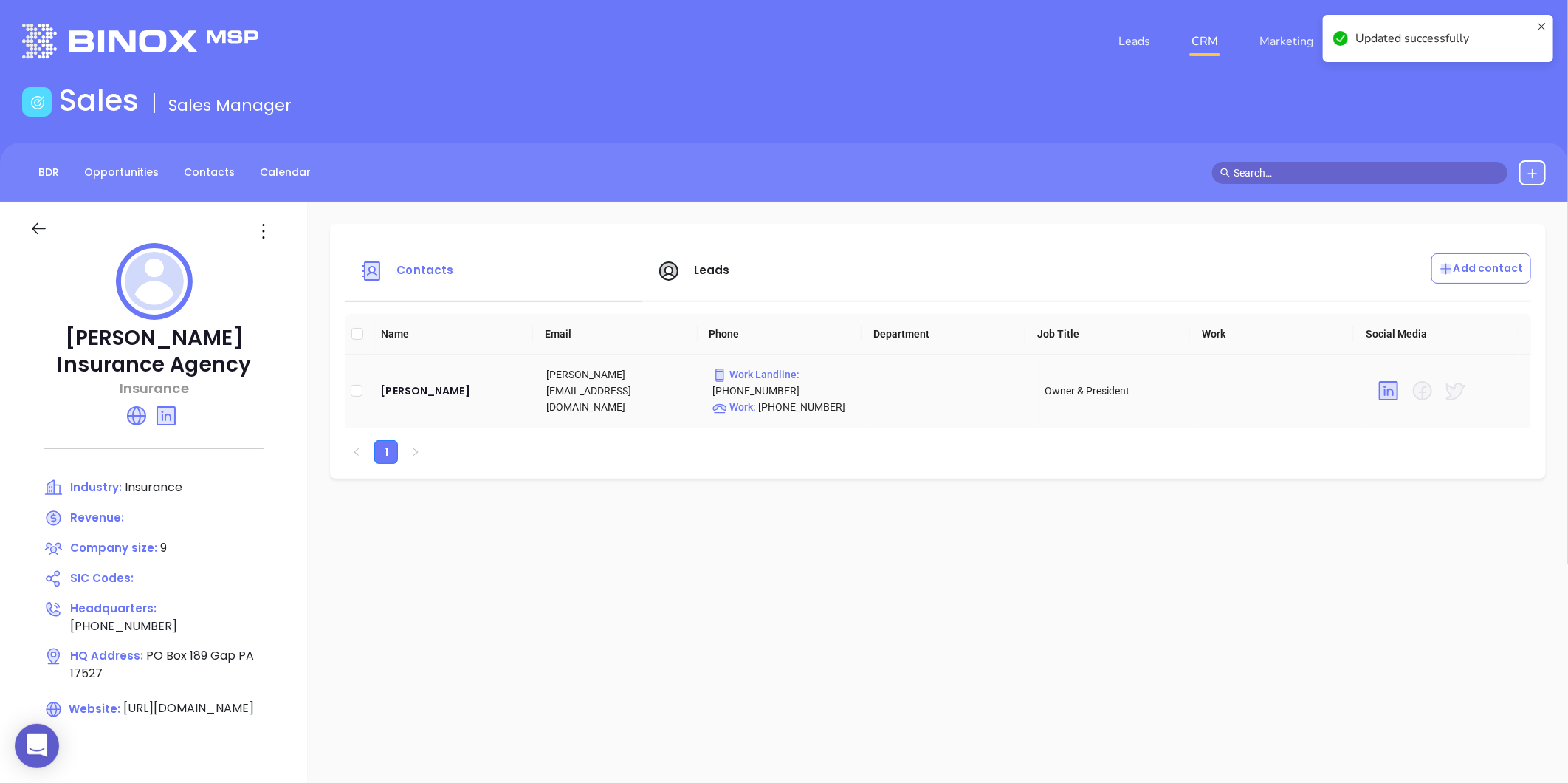
click at [424, 379] on td "Chris Beiler" at bounding box center [451, 391] width 166 height 74
click at [421, 385] on div "Chris Beiler" at bounding box center [452, 390] width 143 height 17
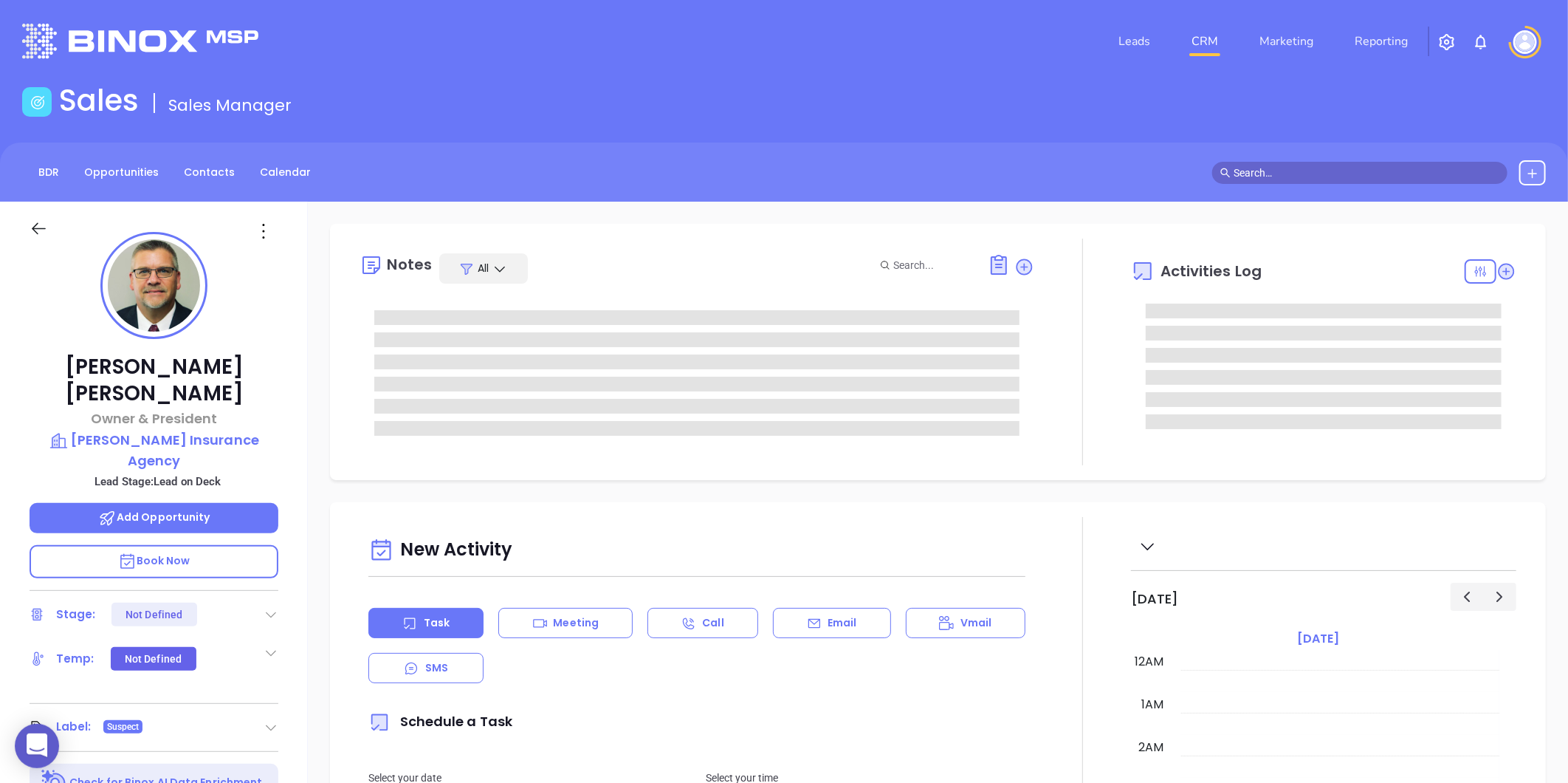
type input "08/22/2025"
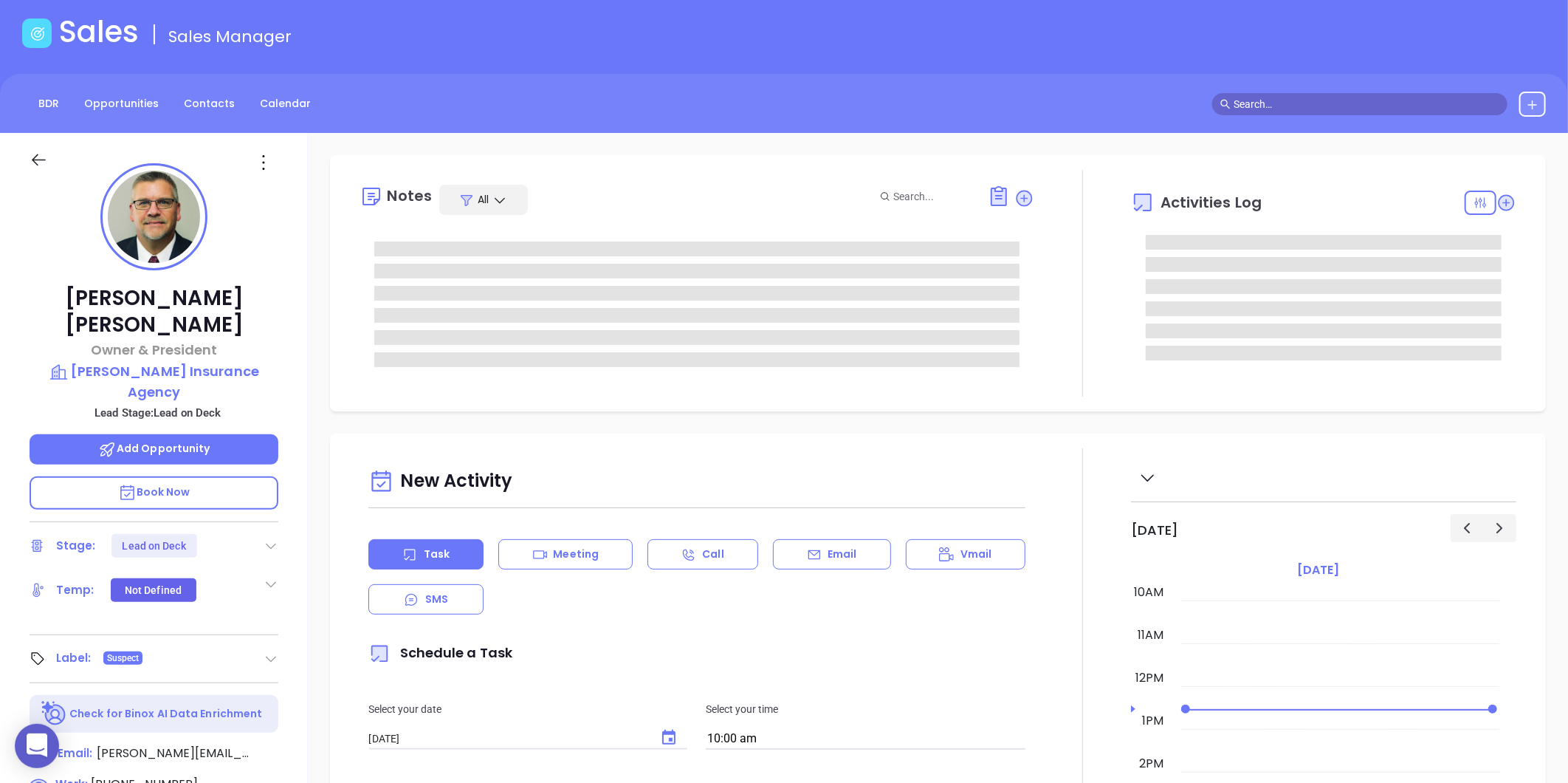
scroll to position [164, 0]
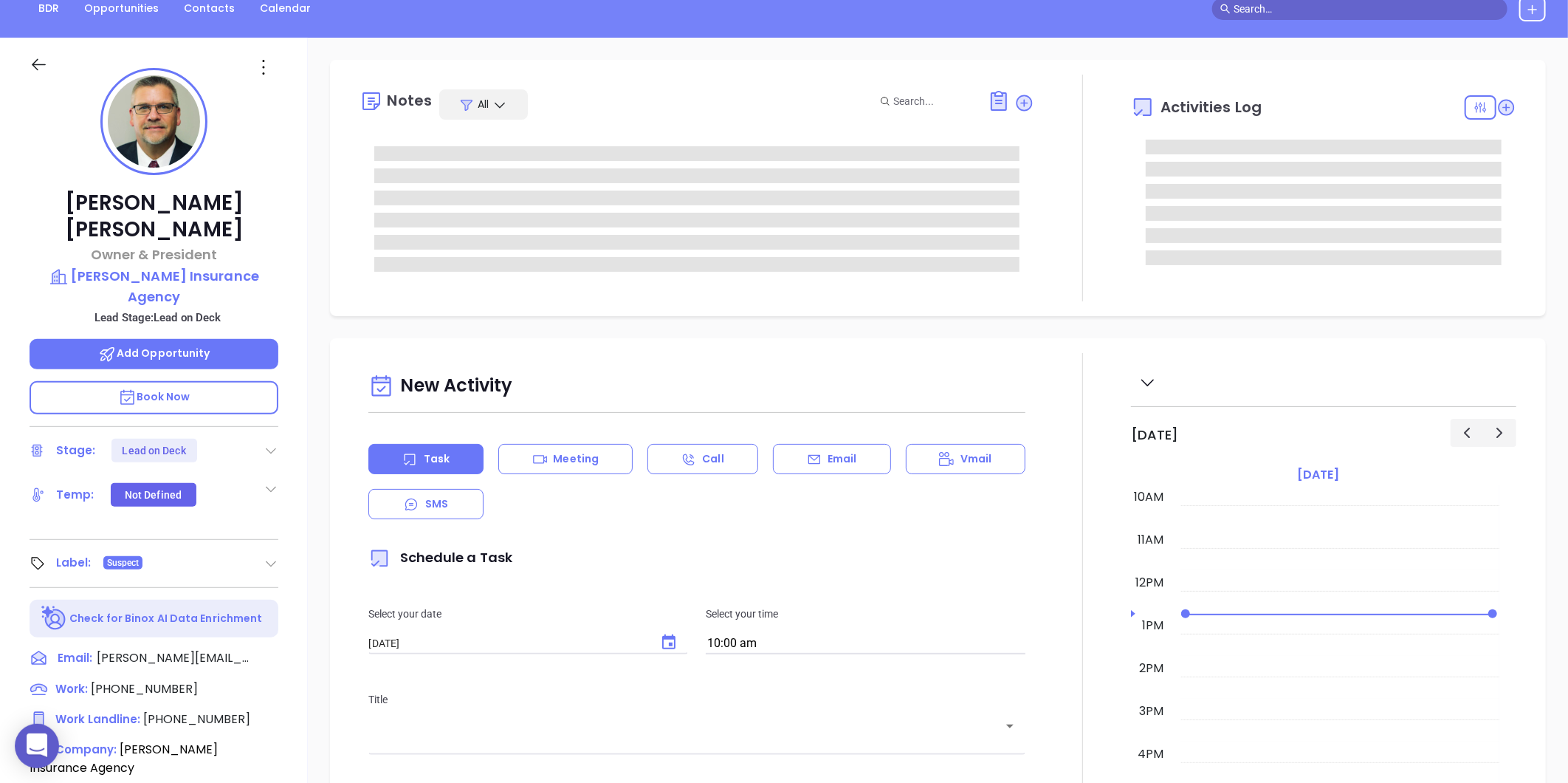
type input "Gissela Vargas"
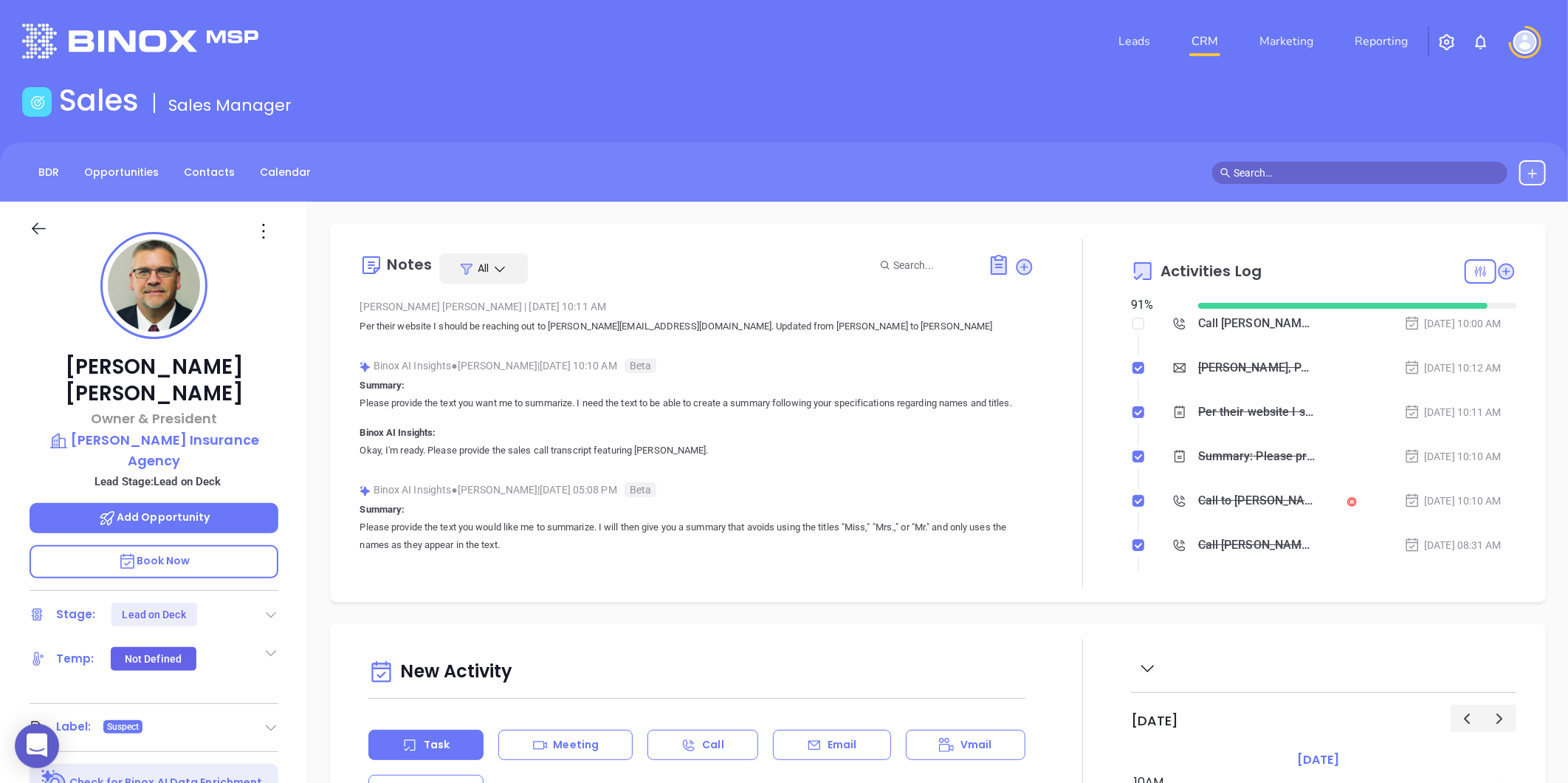
click at [278, 254] on div "Chris Beiler Owner & President Beiler Insurance Agency Lead Stage: Lead on Deck…" at bounding box center [153, 690] width 308 height 978
click at [263, 234] on icon at bounding box center [263, 231] width 24 height 24
click at [286, 385] on div "Edit" at bounding box center [336, 389] width 145 height 16
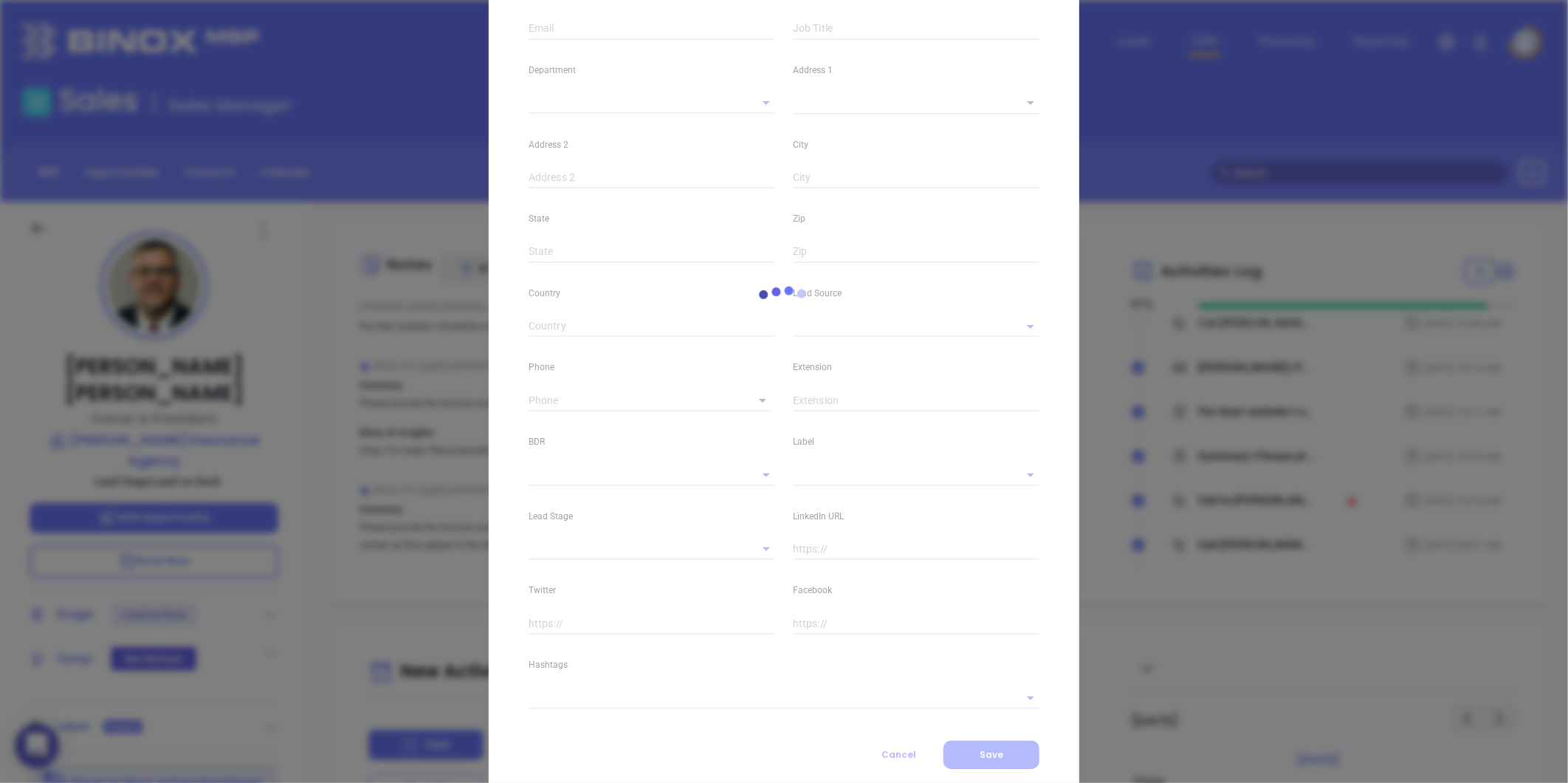
type input "Chris"
type input "Beiler"
type input "chris@beilerinsurance.com"
type input "Owner & President"
type input "1"
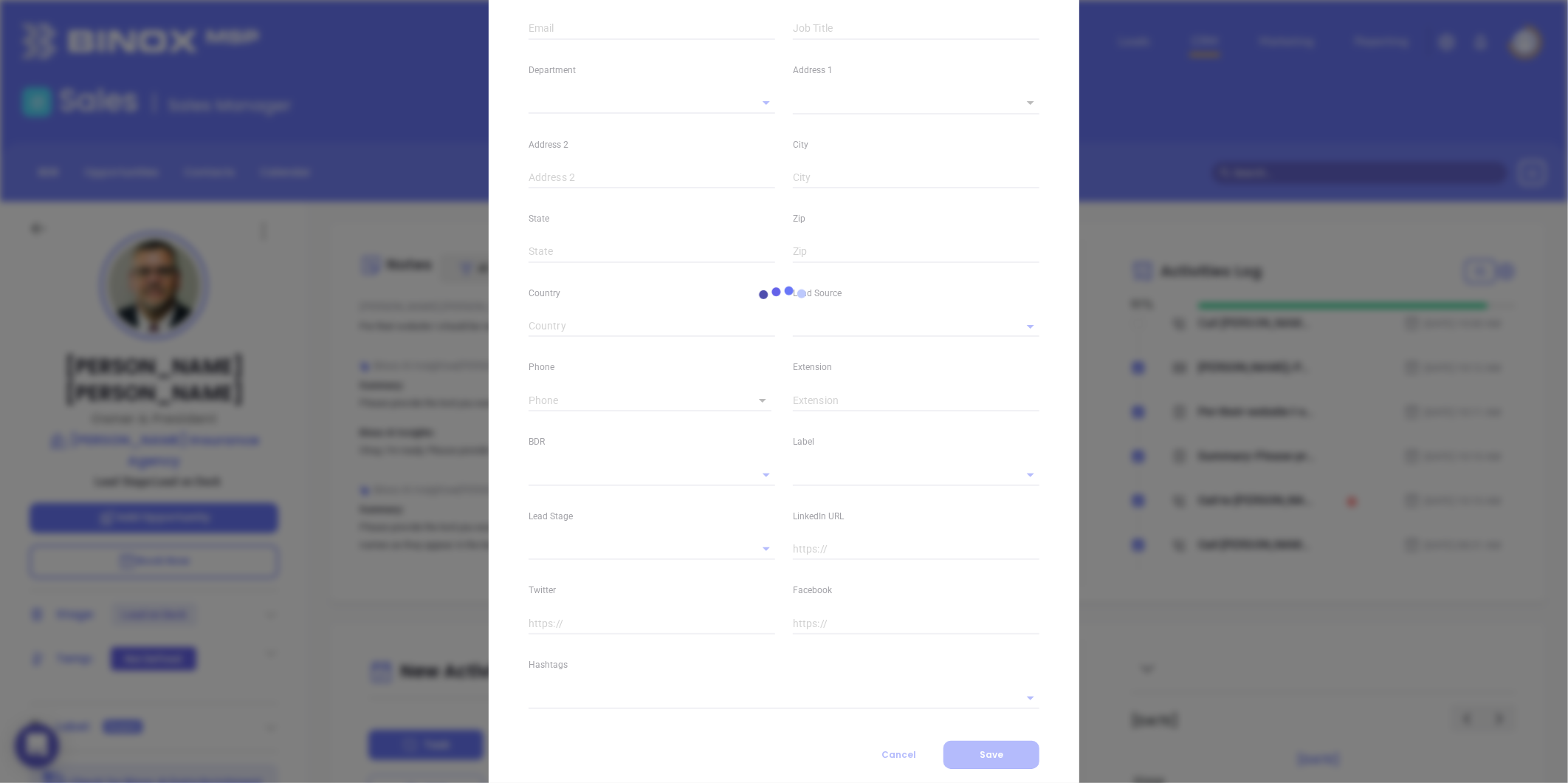
type input "www.linkedin.com/in/chris-beiler-111a1930"
type input "Marketing"
type input "Other"
type input "Vicky Mendoza"
type input "Lead on Deck"
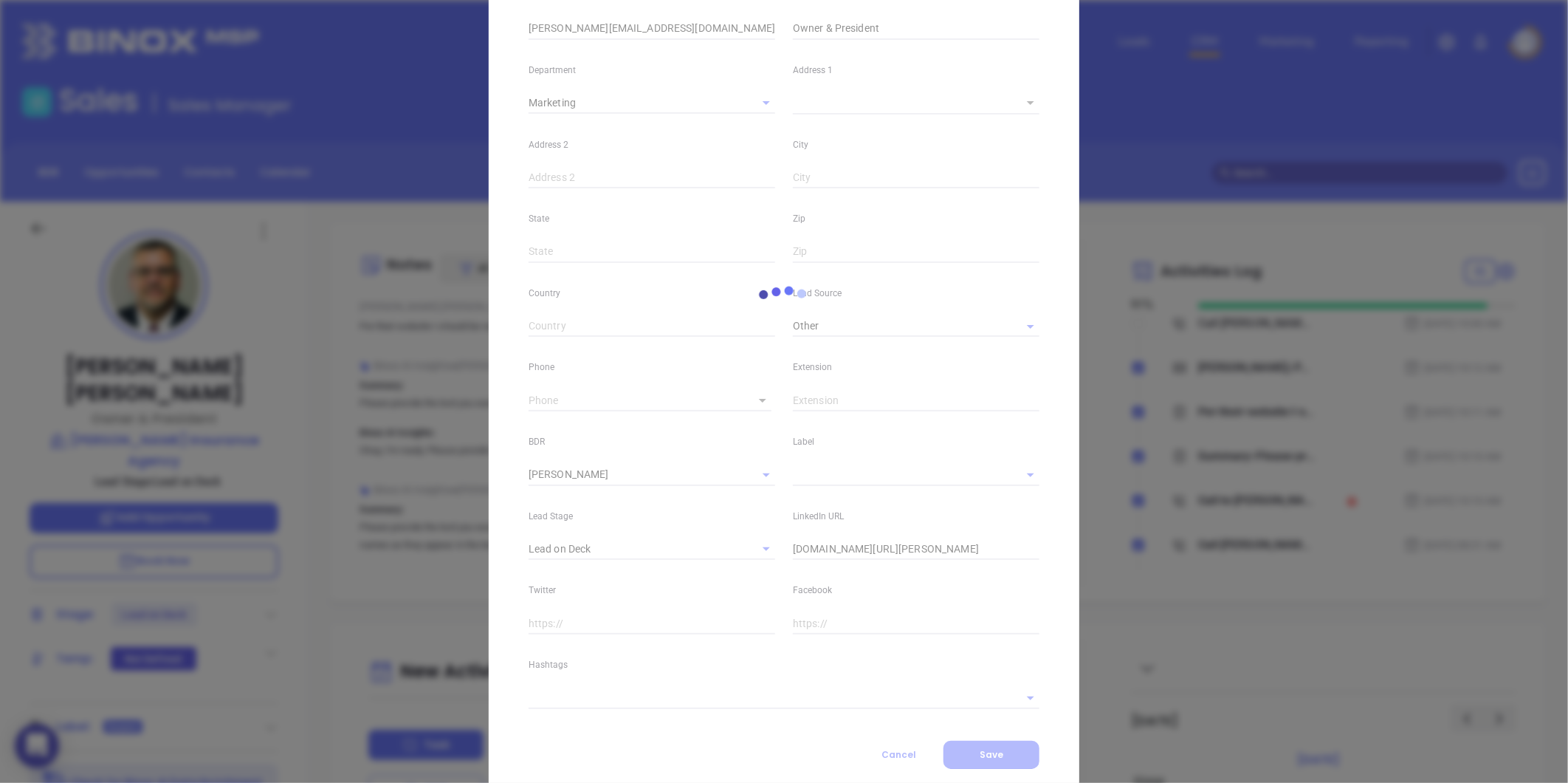
scroll to position [250, 0]
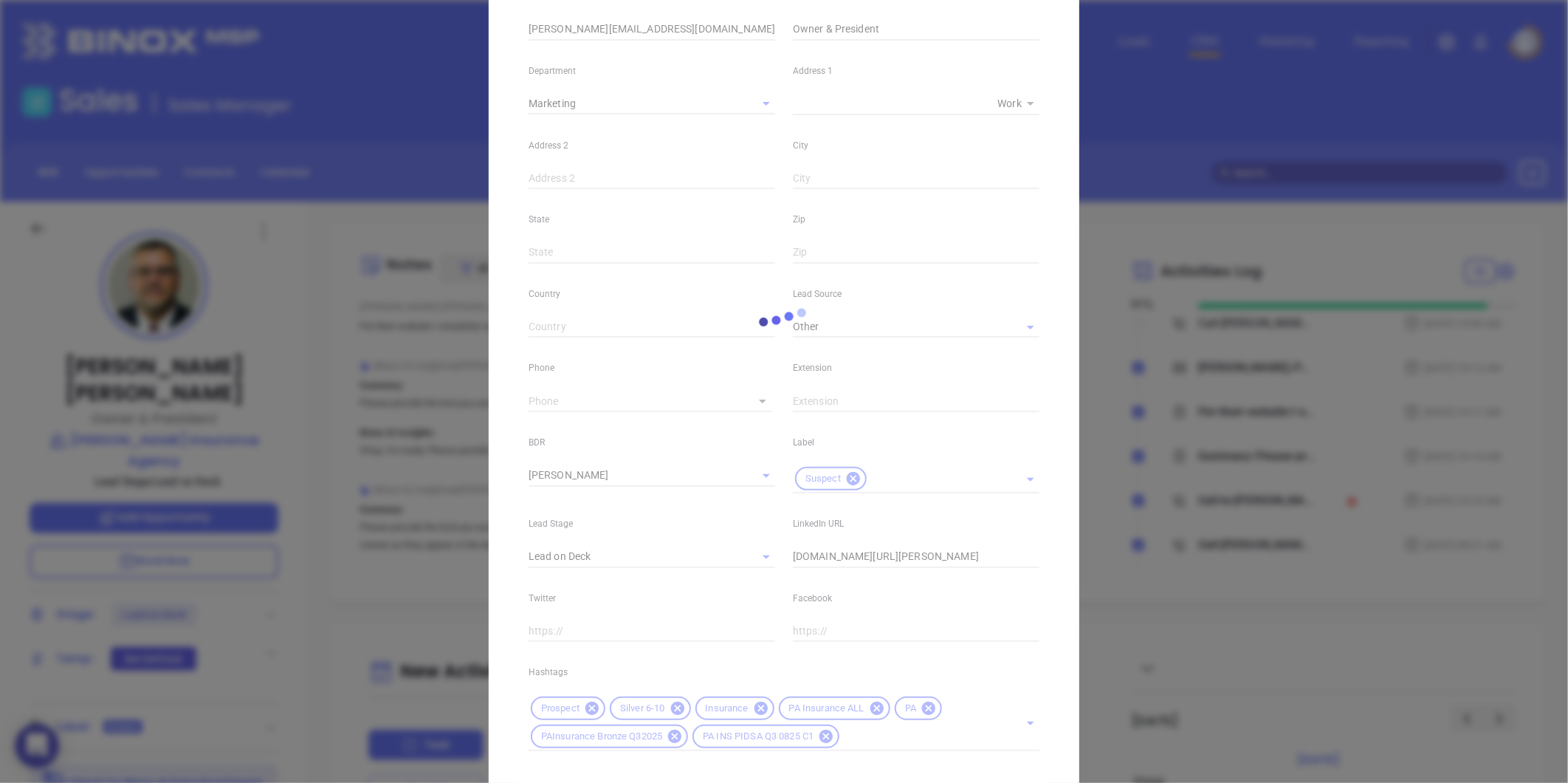
type input "(717) 442-9089"
type input "1"
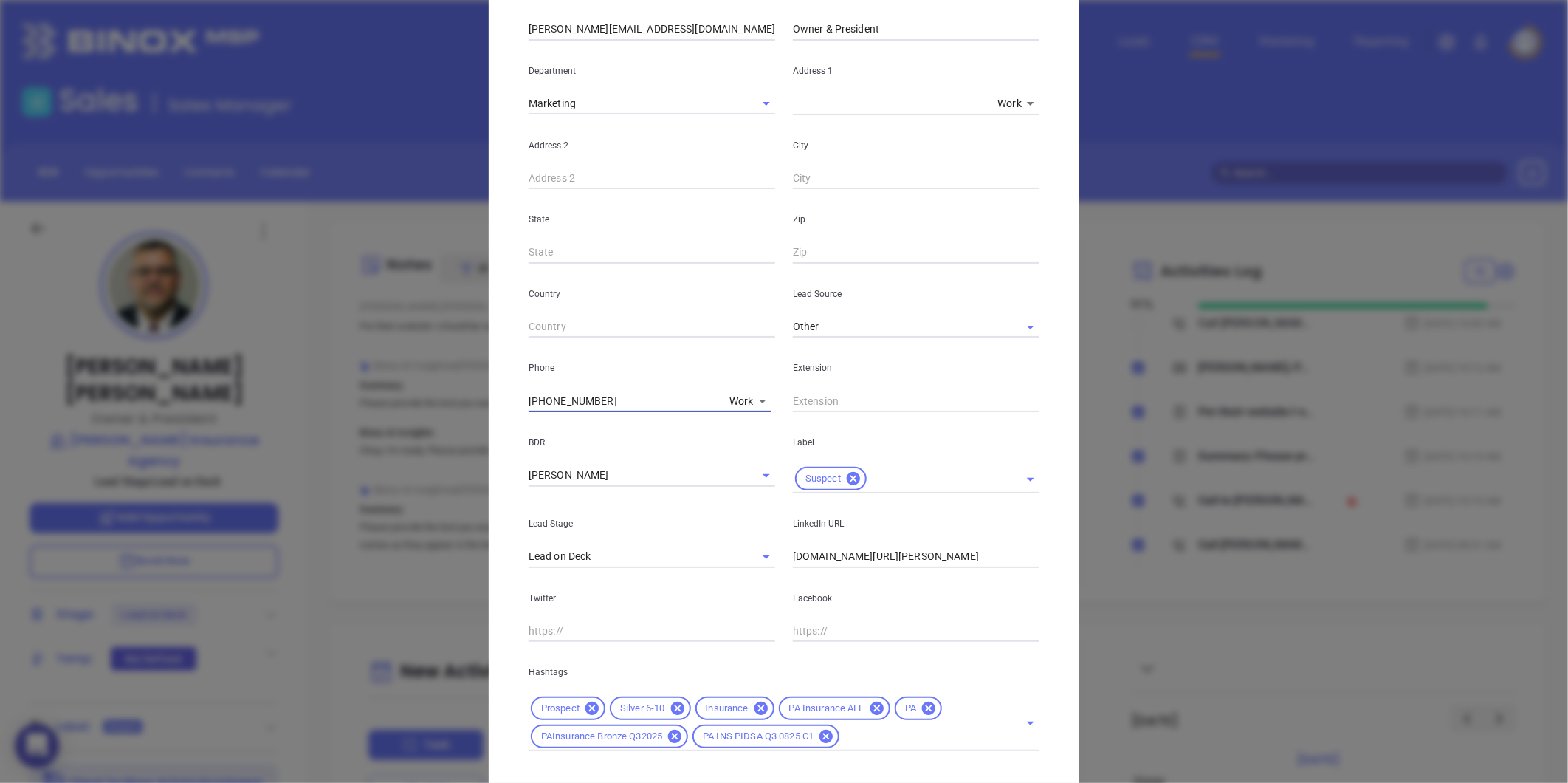
drag, startPoint x: 616, startPoint y: 406, endPoint x: 400, endPoint y: 446, distance: 219.7
click at [413, 444] on div "Chris Beiler Contact Company First Name Chris Last Name Beiler Email chris@beil…" at bounding box center [784, 391] width 1568 height 783
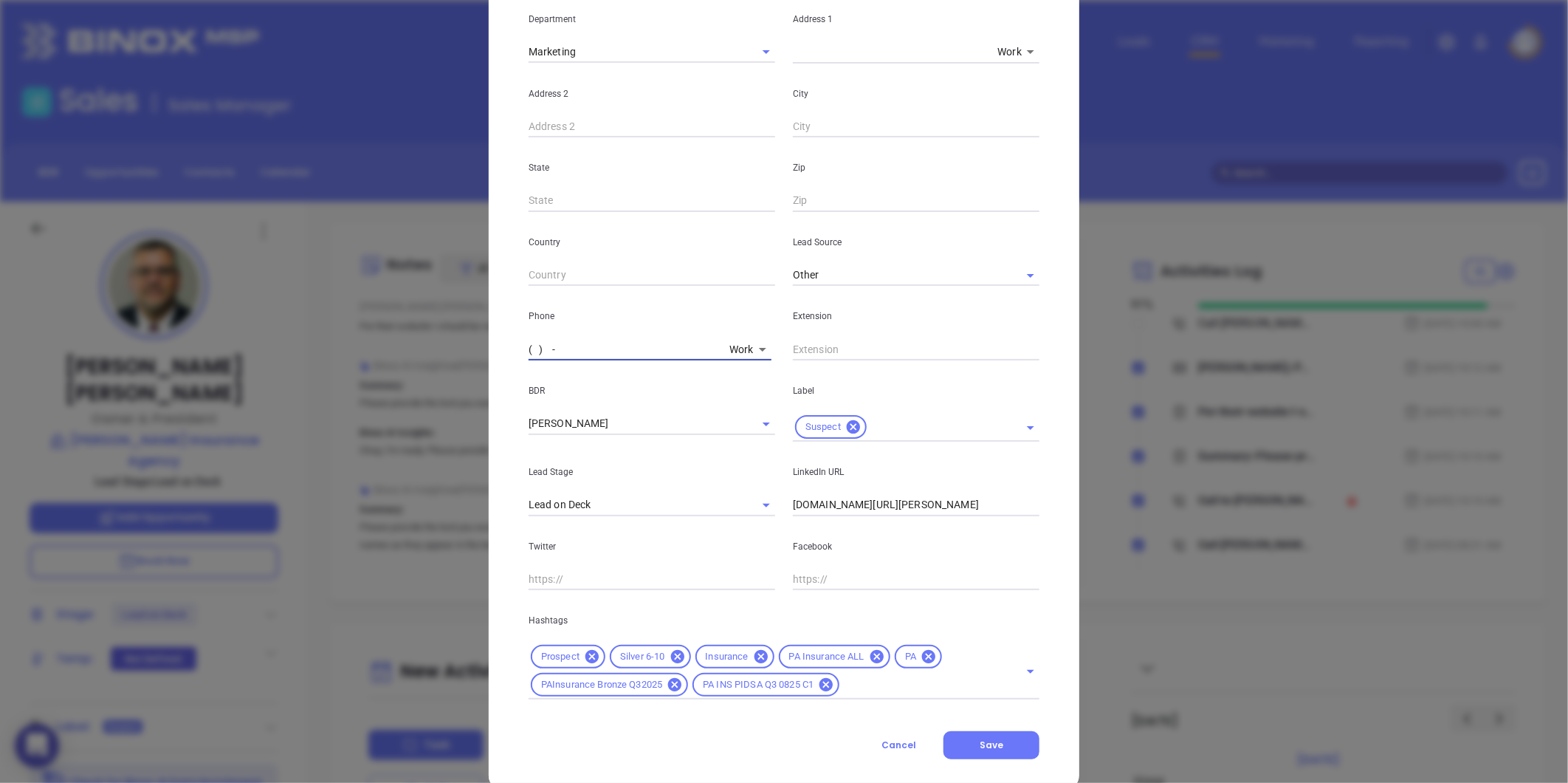
scroll to position [330, 0]
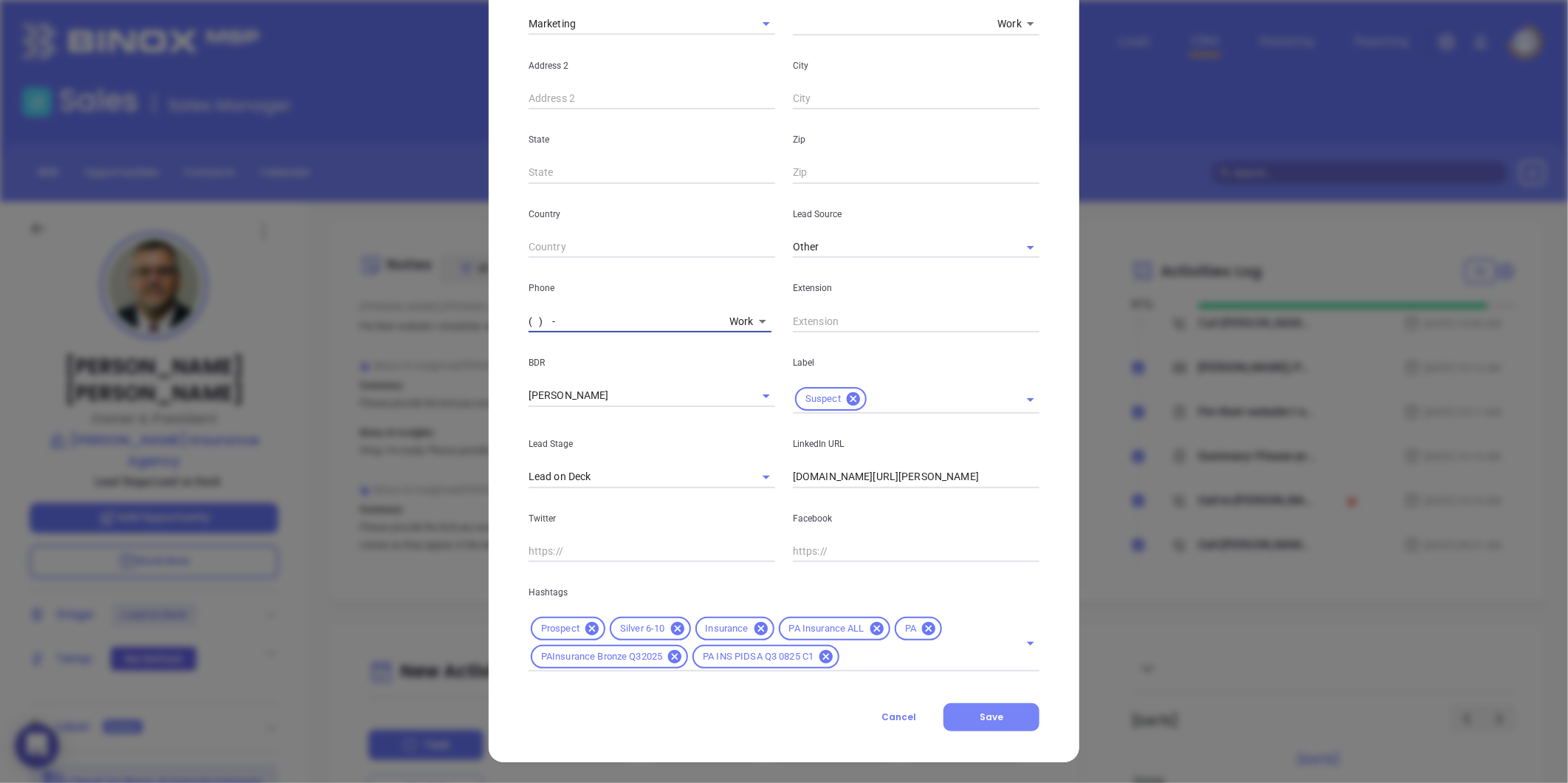
type input "( ) -"
click at [973, 703] on button "Save" at bounding box center [991, 717] width 96 height 28
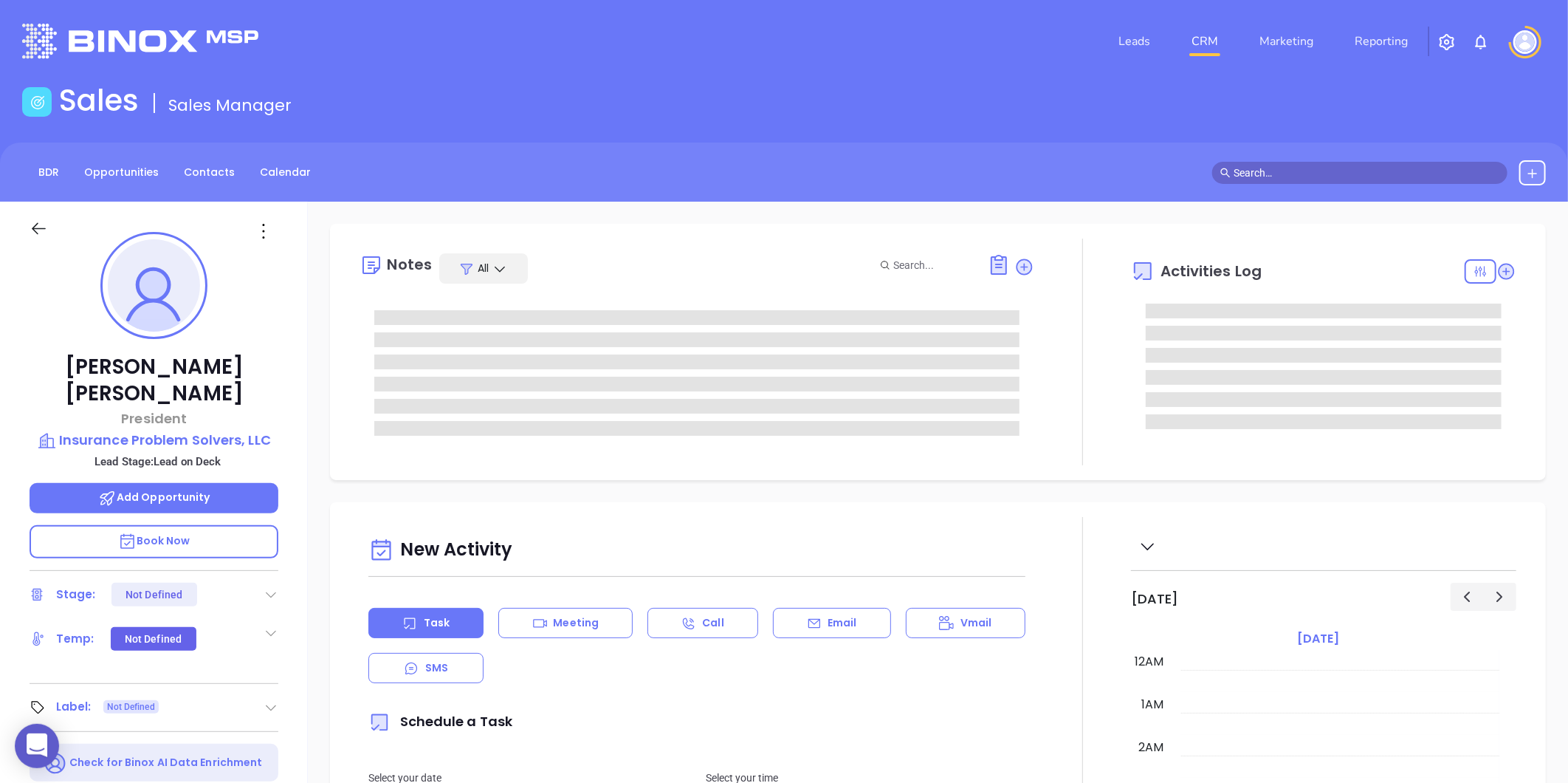
type input "[DATE]"
type input "[PERSON_NAME]"
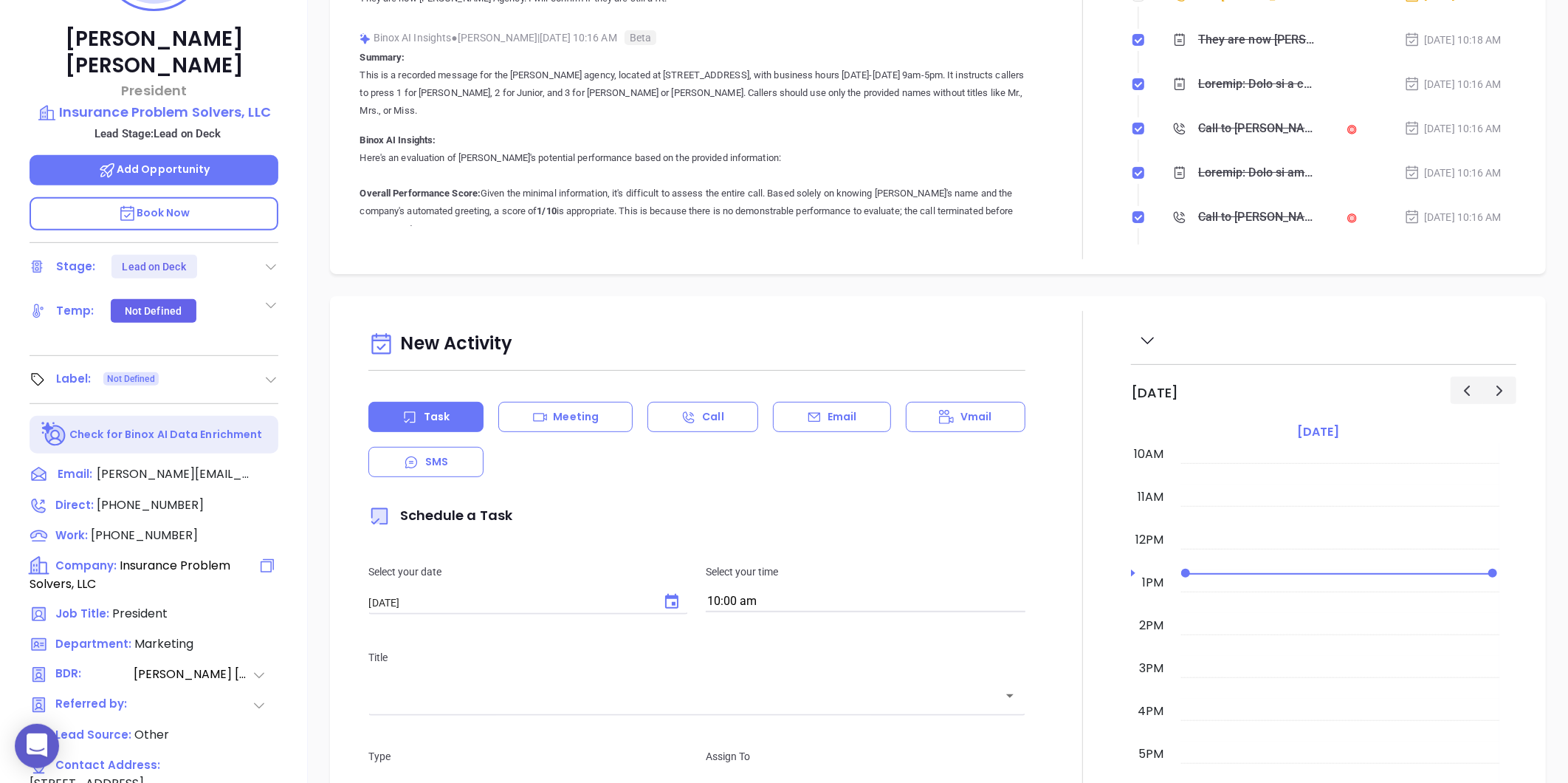
scroll to position [453, 0]
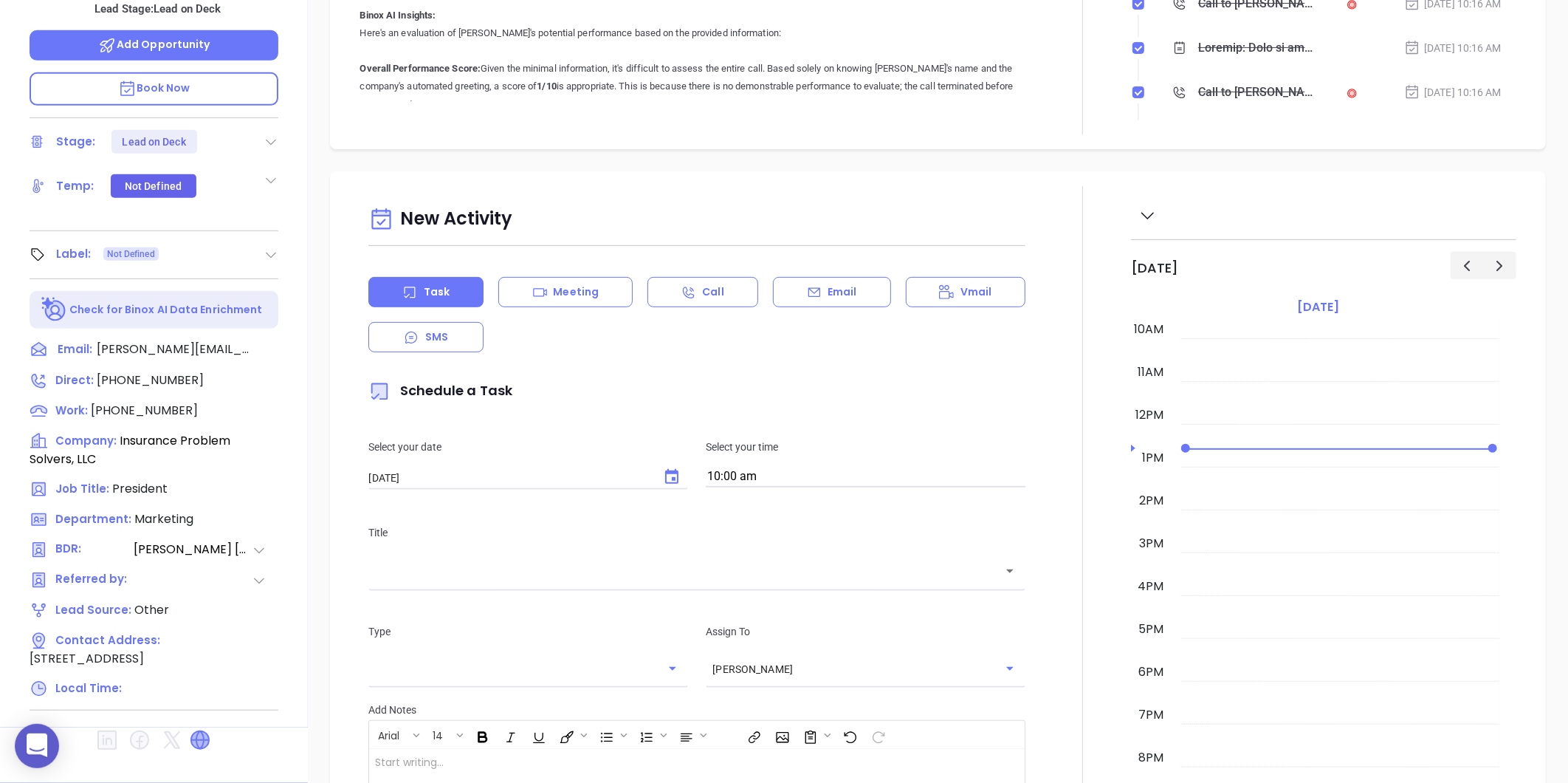
click at [207, 731] on icon at bounding box center [200, 739] width 17 height 17
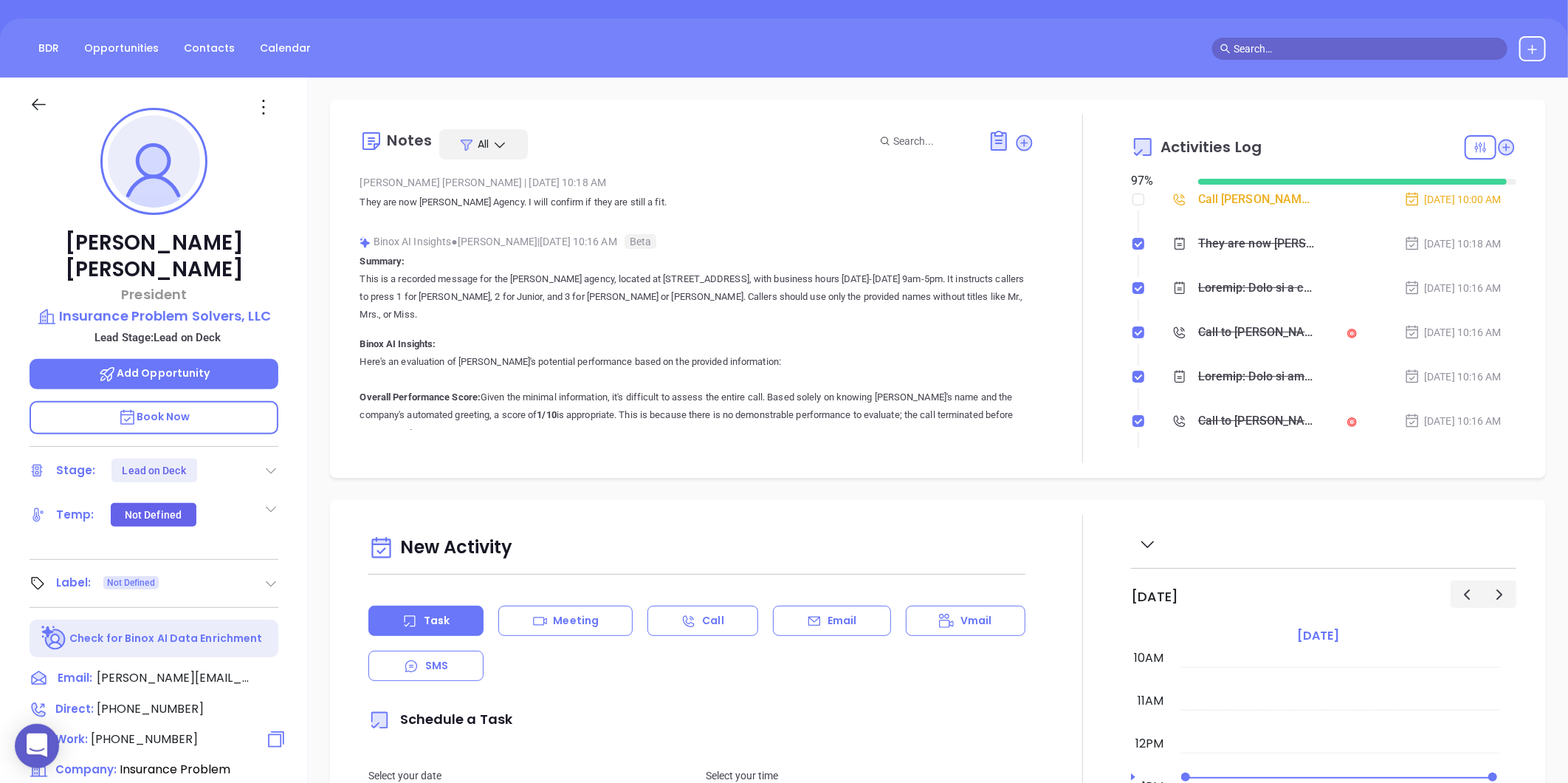
scroll to position [0, 0]
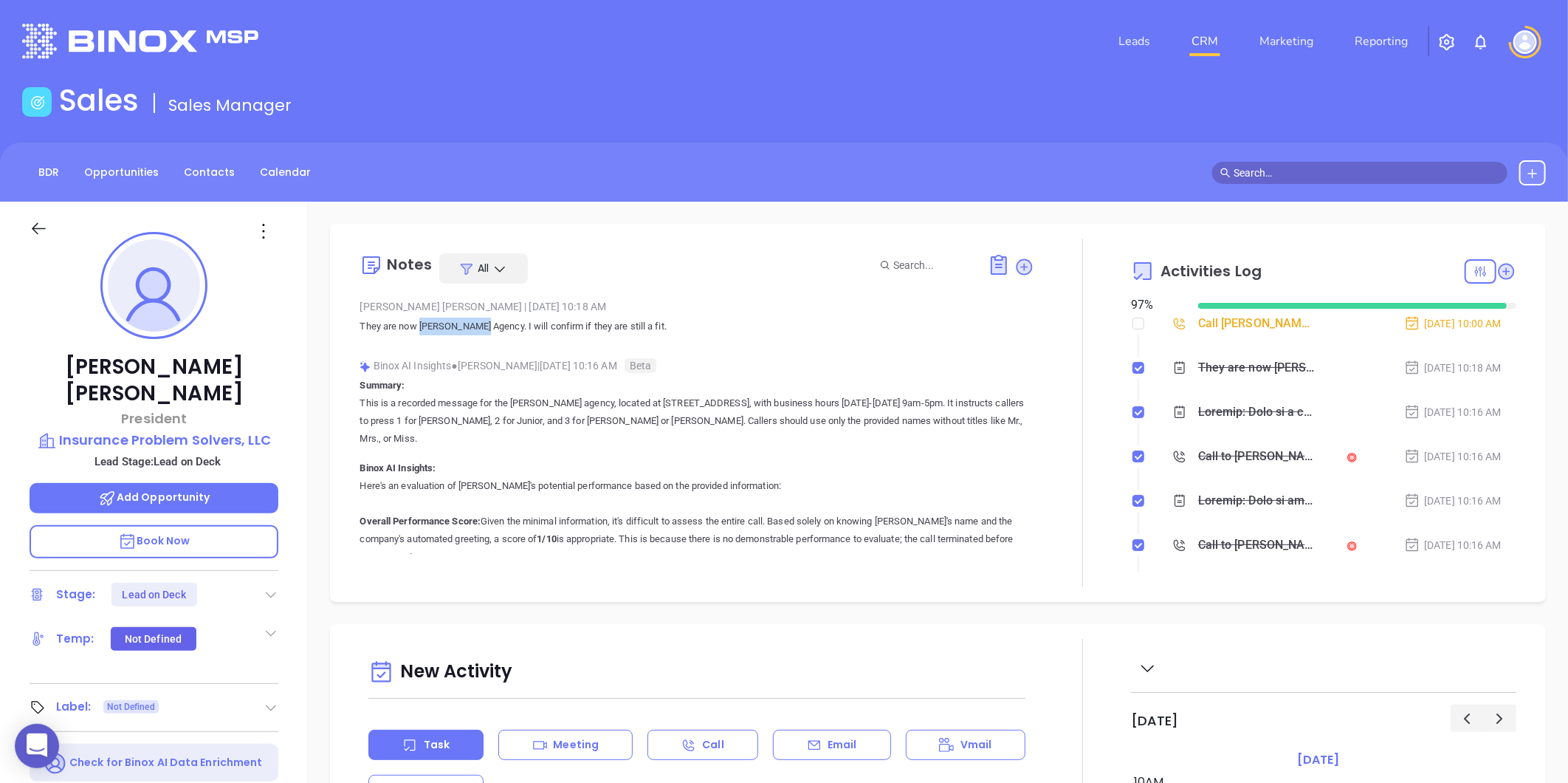
drag, startPoint x: 421, startPoint y: 329, endPoint x: 490, endPoint y: 337, distance: 69.5
click at [490, 337] on div "Anabell Dominguez | Aug 21, 2025 10:18 AM They are now Campos Agency. I will co…" at bounding box center [696, 321] width 675 height 52
copy p "Campos Agency"
click at [93, 430] on p "Insurance Problem Solvers, LLC" at bounding box center [154, 440] width 249 height 21
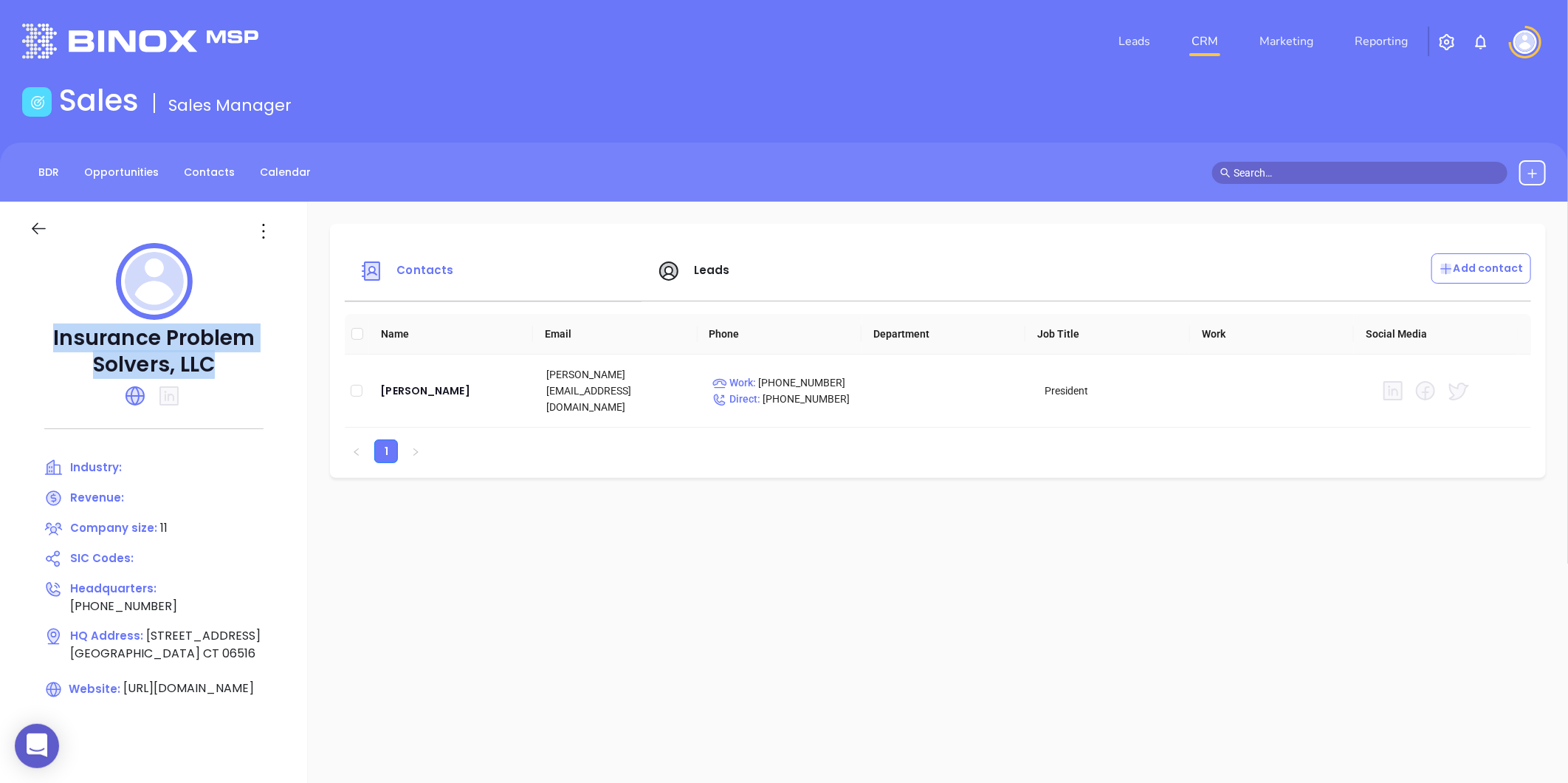
drag, startPoint x: 134, startPoint y: 348, endPoint x: 217, endPoint y: 369, distance: 85.6
click at [217, 369] on p "Insurance Problem Solvers, LLC" at bounding box center [154, 352] width 249 height 53
click at [397, 382] on div "Robert Rosenberg" at bounding box center [452, 390] width 143 height 17
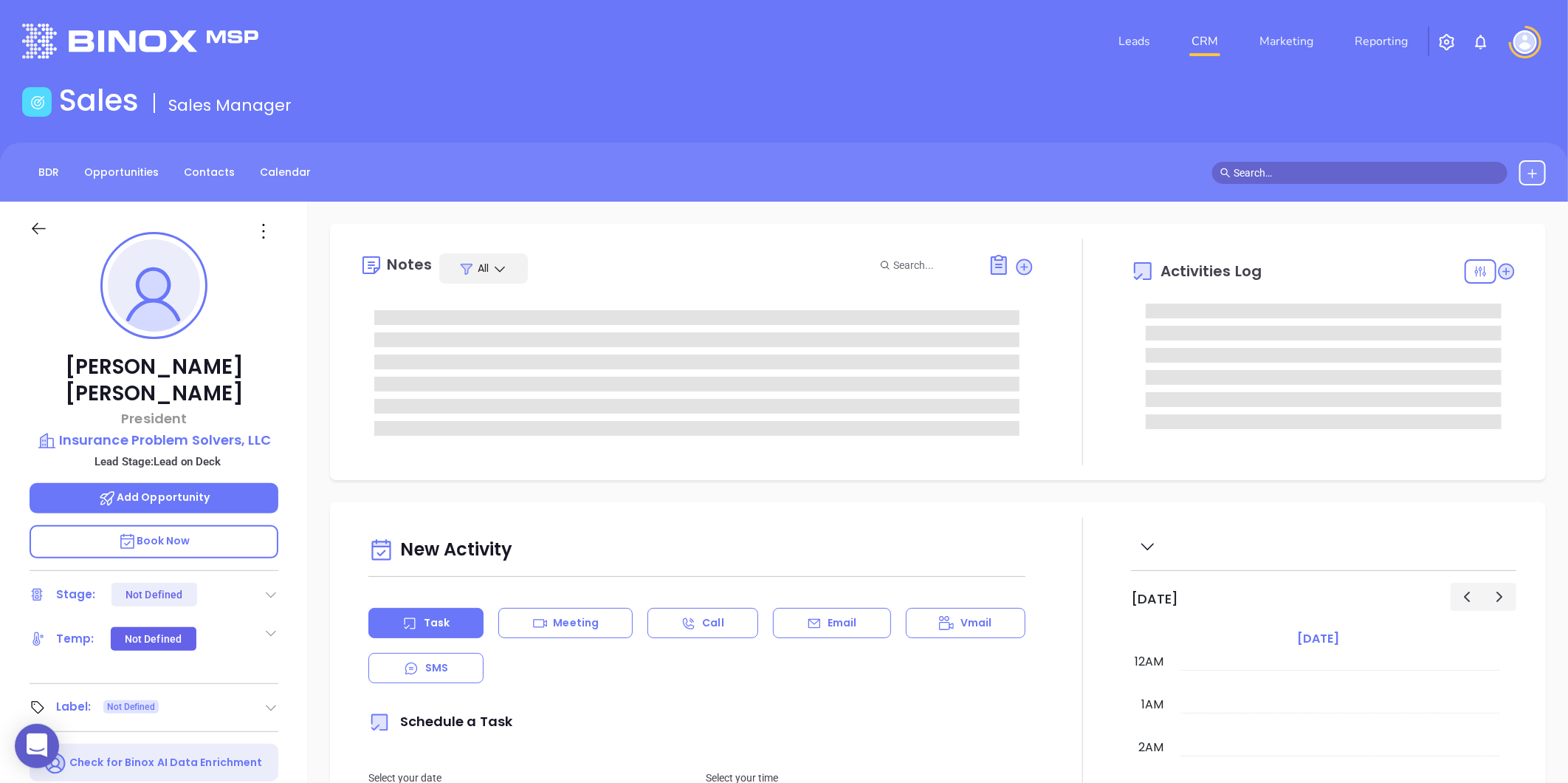
type input "[DATE]"
type input "[PERSON_NAME]"
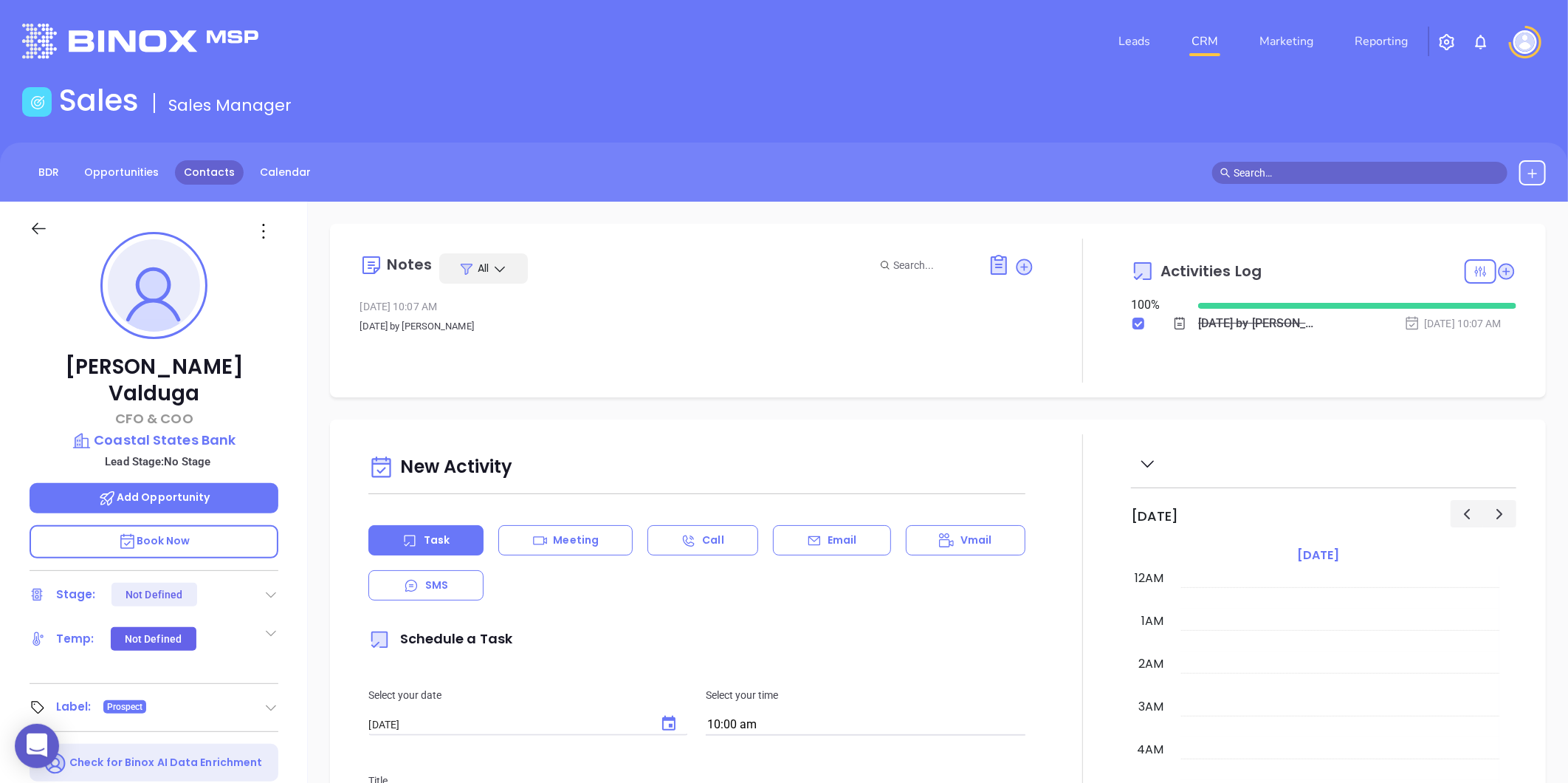
scroll to position [429, 0]
click at [227, 161] on link "Contacts" at bounding box center [209, 172] width 68 height 24
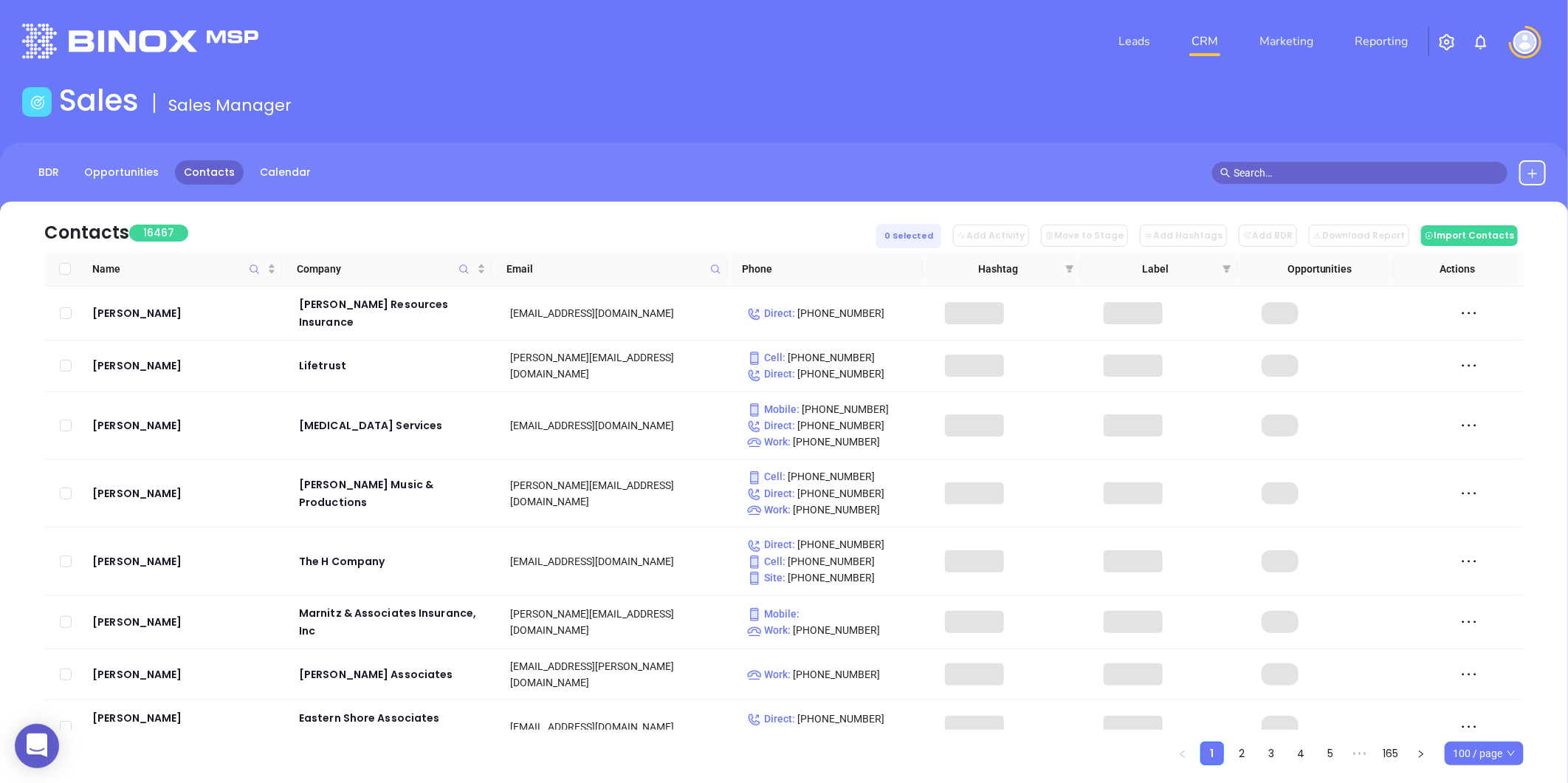
click at [711, 276] on span at bounding box center [715, 268] width 17 height 22
paste input "[DOMAIN_NAME]"
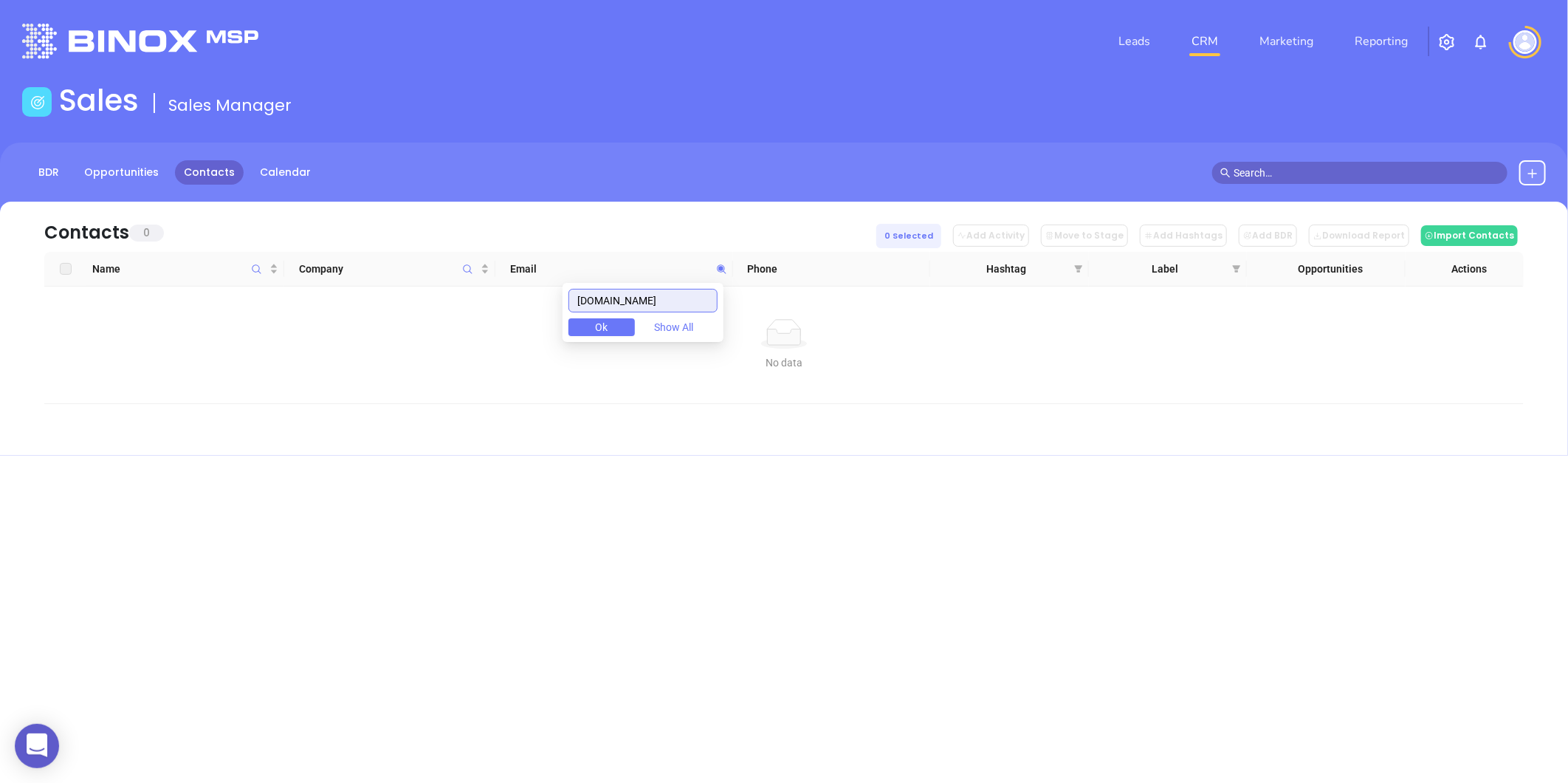
type input "[DOMAIN_NAME]"
drag, startPoint x: 703, startPoint y: 307, endPoint x: 446, endPoint y: 333, distance: 258.3
click at [446, 333] on body "0 Leads CRM Marketing Reporting Financial Leads Leads Sales Sales Manager BDR O…" at bounding box center [784, 391] width 1568 height 783
paste input "[DOMAIN_NAME]"
type input "[DOMAIN_NAME]"
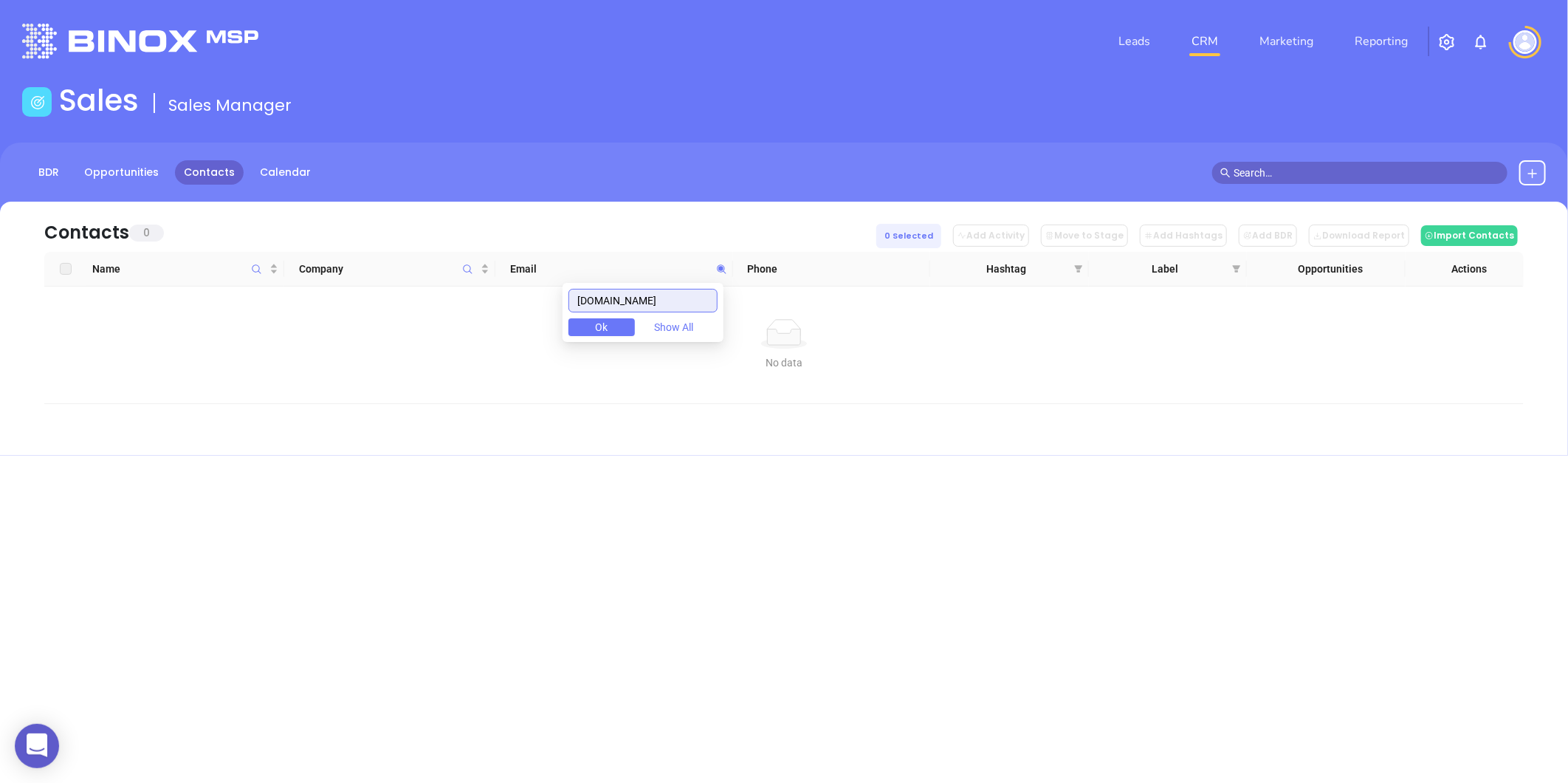
drag, startPoint x: 684, startPoint y: 311, endPoint x: 513, endPoint y: 336, distance: 172.8
click at [513, 335] on body "0 Leads CRM Marketing Reporting Financial Leads Leads Sales Sales Manager BDR O…" at bounding box center [784, 391] width 1568 height 783
paste input "[DOMAIN_NAME]"
drag, startPoint x: 711, startPoint y: 299, endPoint x: 385, endPoint y: 351, distance: 330.1
click at [385, 351] on body "0 Leads CRM Marketing Reporting Financial Leads Leads Sales Sales Manager BDR O…" at bounding box center [784, 391] width 1568 height 783
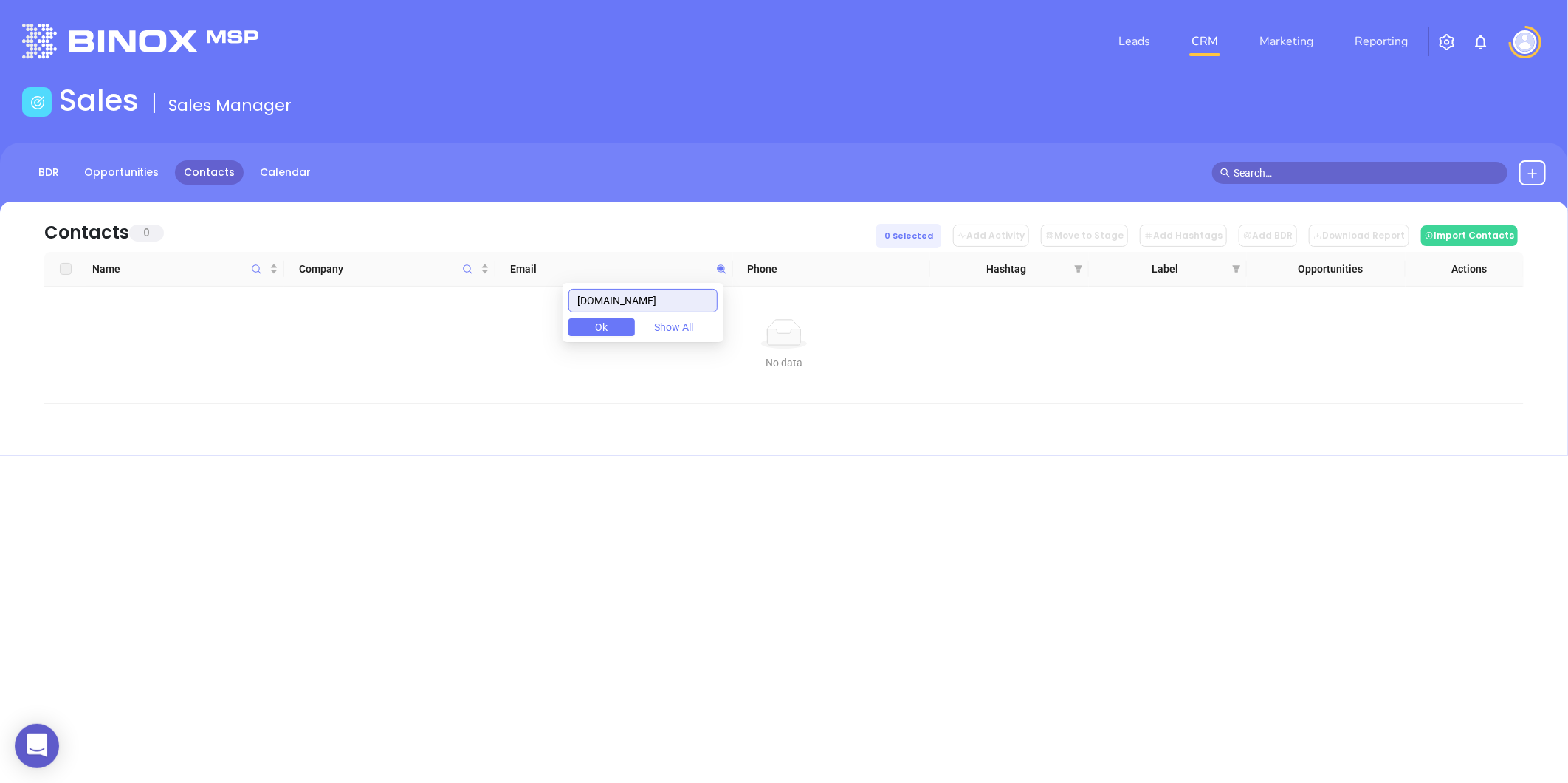
type input "[DOMAIN_NAME]"
paste input "[DOMAIN_NAME]"
drag, startPoint x: 694, startPoint y: 304, endPoint x: 431, endPoint y: 366, distance: 270.2
click at [431, 365] on body "0 Leads CRM Marketing Reporting Financial Leads Leads Sales Sales Manager BDR O…" at bounding box center [784, 391] width 1568 height 783
type input "[DOMAIN_NAME]"
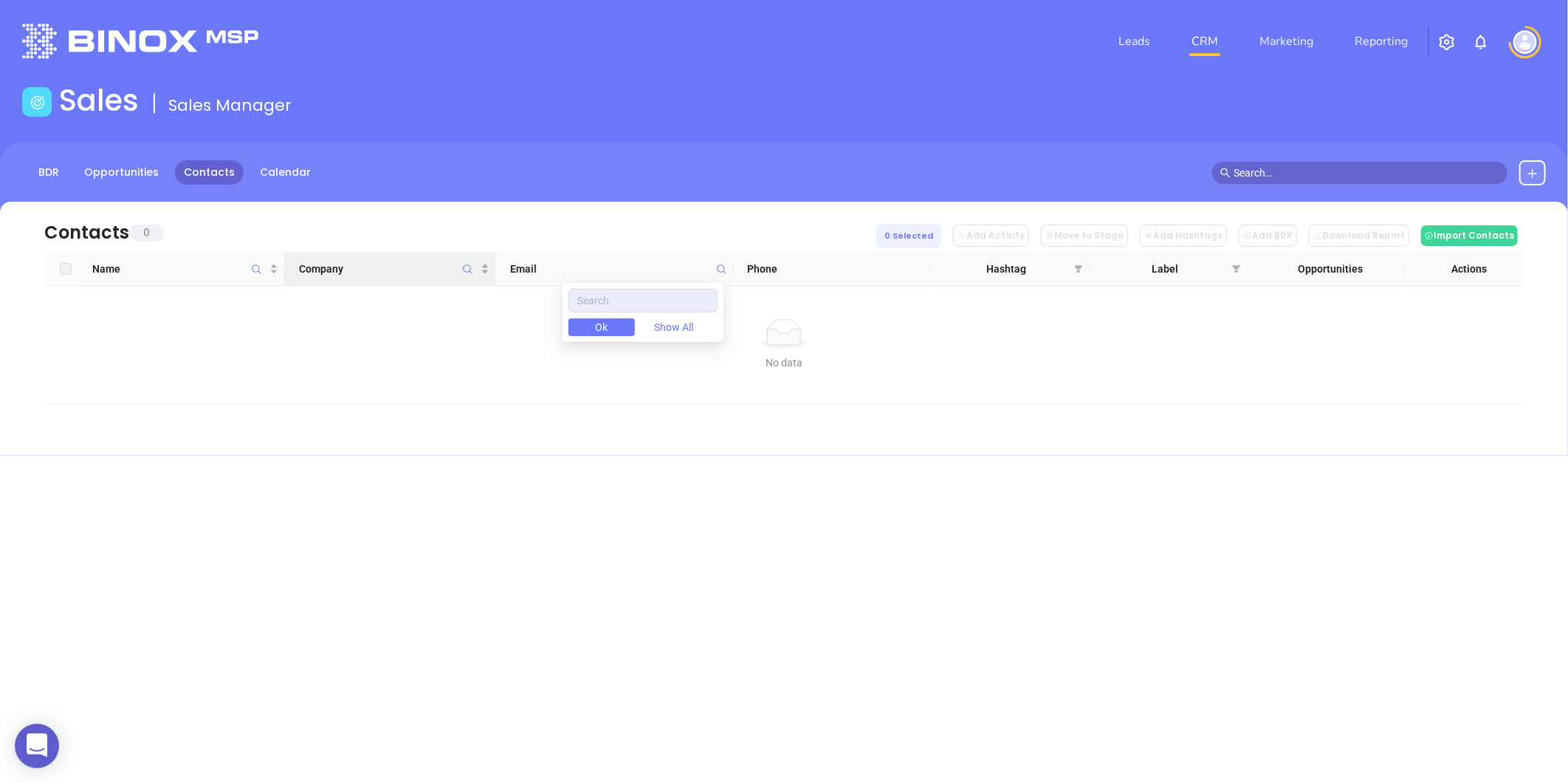
click at [470, 261] on span "Company" at bounding box center [468, 269] width 17 height 34
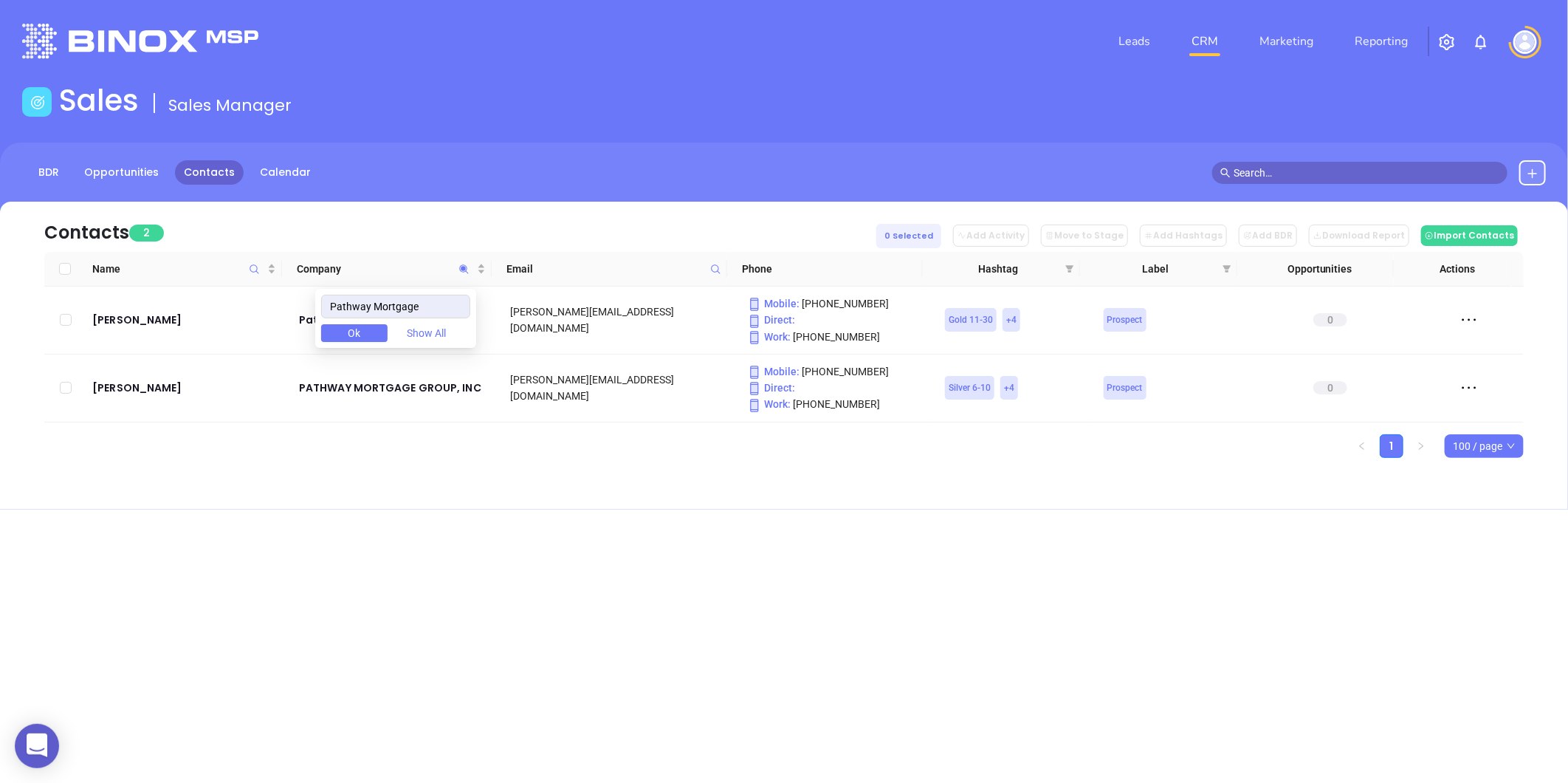
type input "Pathway Mortgage"
click at [424, 528] on div "Leads CRM Marketing Reporting Financial Leads Leads Sales Sales Manager BDR Opp…" at bounding box center [784, 391] width 1568 height 783
click at [114, 326] on div "[PERSON_NAME]" at bounding box center [185, 319] width 186 height 17
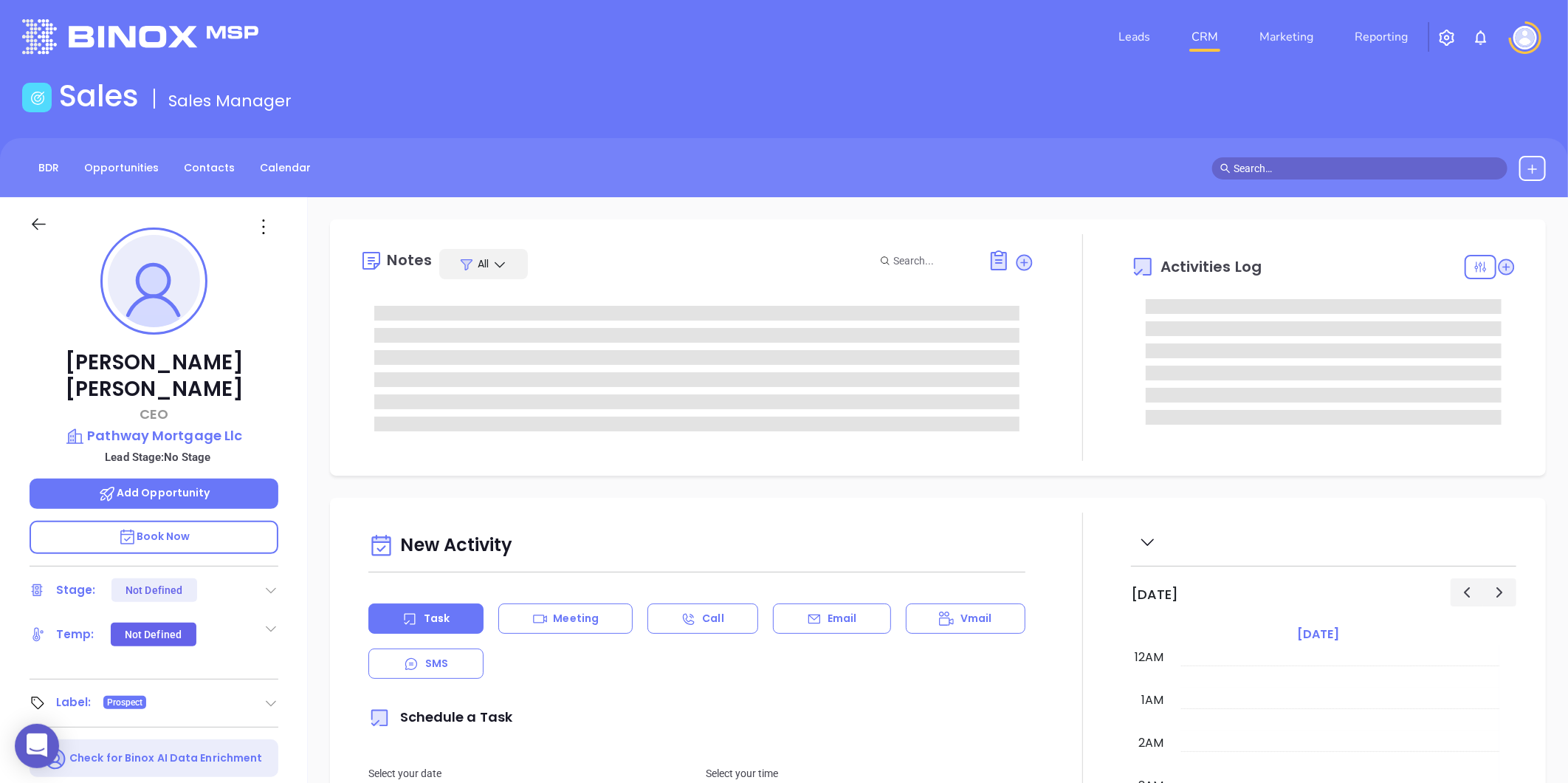
type input "[DATE]"
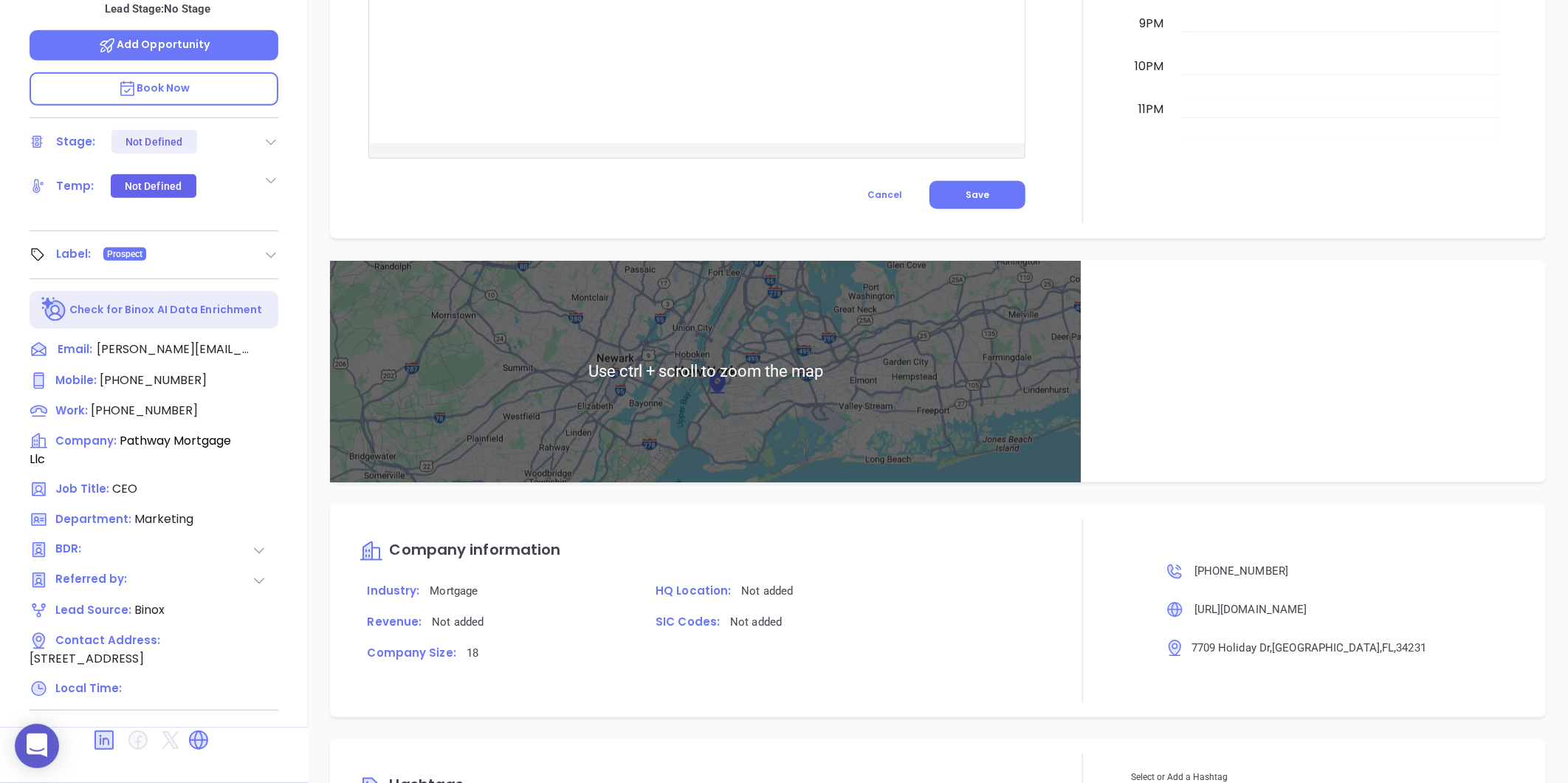
scroll to position [786, 0]
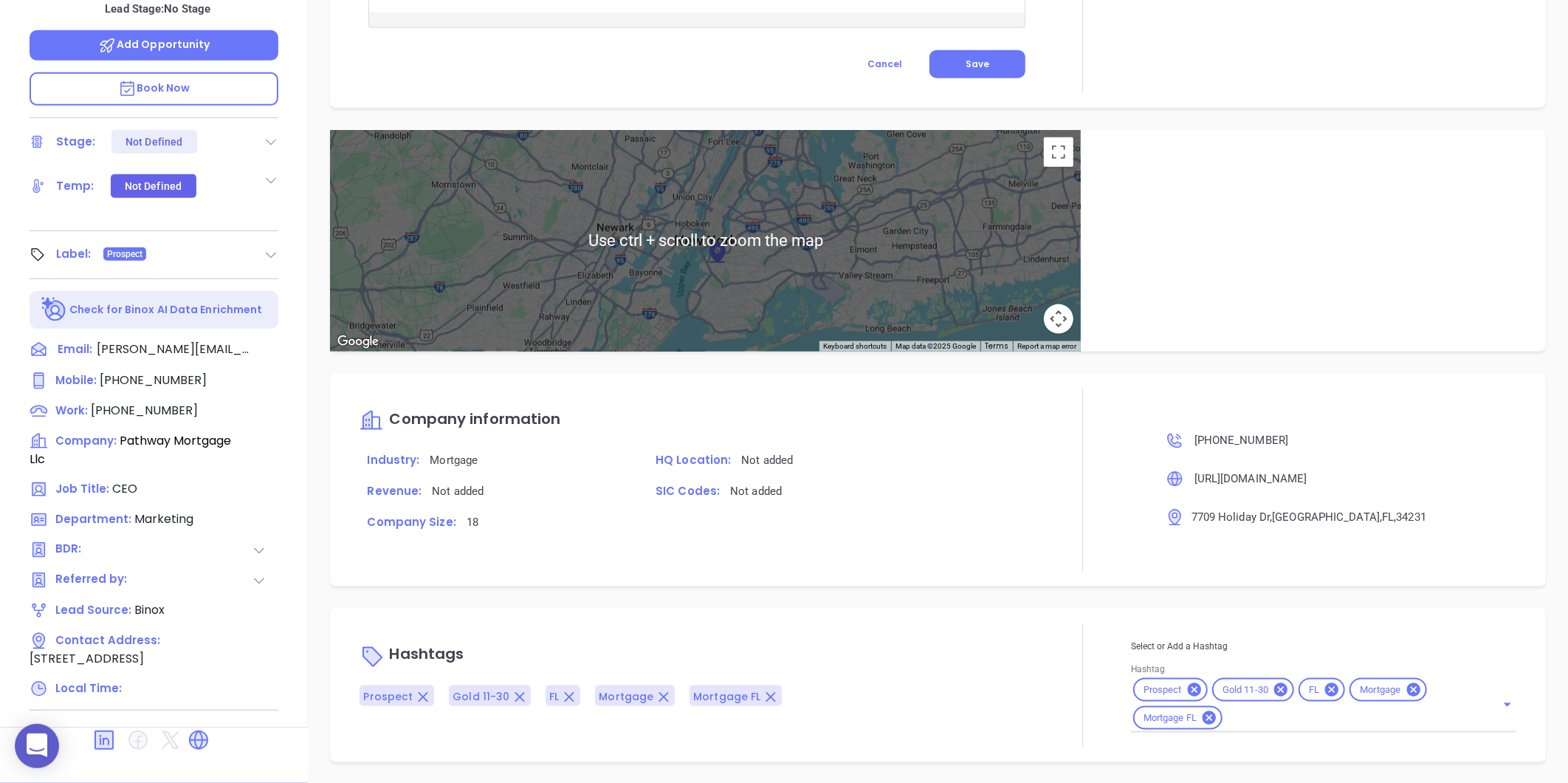
type input "[PERSON_NAME]"
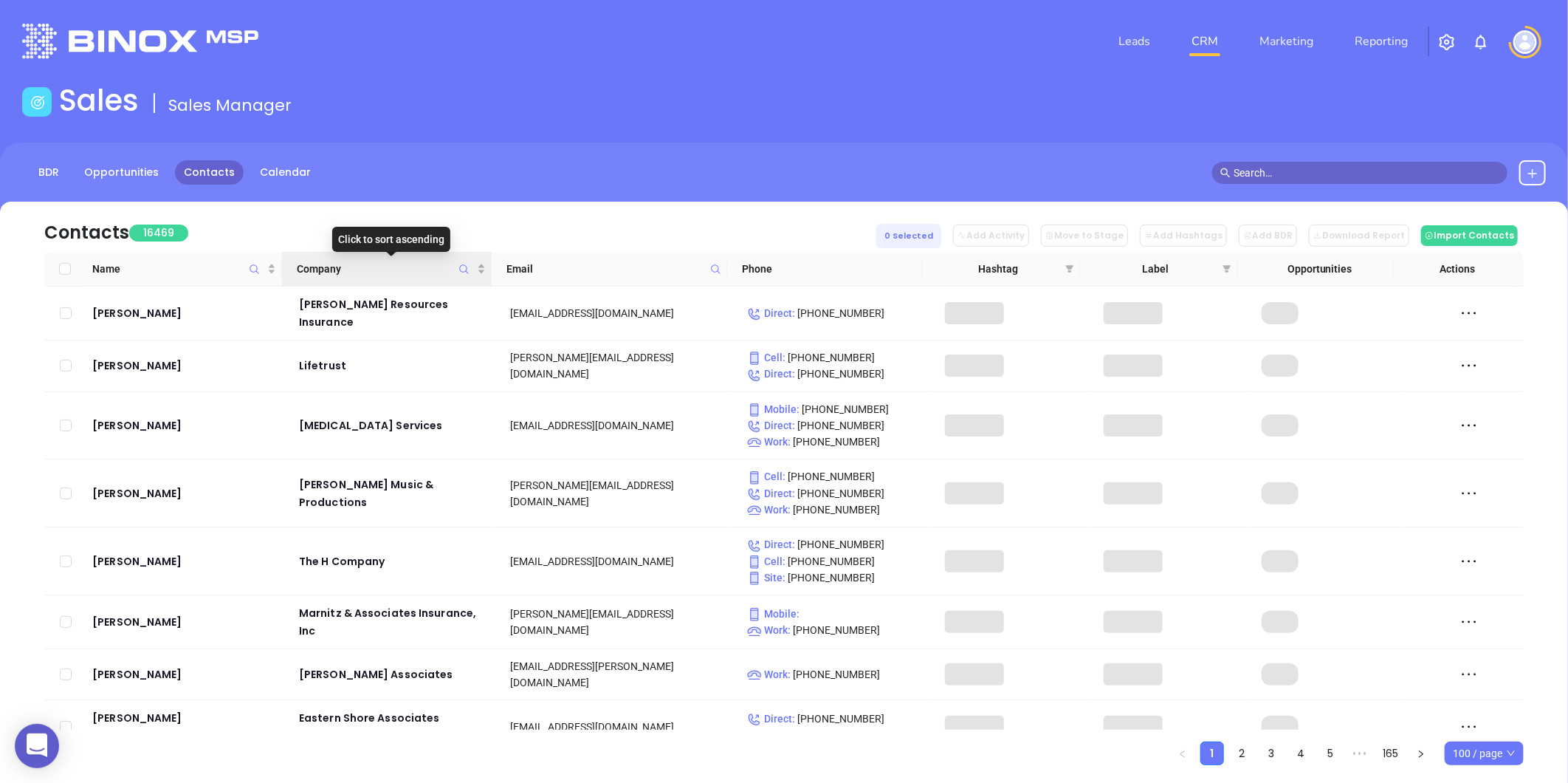
click at [458, 267] on span "Company" at bounding box center [464, 269] width 17 height 34
paste input "Pathway Mortgage"
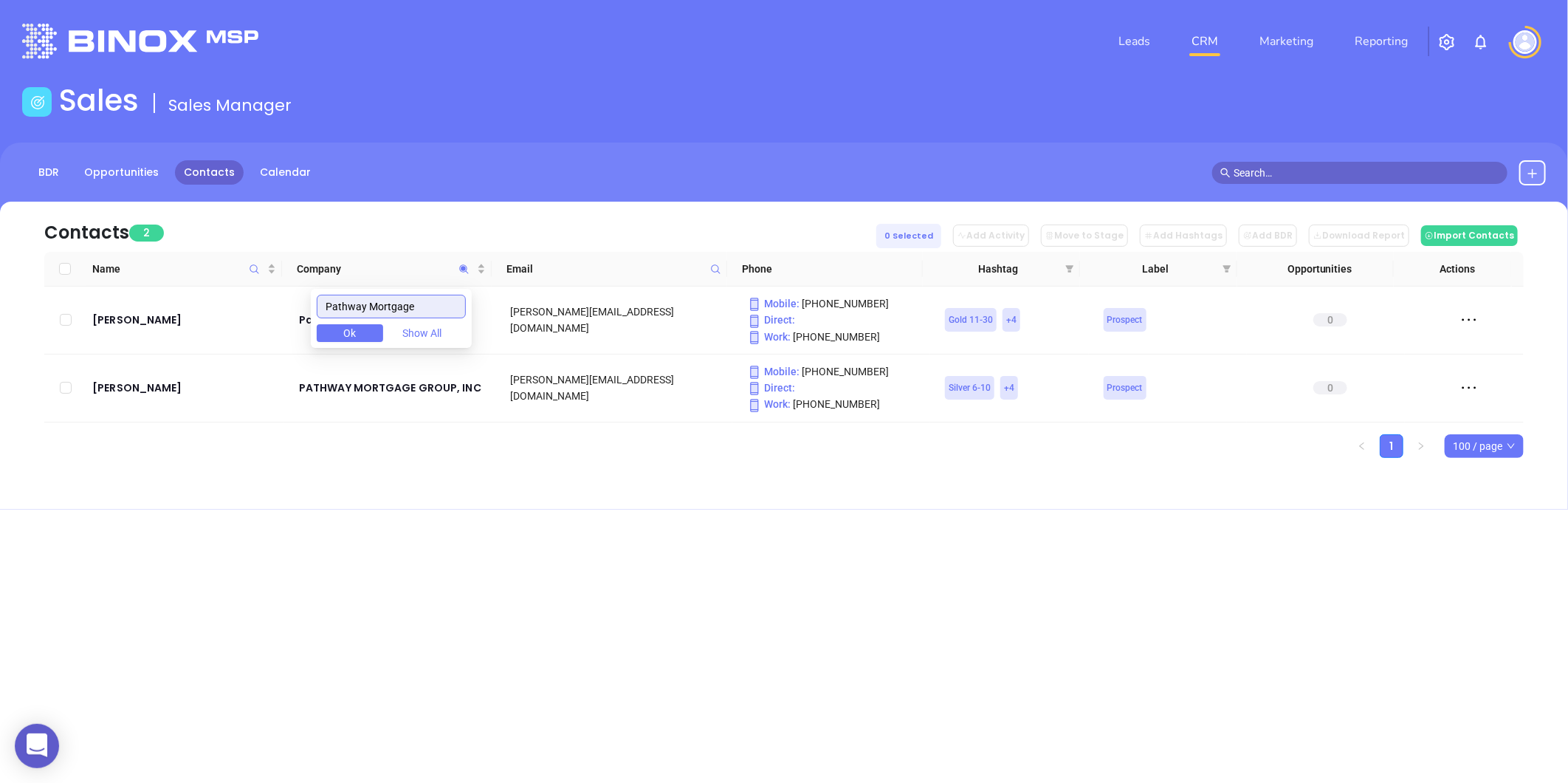
type input "Pathway Mortgage"
drag, startPoint x: 429, startPoint y: 317, endPoint x: 311, endPoint y: 320, distance: 118.0
click at [311, 320] on body "0 Leads CRM Marketing Reporting Financial Leads Leads Sales Sales Manager BDR O…" at bounding box center [784, 391] width 1568 height 783
click at [721, 270] on span at bounding box center [715, 268] width 17 height 22
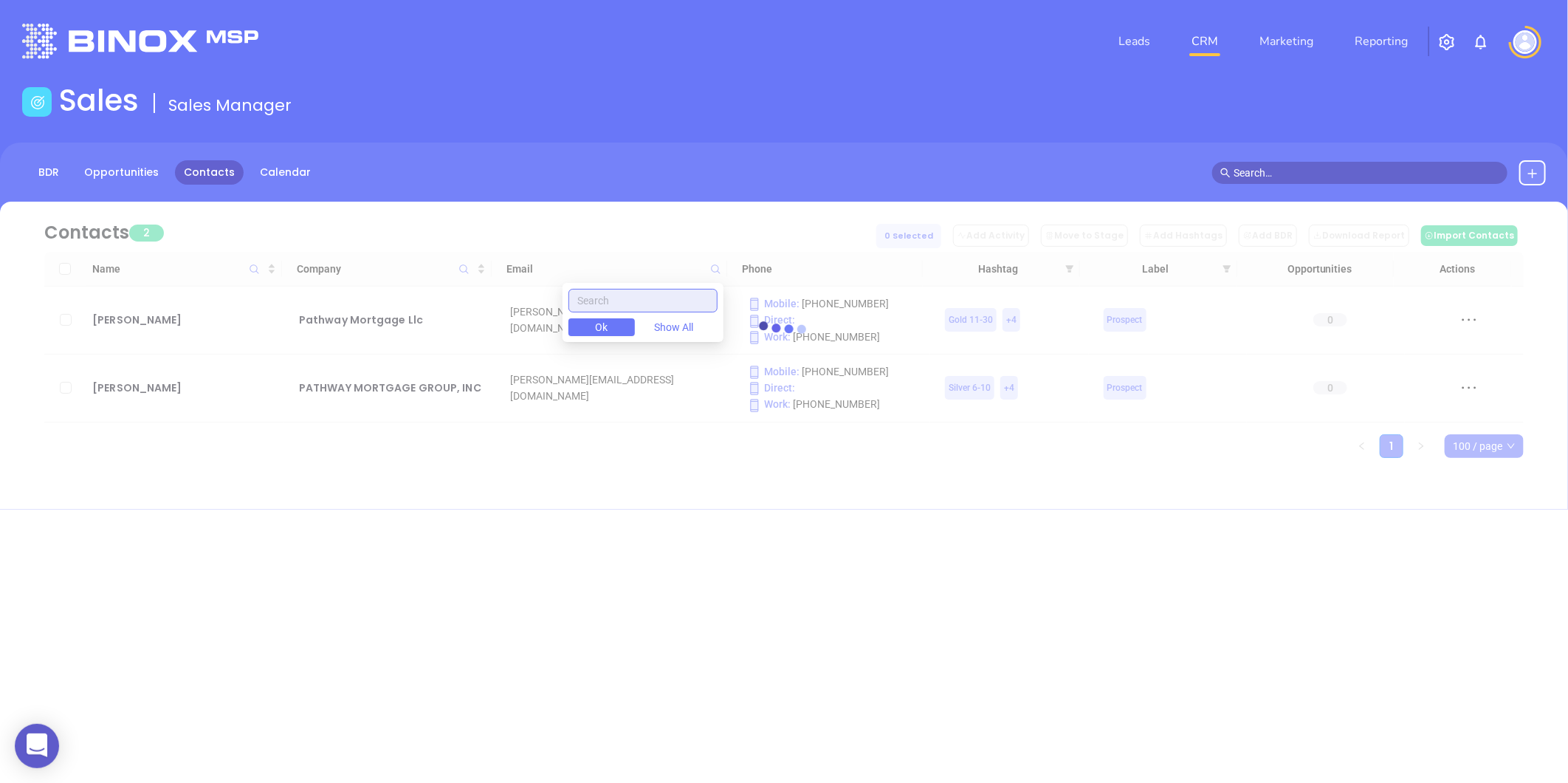
paste input "[DOMAIN_NAME]"
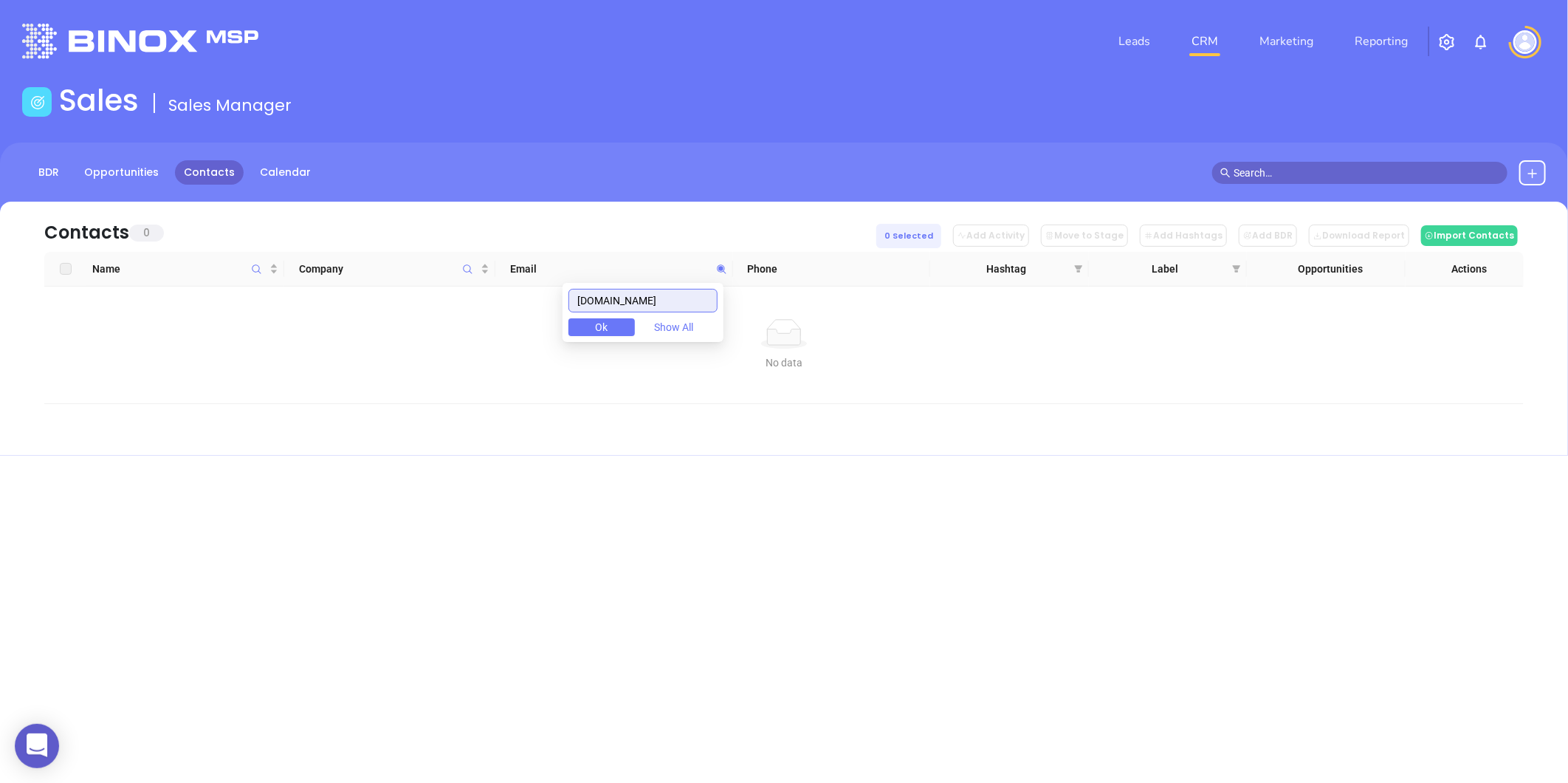
drag, startPoint x: 699, startPoint y: 297, endPoint x: 408, endPoint y: 353, distance: 296.3
click at [409, 352] on body "0 Leads CRM Marketing Reporting Financial Leads Leads Sales Sales Manager BDR O…" at bounding box center [784, 391] width 1568 height 783
type input "[DOMAIN_NAME]"
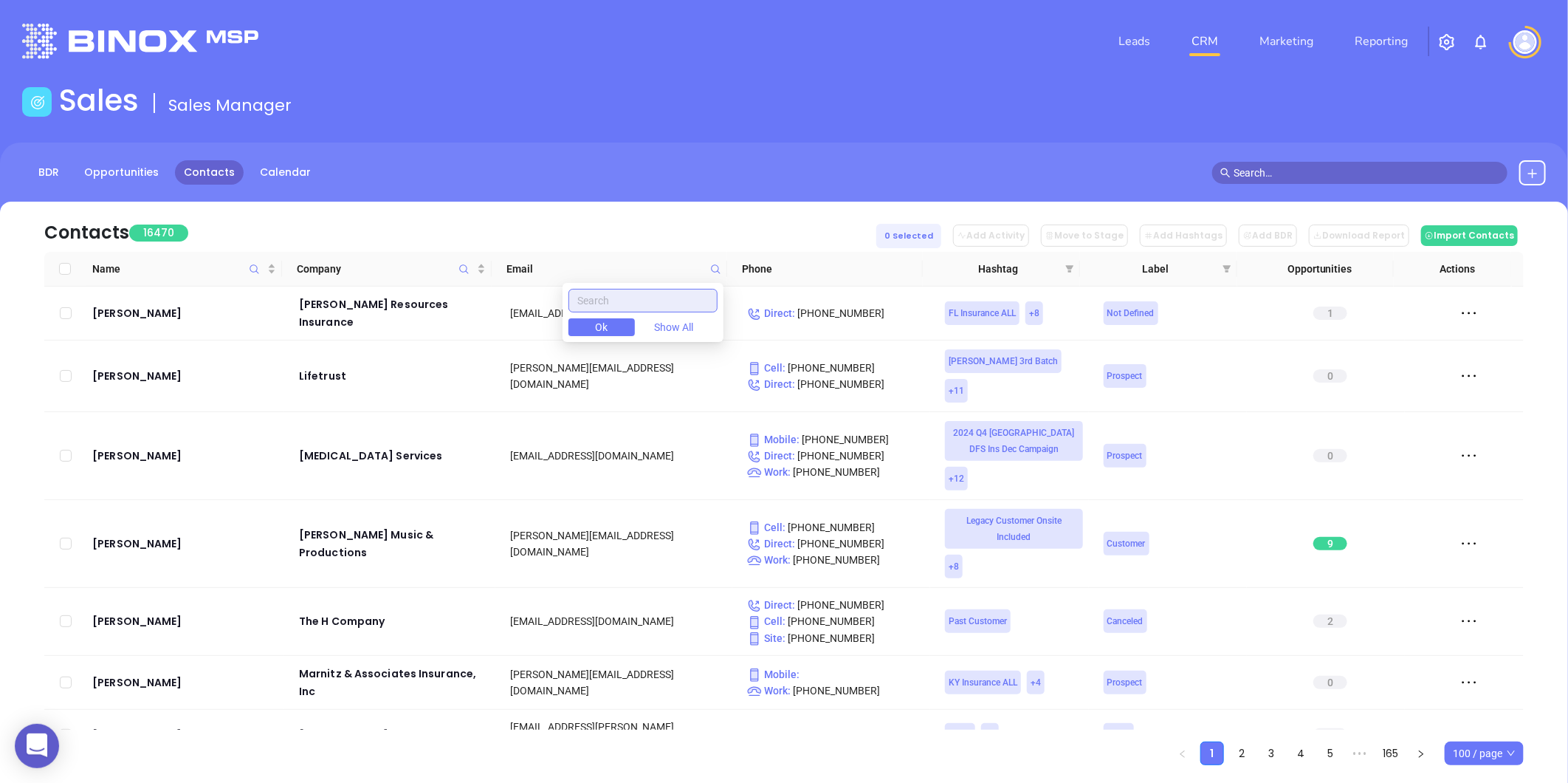
paste input "[DOMAIN_NAME]"
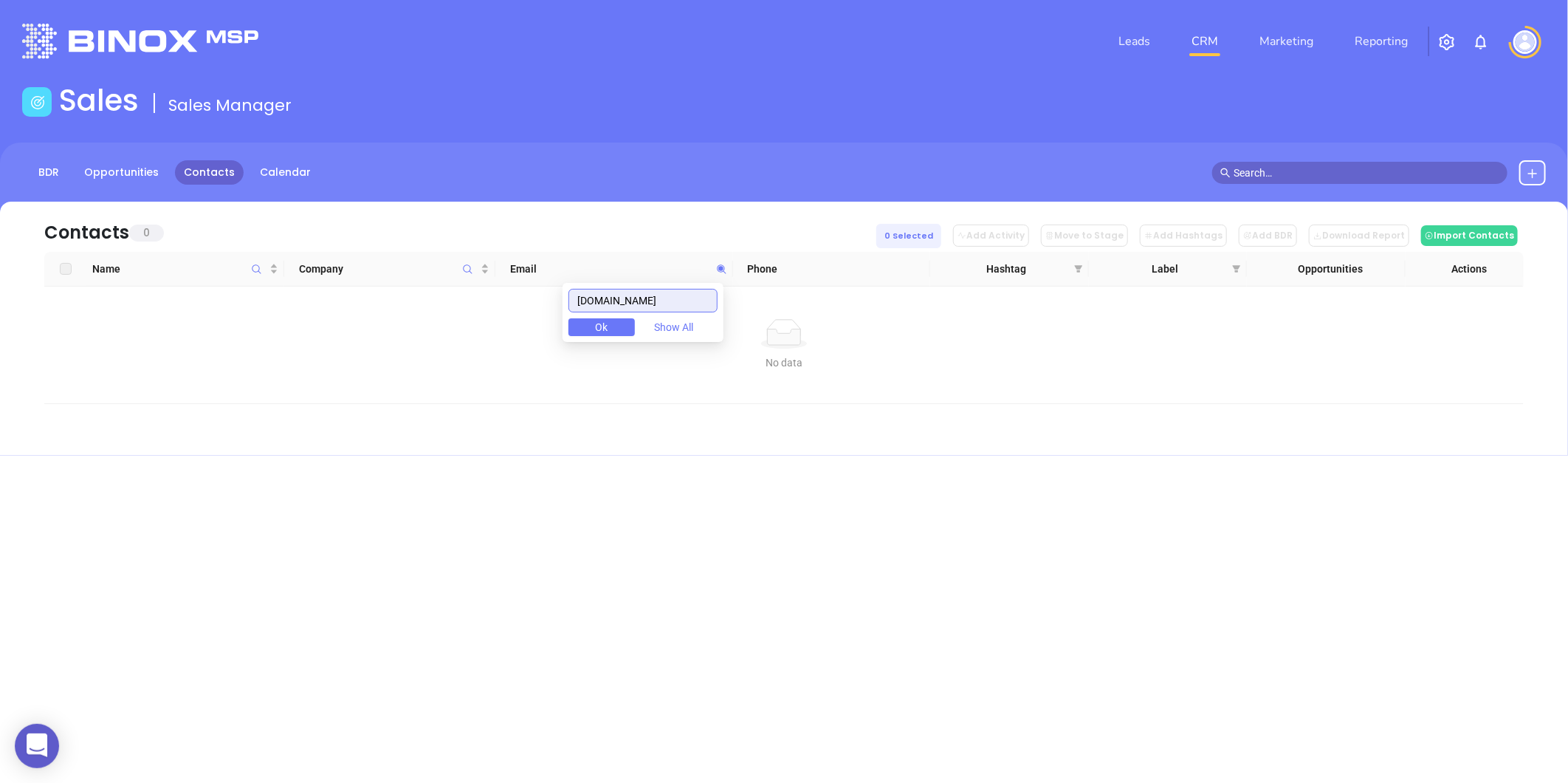
drag, startPoint x: 710, startPoint y: 305, endPoint x: 453, endPoint y: 341, distance: 259.5
click at [453, 341] on body "0 Leads CRM Marketing Reporting Financial Leads Leads Sales Sales Manager BDR O…" at bounding box center [784, 391] width 1568 height 783
type input "[DOMAIN_NAME]"
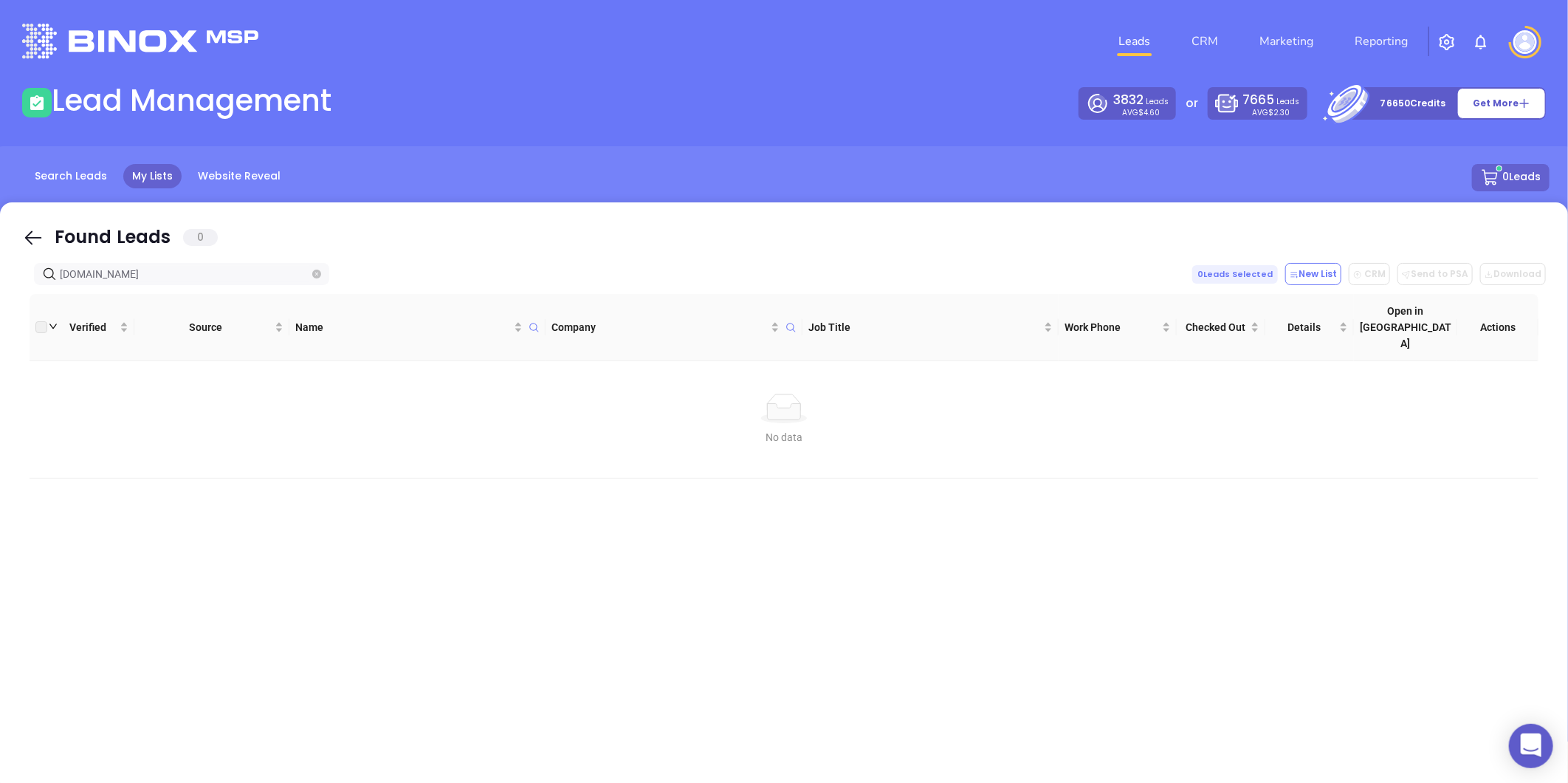
click at [320, 271] on icon "close-circle" at bounding box center [317, 274] width 9 height 9
type input "[DOMAIN_NAME]"
click at [312, 276] on icon "close-circle" at bounding box center [317, 274] width 9 height 9
paste input "[DOMAIN_NAME]"
type input "[DOMAIN_NAME]"
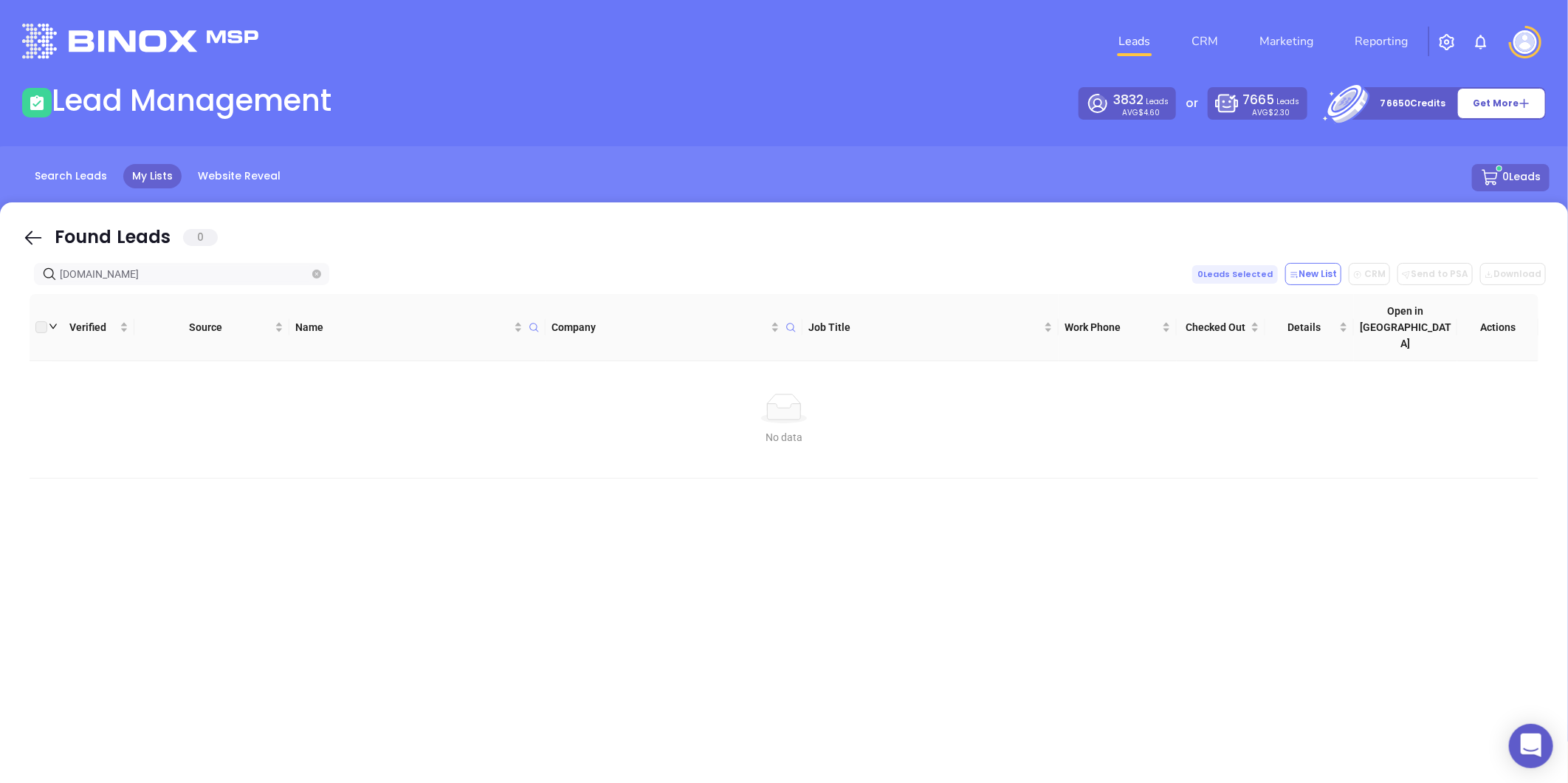
click at [322, 279] on span "[DOMAIN_NAME]" at bounding box center [181, 273] width 295 height 22
click at [320, 277] on icon "close-circle" at bounding box center [317, 274] width 9 height 9
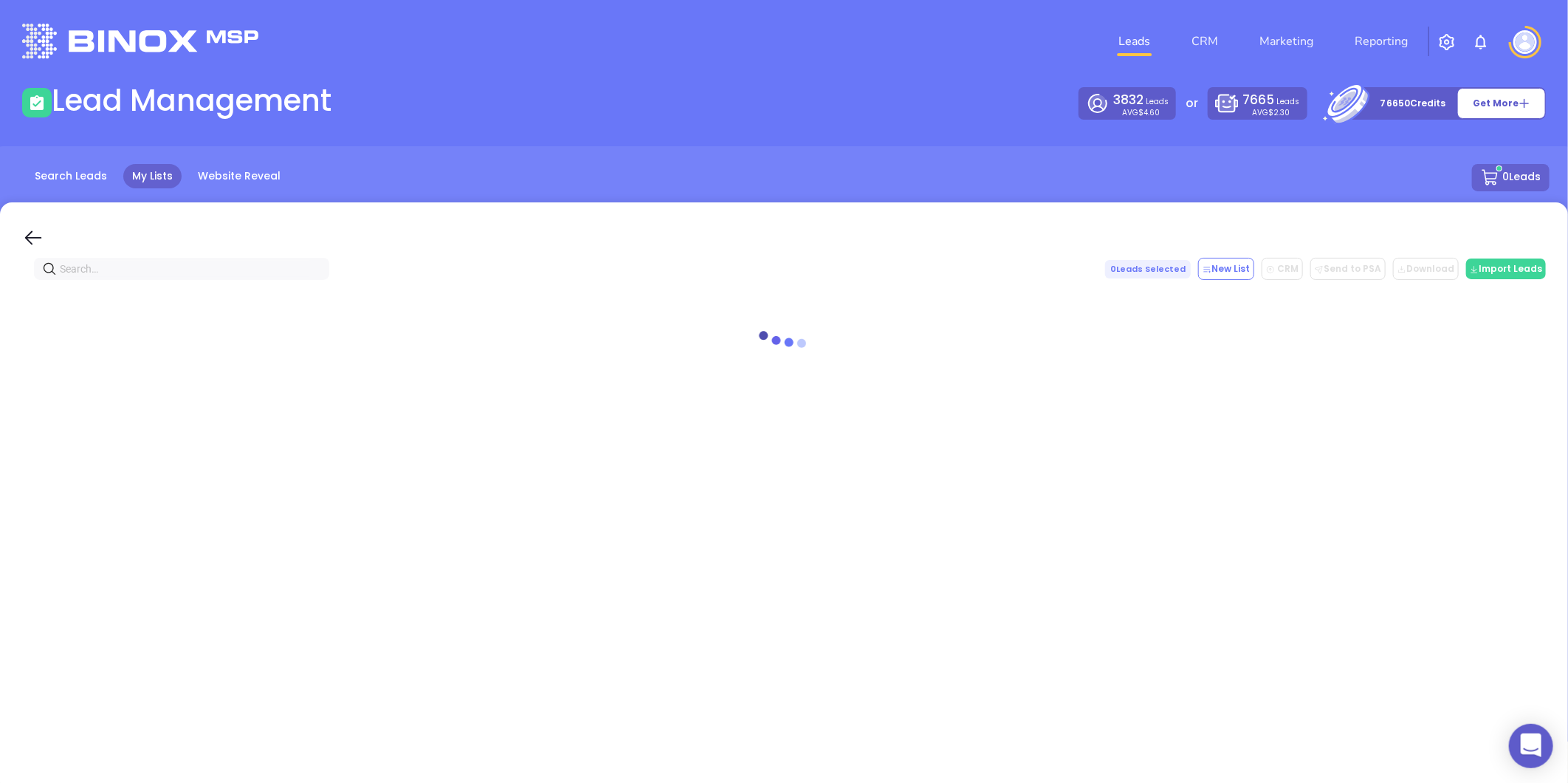
paste input "[DOMAIN_NAME]"
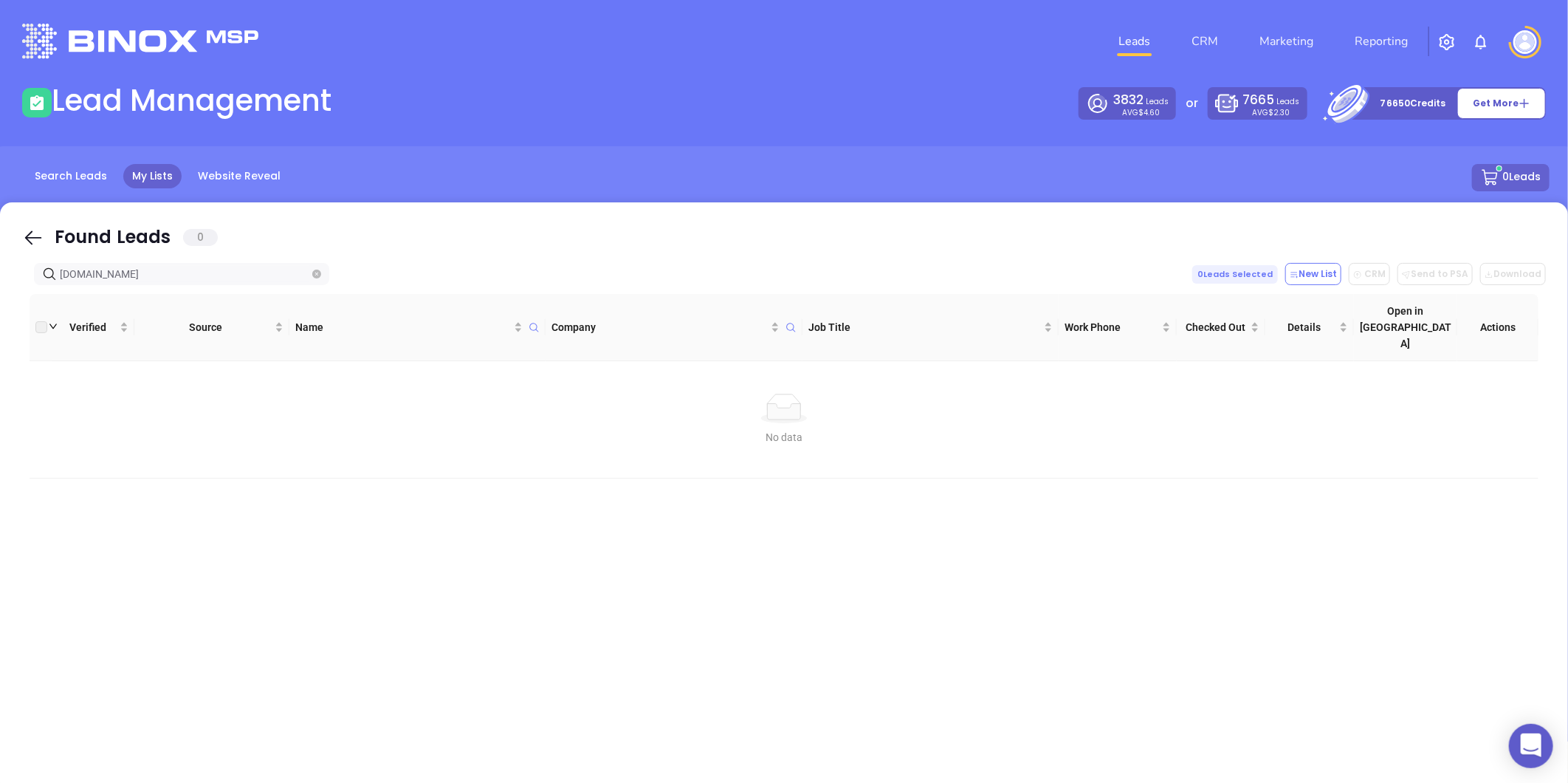
type input "[DOMAIN_NAME]"
drag, startPoint x: 199, startPoint y: 283, endPoint x: 85, endPoint y: 305, distance: 116.1
click at [85, 305] on div "Found Leads 0 [DOMAIN_NAME] 0 Leads Selected New List CRM Send to PSA Download …" at bounding box center [784, 497] width 1568 height 591
drag, startPoint x: 85, startPoint y: 305, endPoint x: -20, endPoint y: 278, distance: 108.4
click at [0, 278] on html "0 Leads CRM Marketing Reporting Financial Leads Leads Lead Management 3832 Lead…" at bounding box center [784, 391] width 1568 height 783
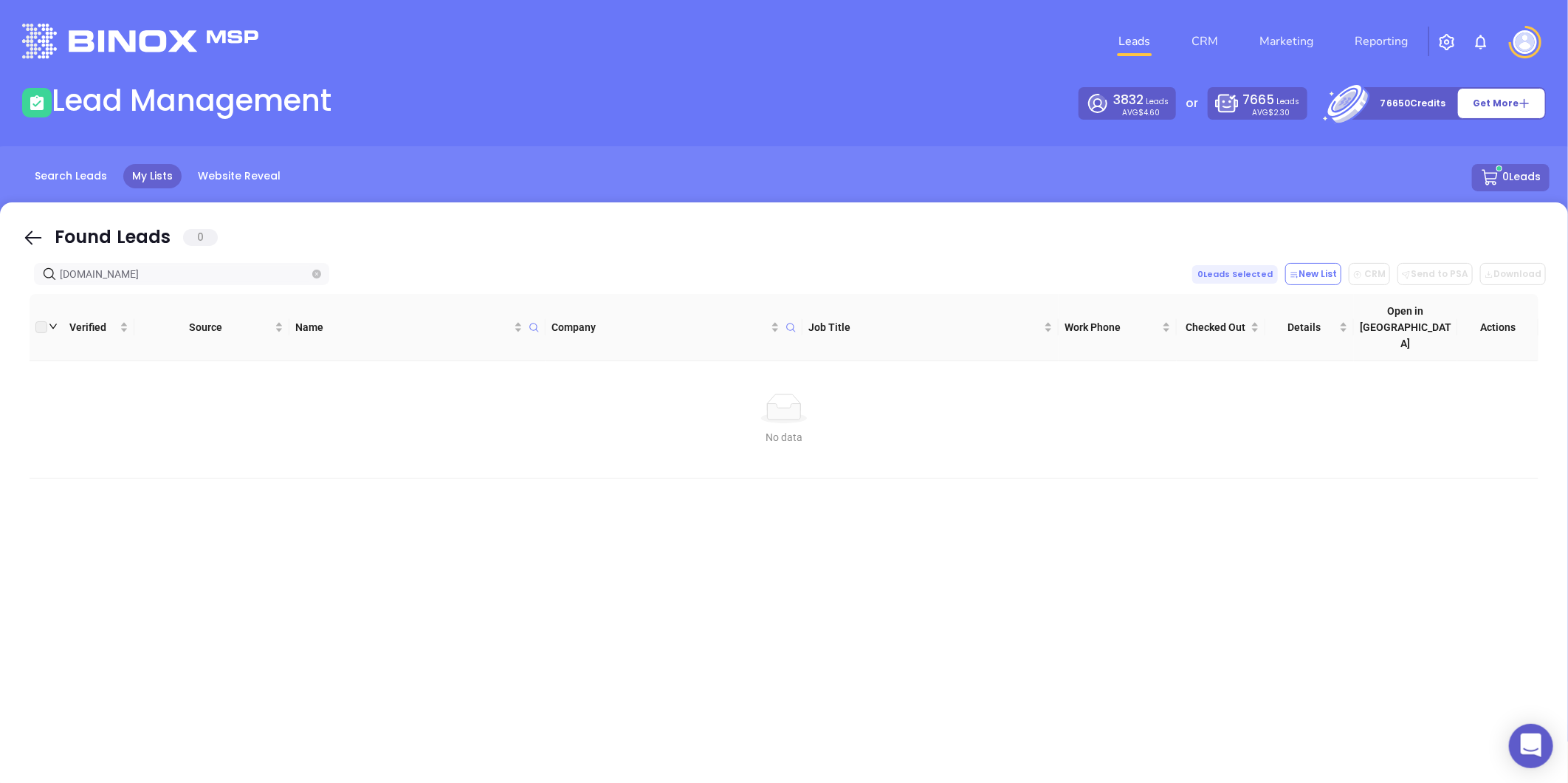
click at [317, 275] on icon "close-circle" at bounding box center [317, 274] width 9 height 9
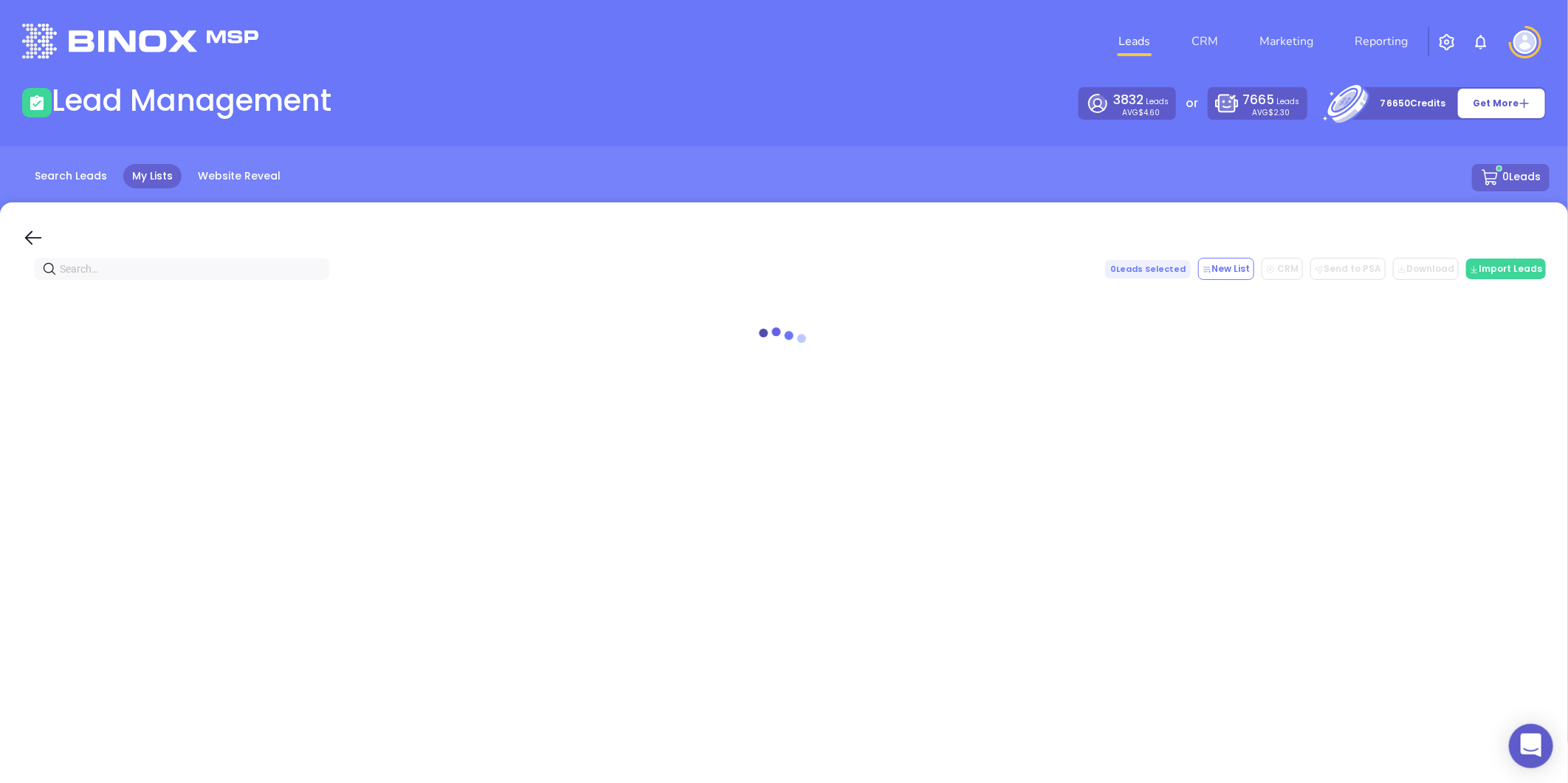
paste input "[DOMAIN_NAME]"
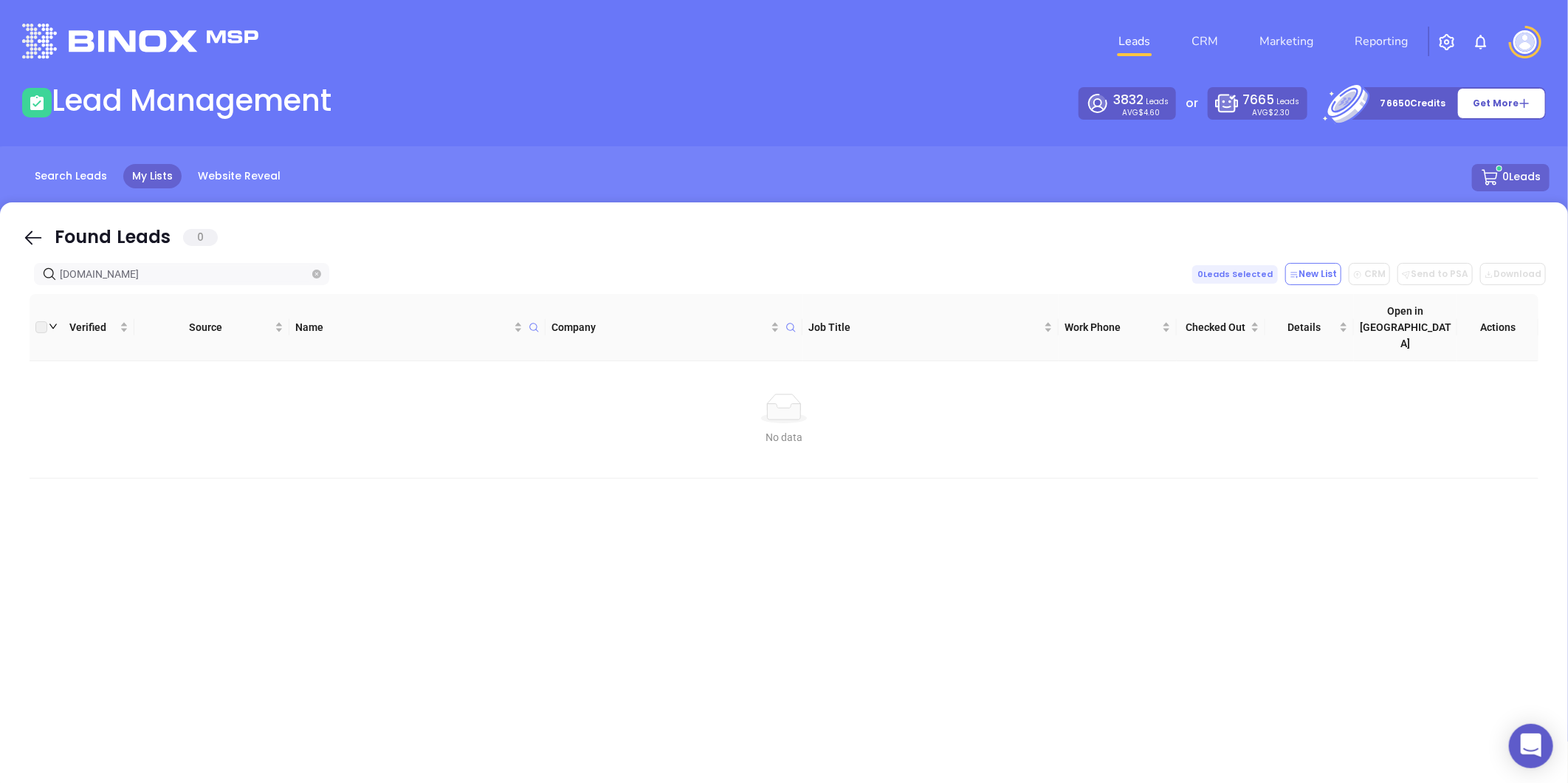
type input "[DOMAIN_NAME]"
click at [314, 270] on icon "close-circle" at bounding box center [317, 274] width 9 height 9
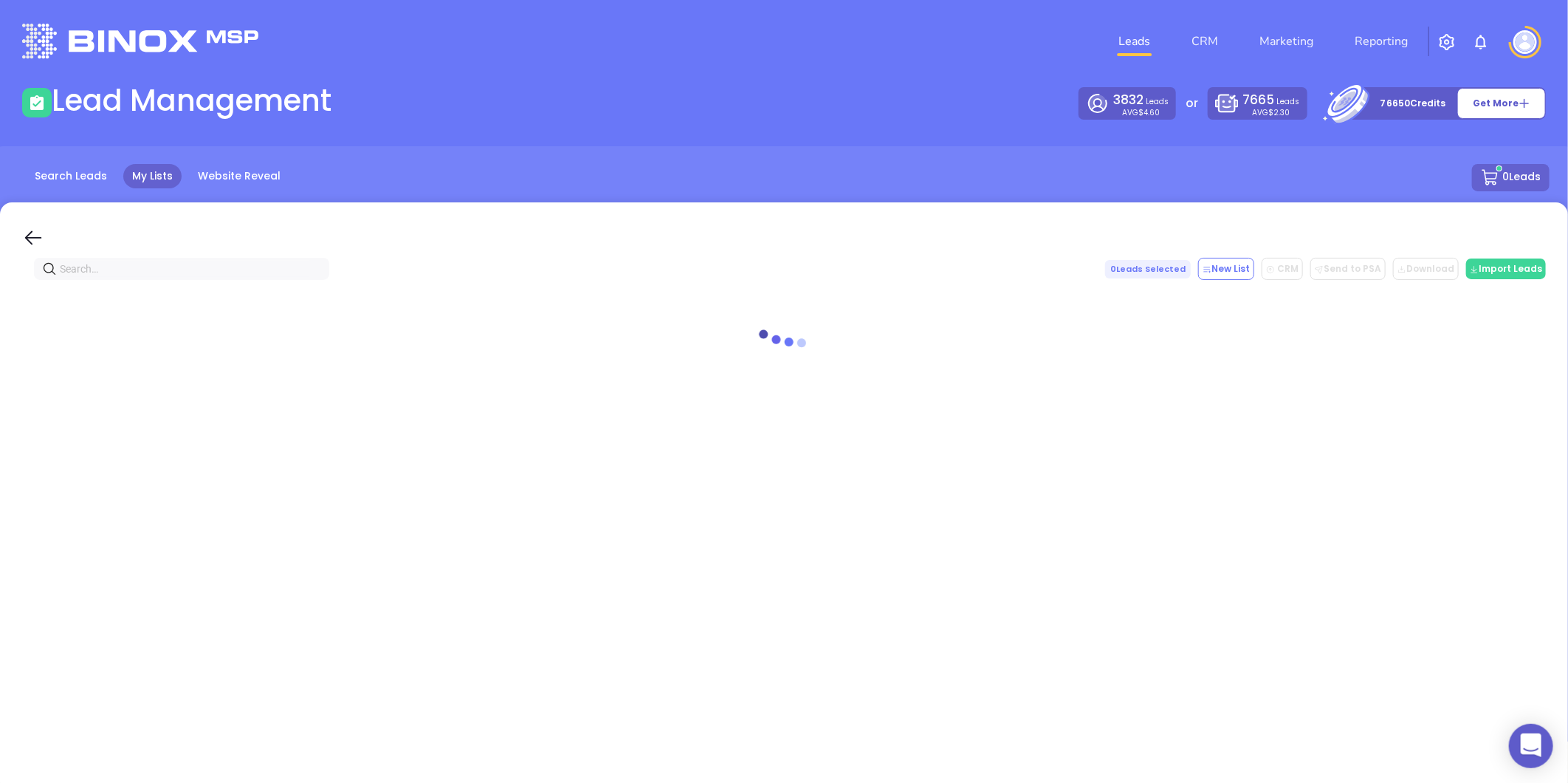
paste input "[DOMAIN_NAME]"
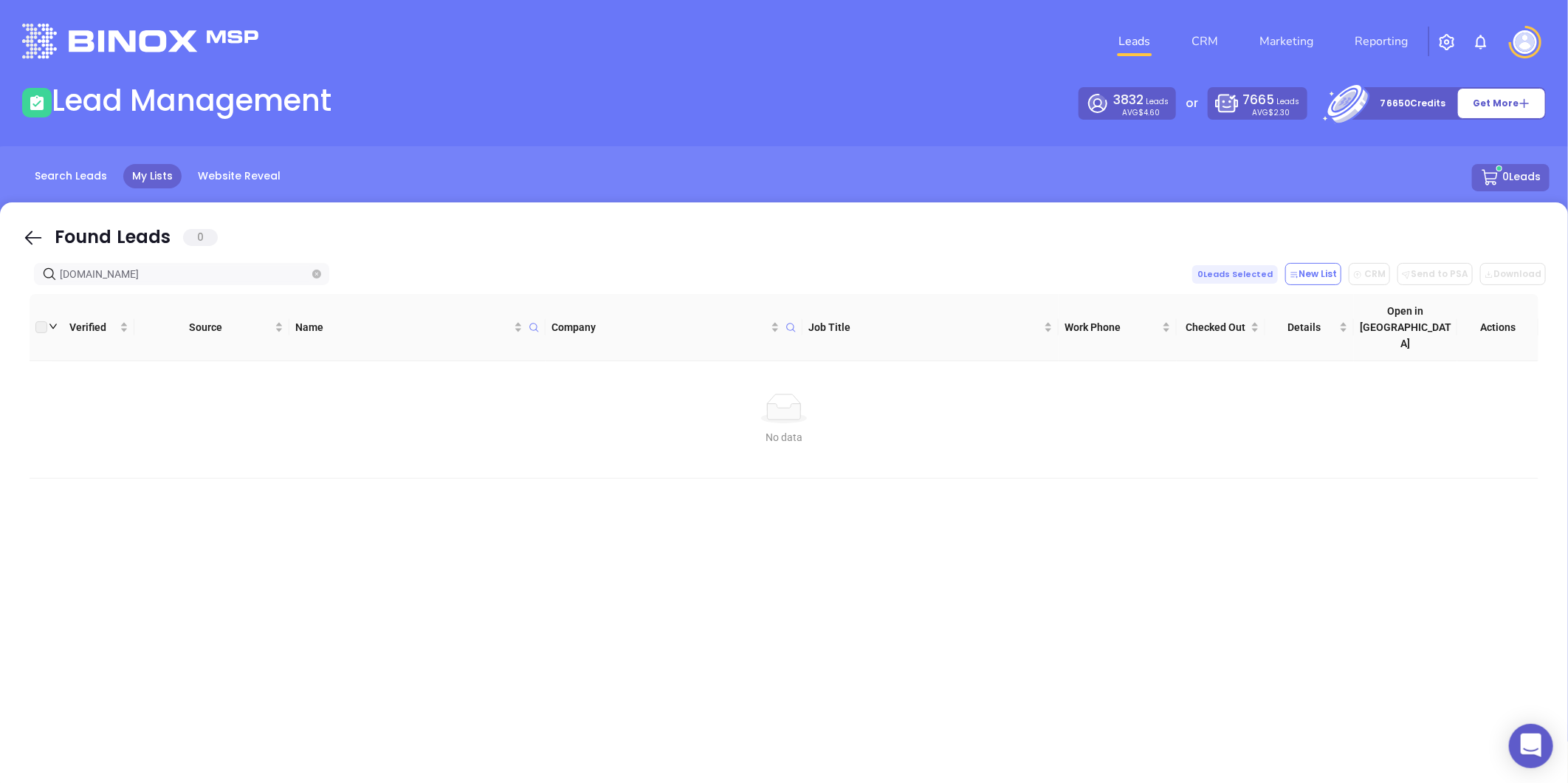
type input "[DOMAIN_NAME]"
click at [319, 275] on icon "close-circle" at bounding box center [317, 274] width 9 height 9
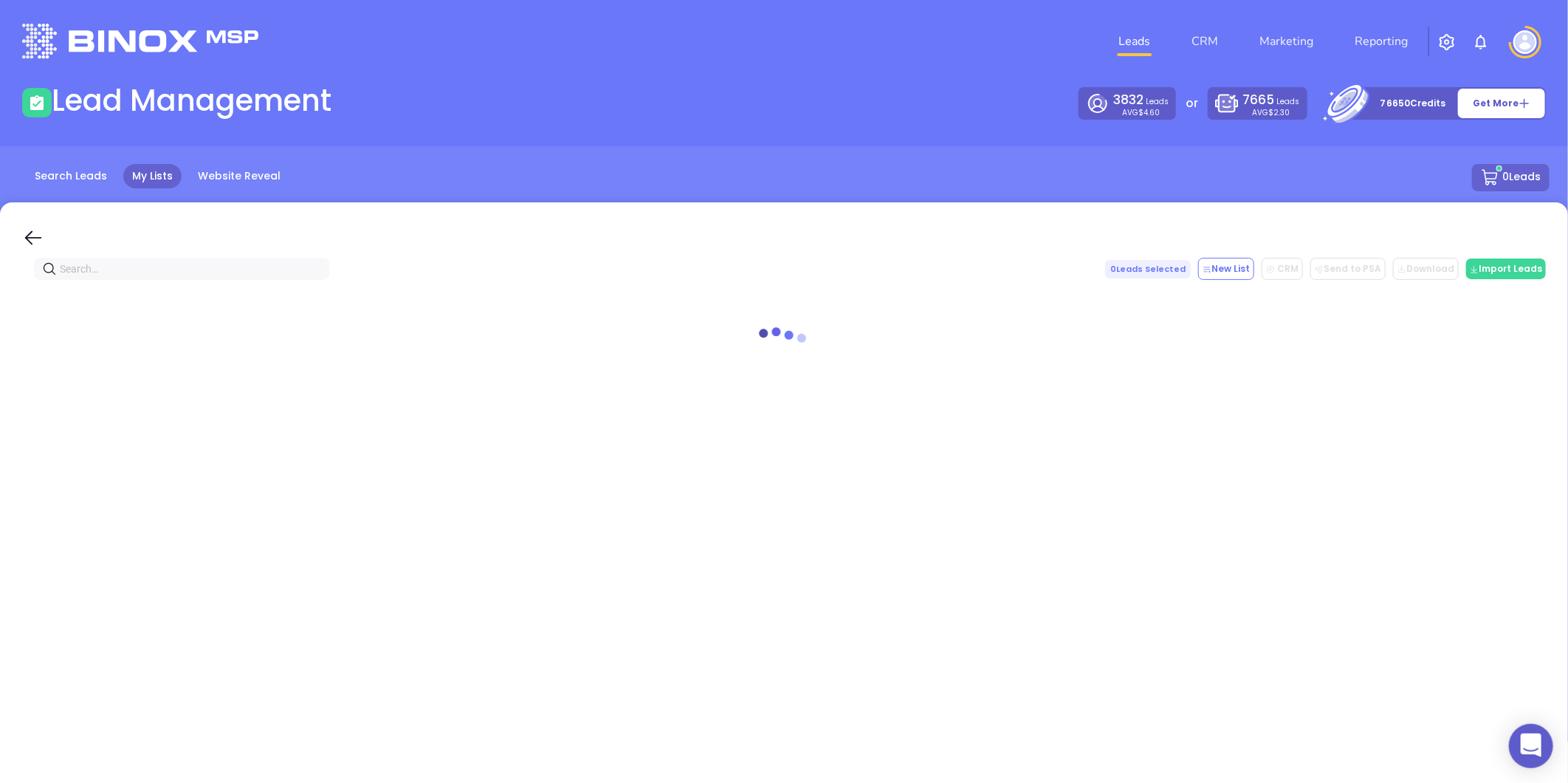
paste input "[DOMAIN_NAME]"
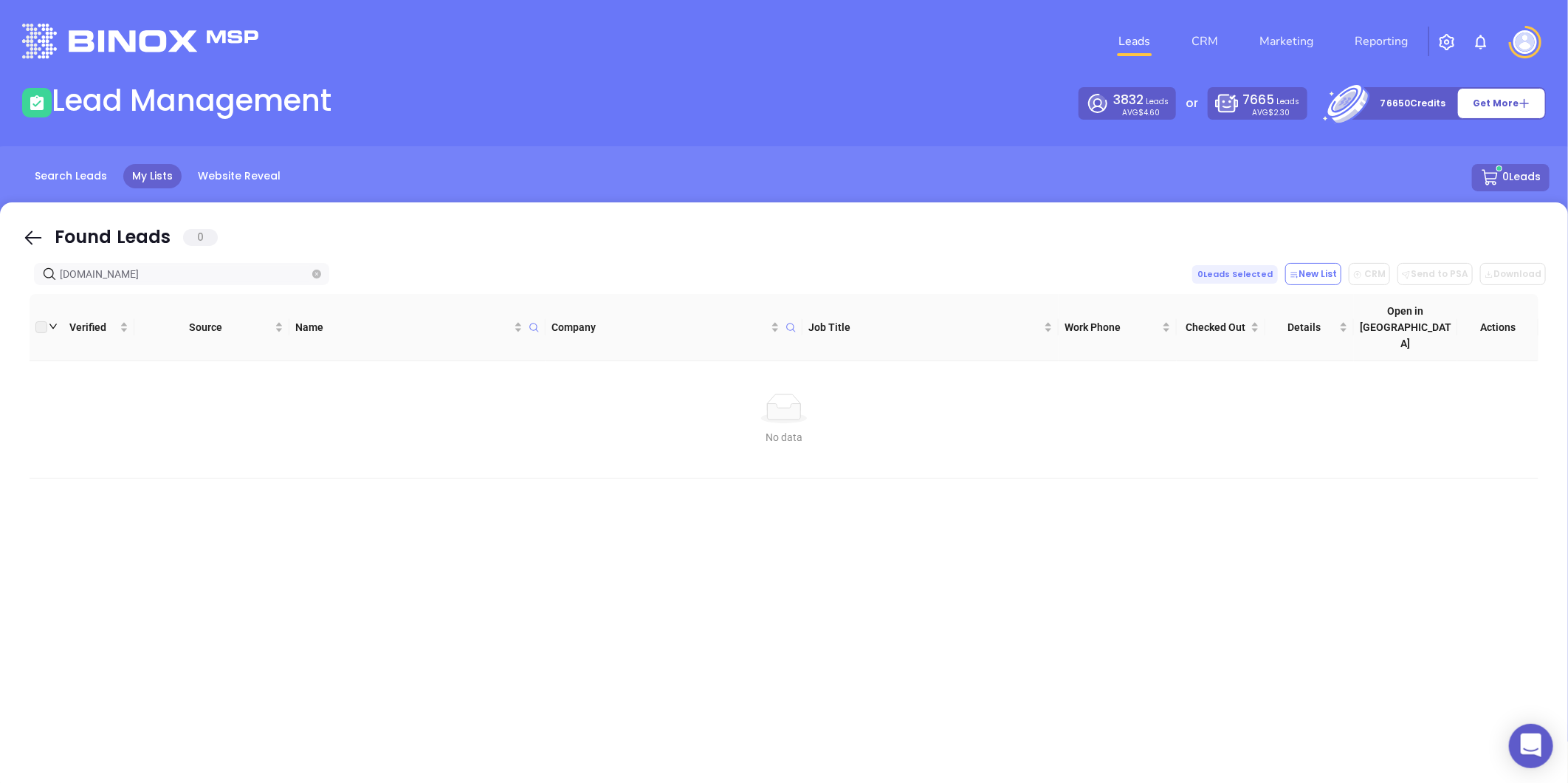
type input "[DOMAIN_NAME]"
